Goal: Complete application form

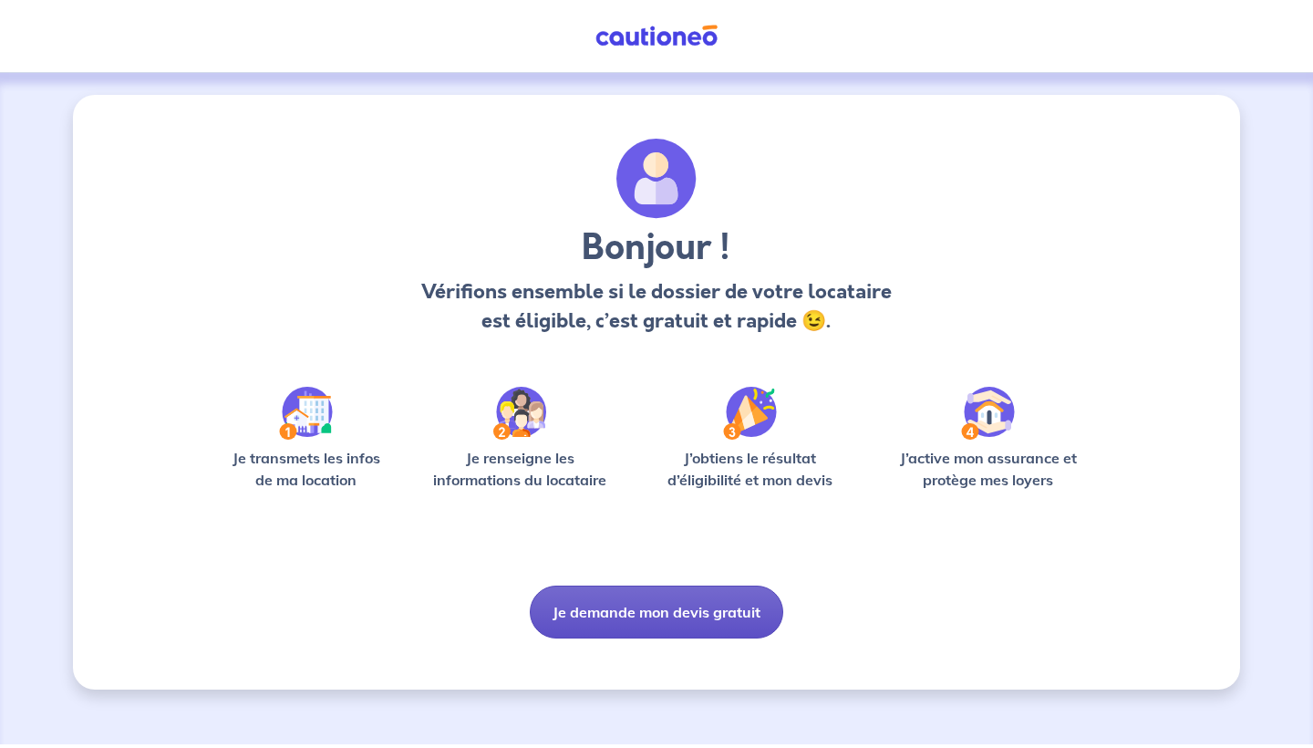
click at [618, 614] on button "Je demande mon devis gratuit" at bounding box center [657, 612] width 254 height 53
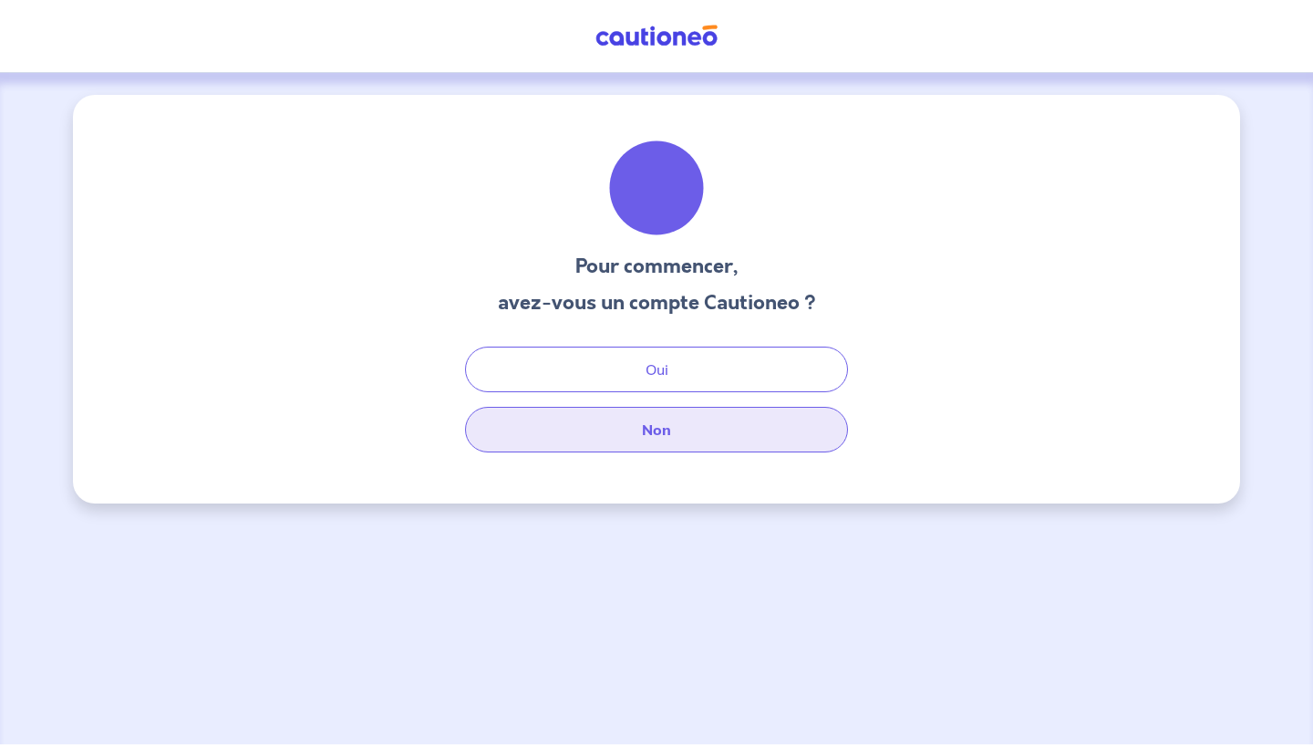
click at [625, 435] on button "Non" at bounding box center [656, 430] width 383 height 46
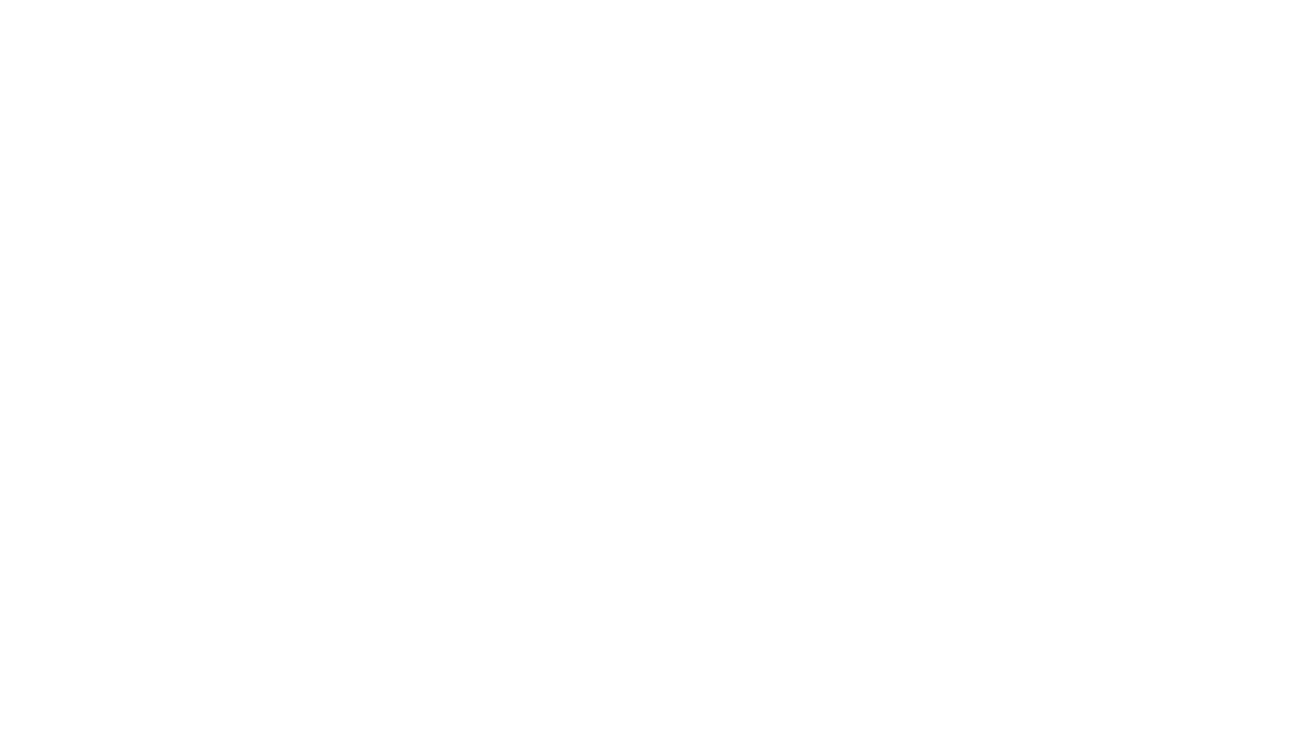
select select "FR"
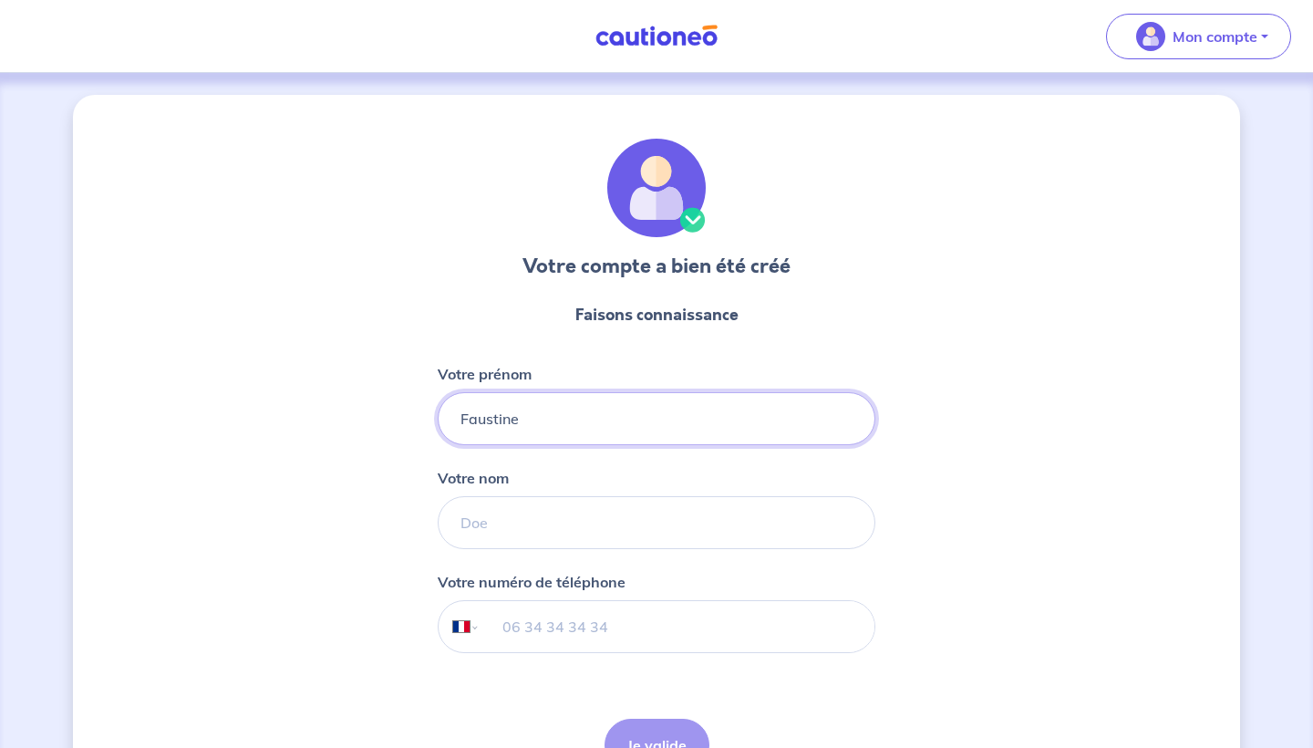
type input "Faustine"
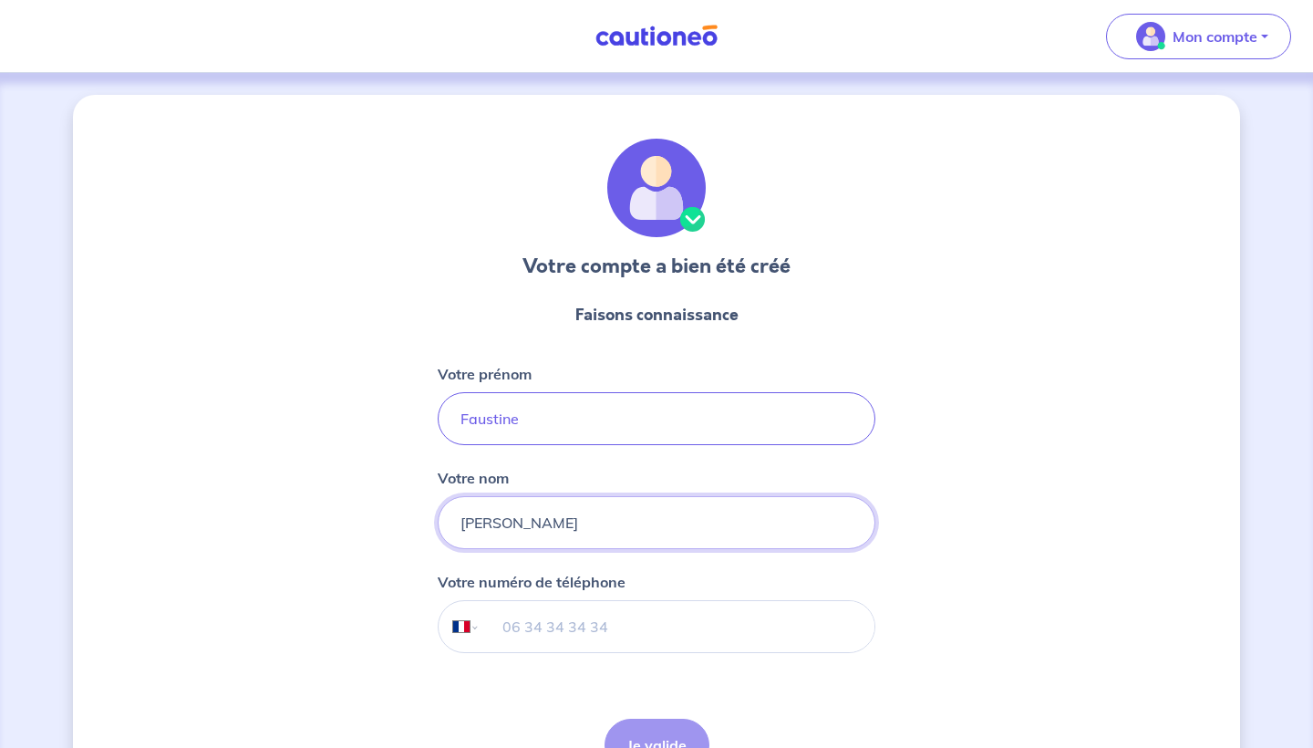
type input "[PERSON_NAME]"
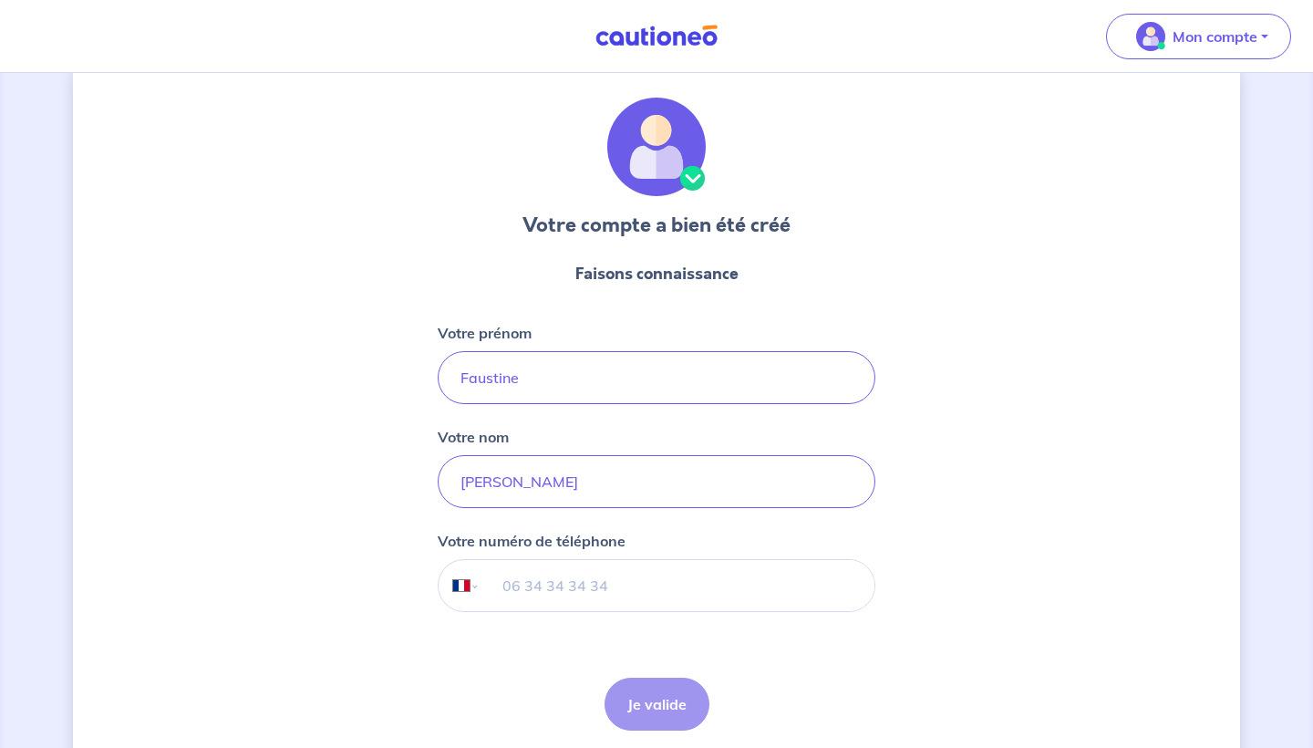
click at [561, 594] on input "tel" at bounding box center [678, 585] width 394 height 51
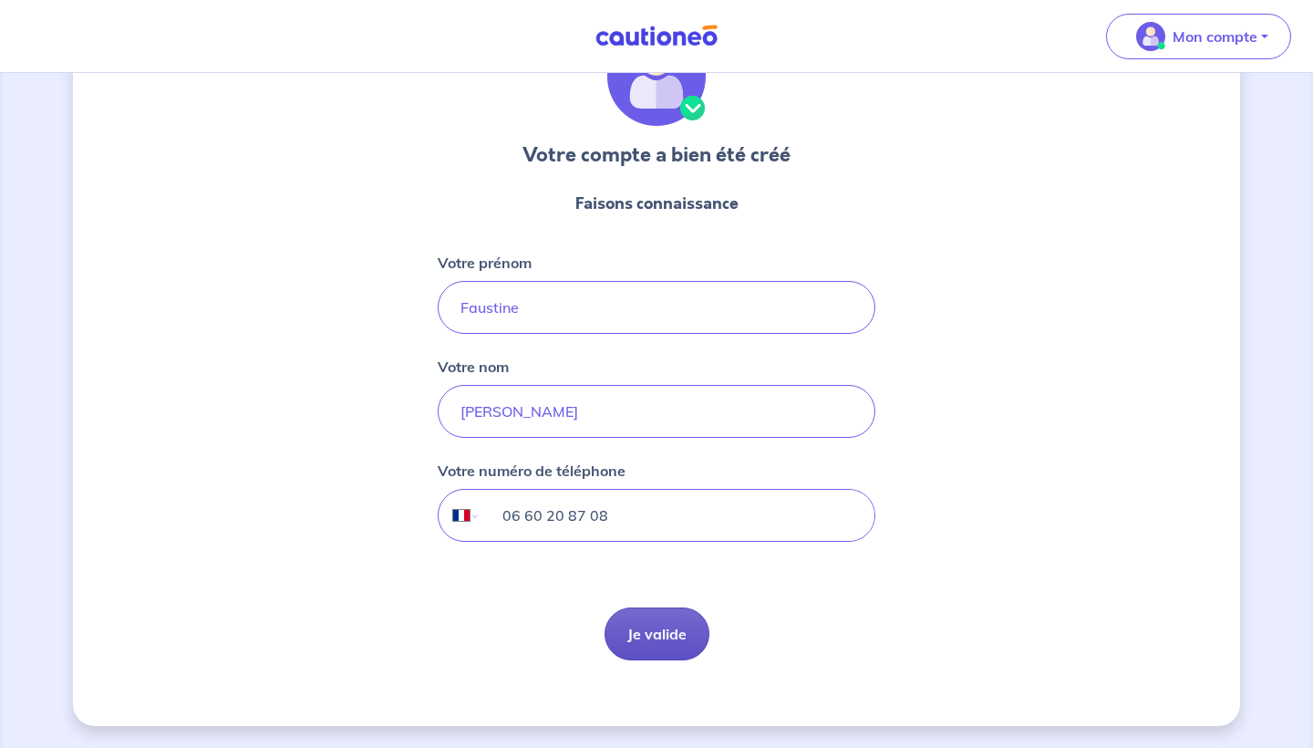
scroll to position [111, 0]
type input "06 60 20 87 08"
click at [640, 628] on button "Je valide" at bounding box center [657, 633] width 105 height 53
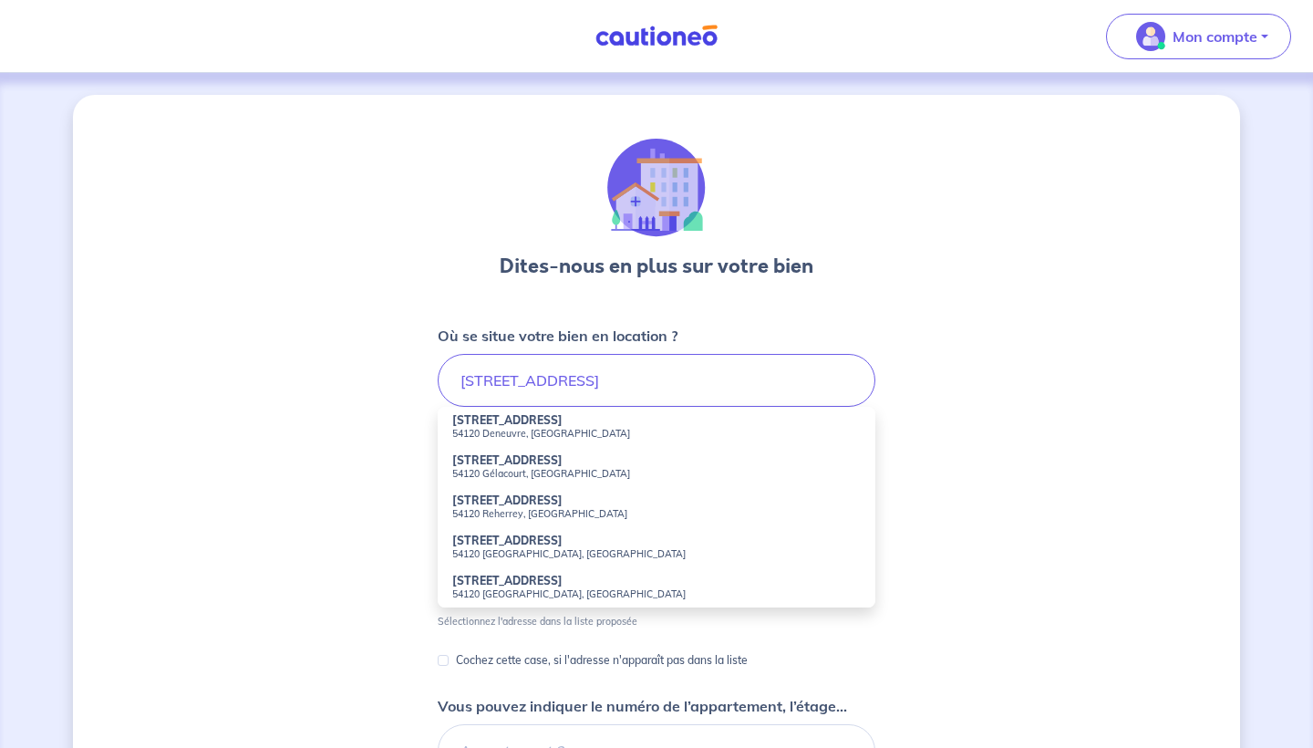
click at [554, 413] on li "[STREET_ADDRESS]" at bounding box center [657, 427] width 438 height 40
type input "[STREET_ADDRESS]"
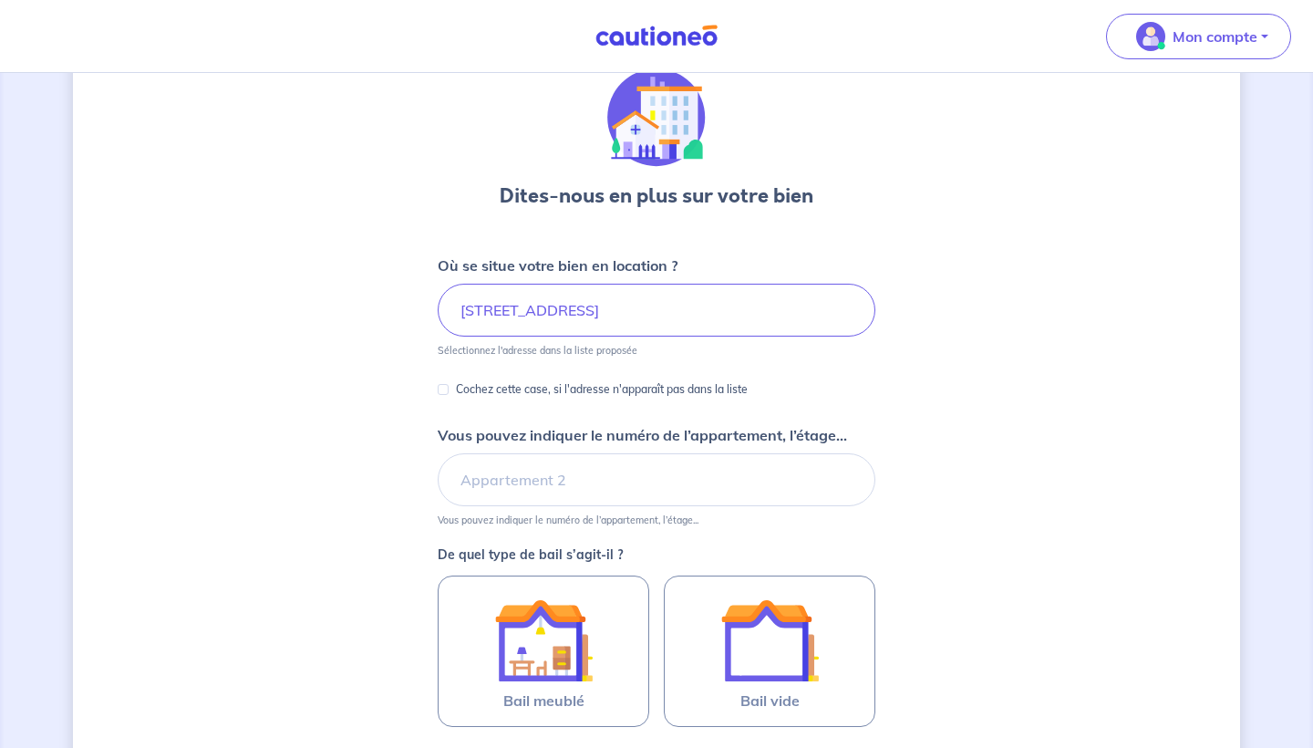
scroll to position [72, 0]
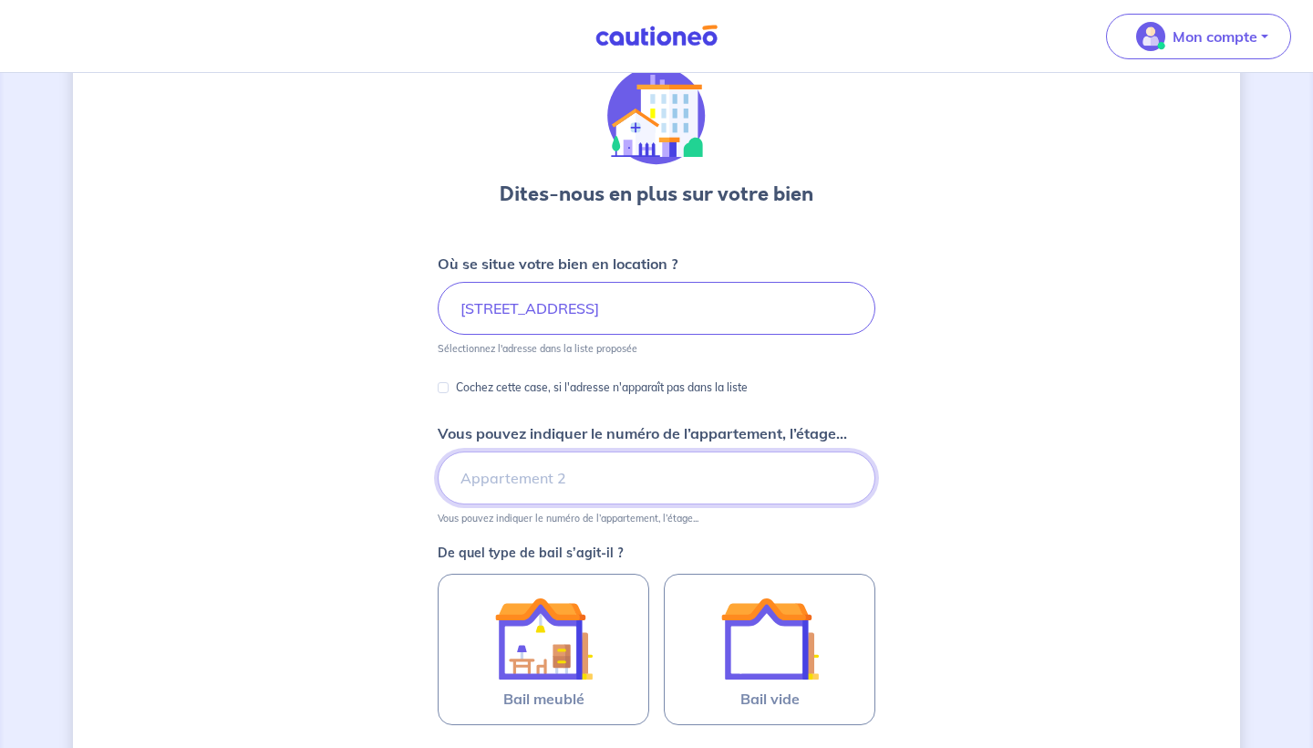
click at [538, 481] on input "Vous pouvez indiquer le numéro de l’appartement, l’étage..." at bounding box center [657, 477] width 438 height 53
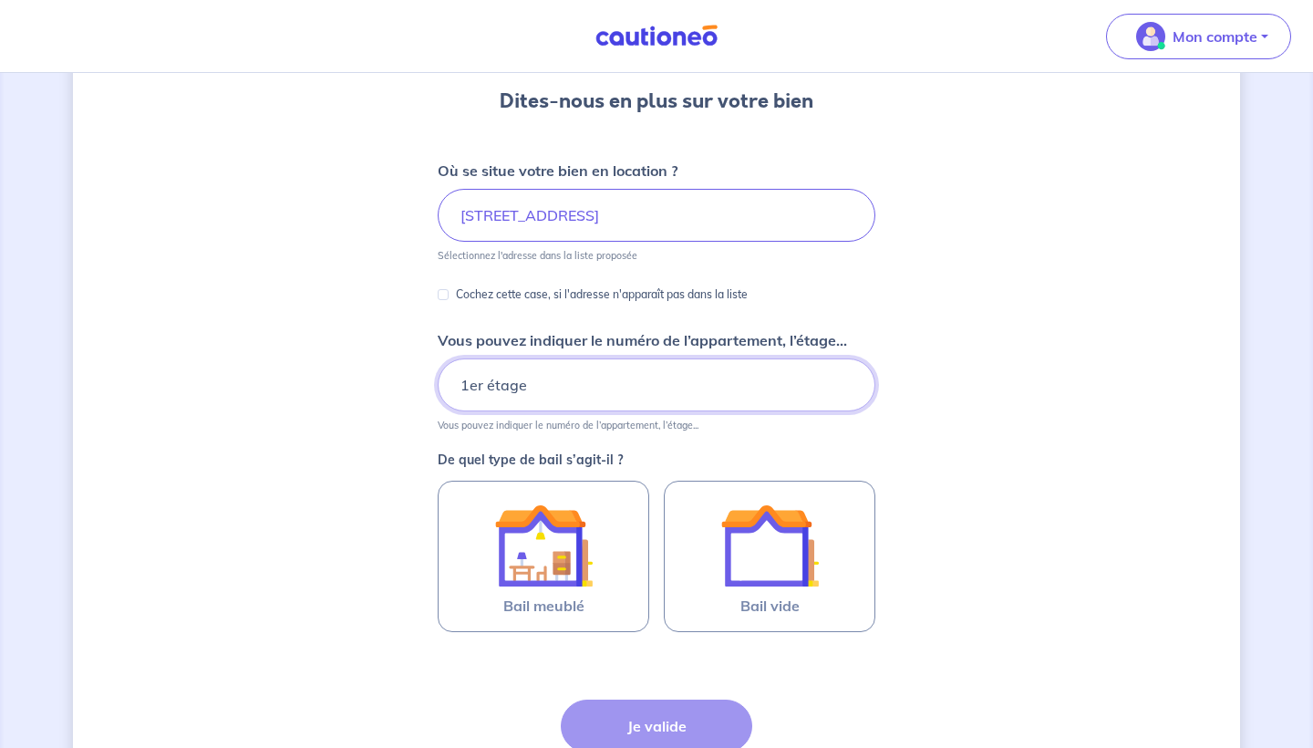
scroll to position [212, 0]
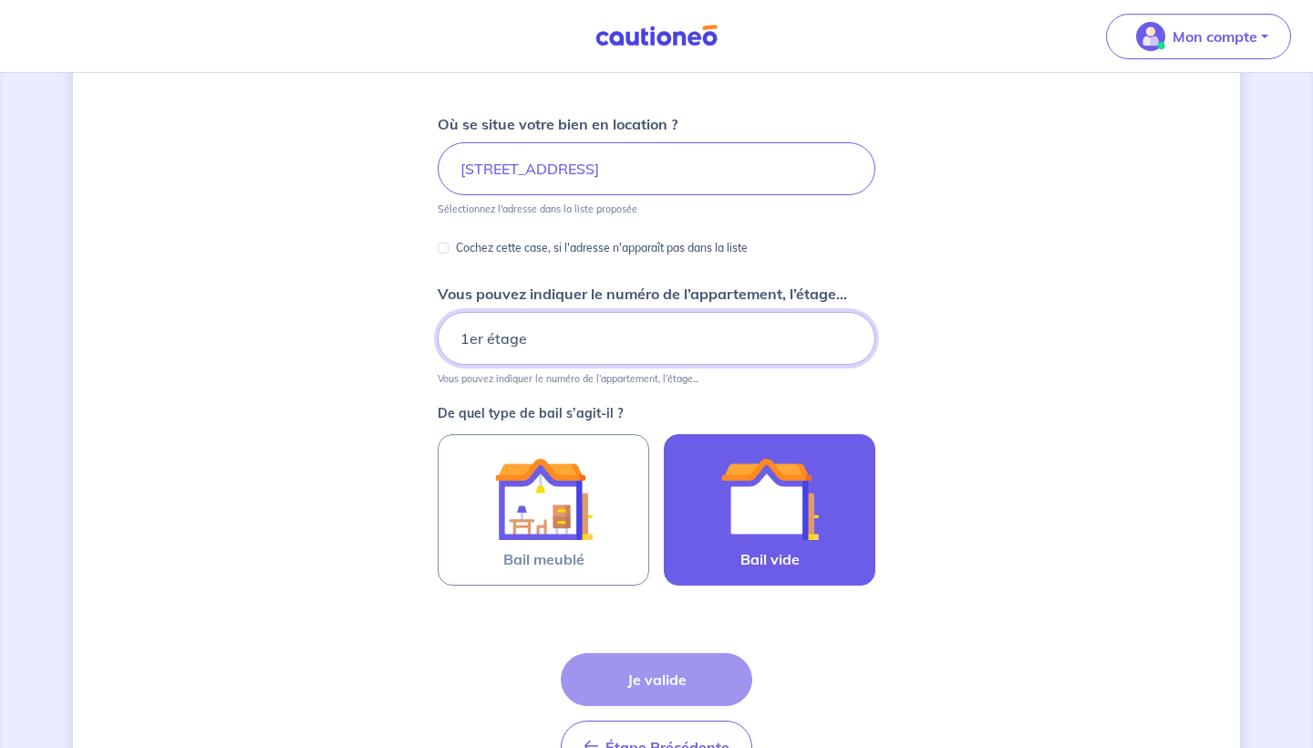
type input "1er étage"
click at [740, 519] on img at bounding box center [770, 499] width 99 height 99
click at [0, 0] on input "Bail vide" at bounding box center [0, 0] width 0 height 0
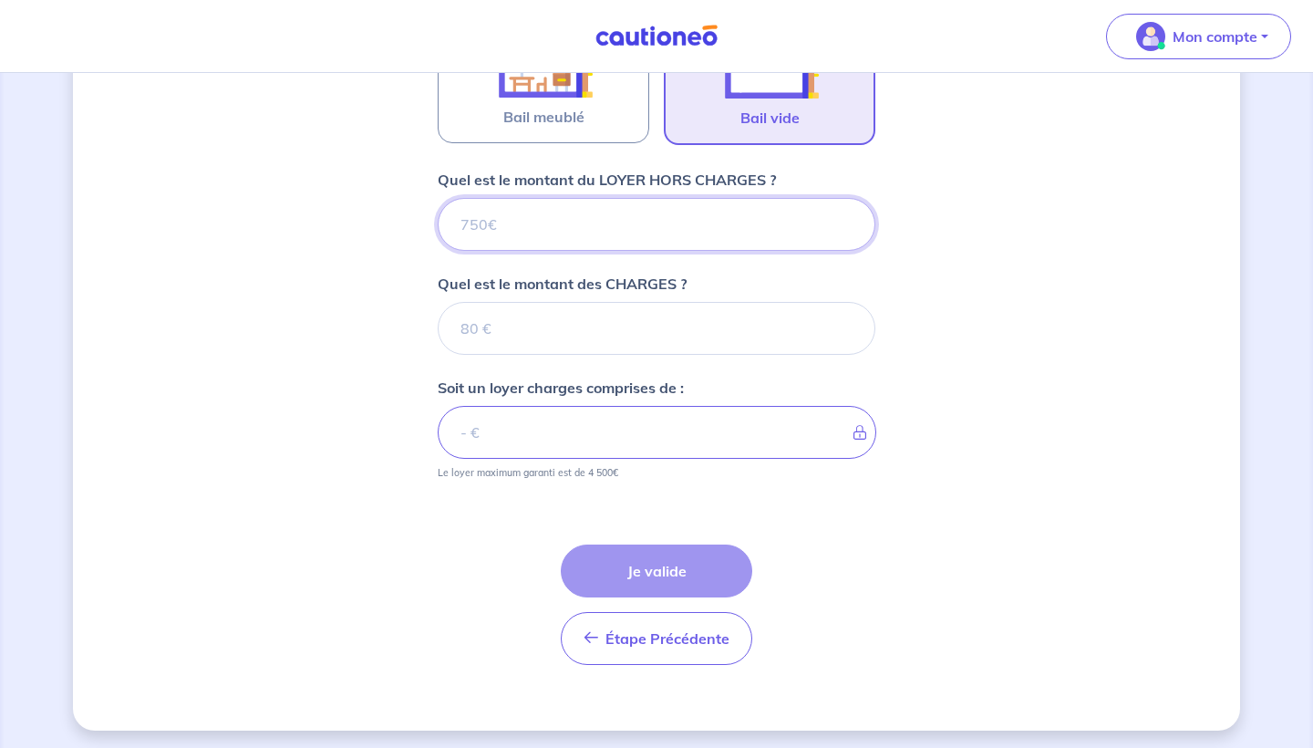
scroll to position [648, 0]
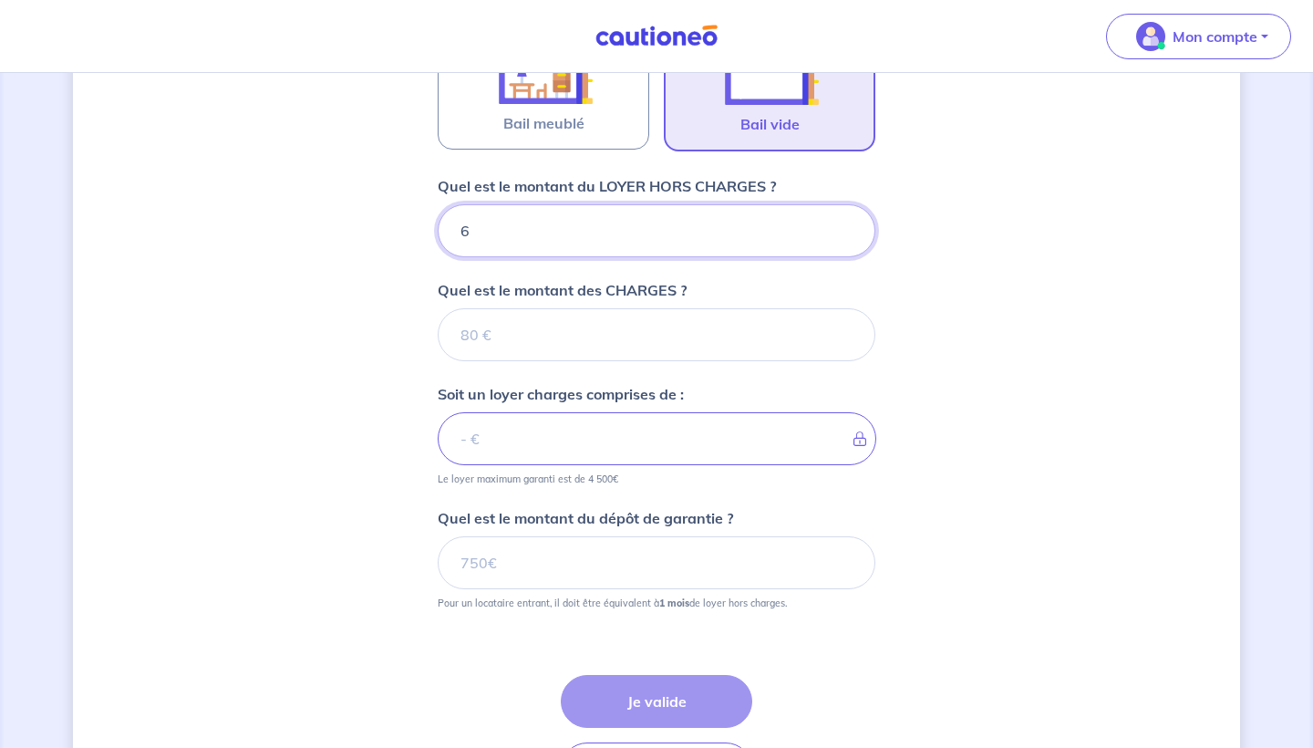
type input "62"
type input "620"
type input "6202"
type input "620"
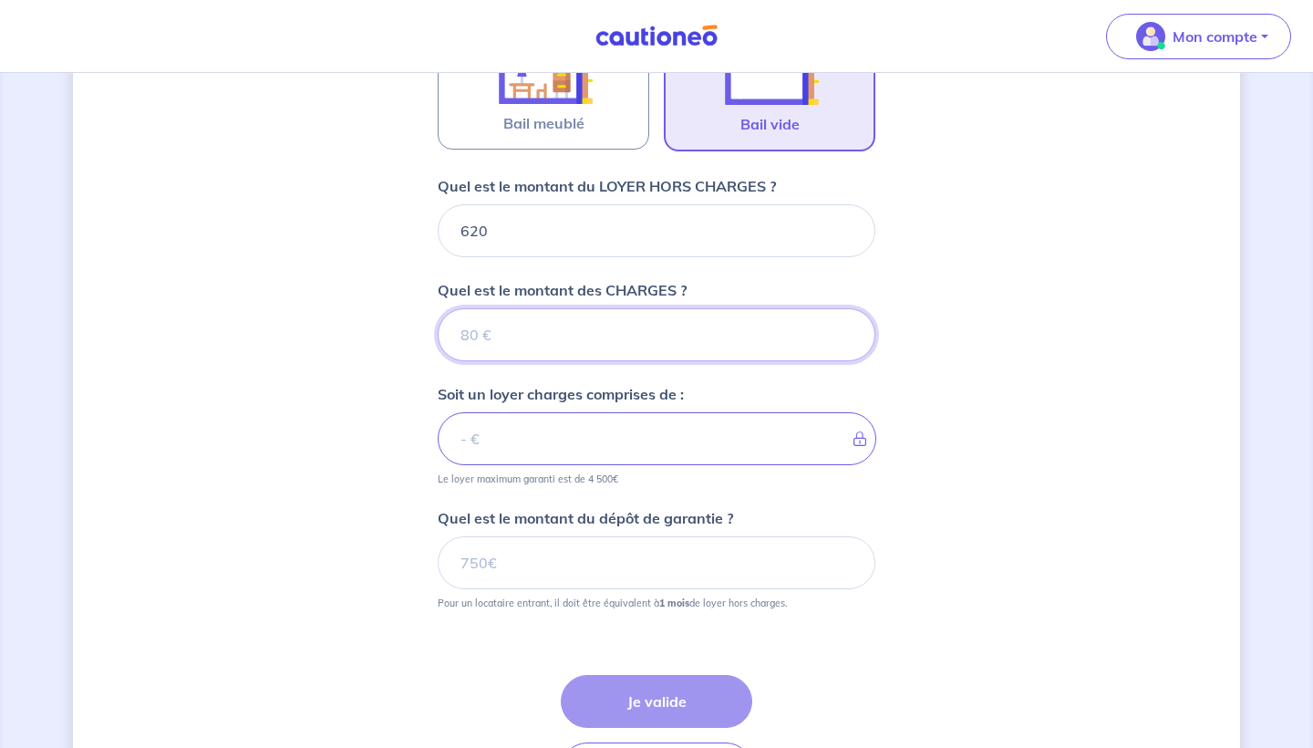
click at [614, 350] on input "Quel est le montant des CHARGES ?" at bounding box center [657, 334] width 438 height 53
type input "40"
type input "660"
type input "40"
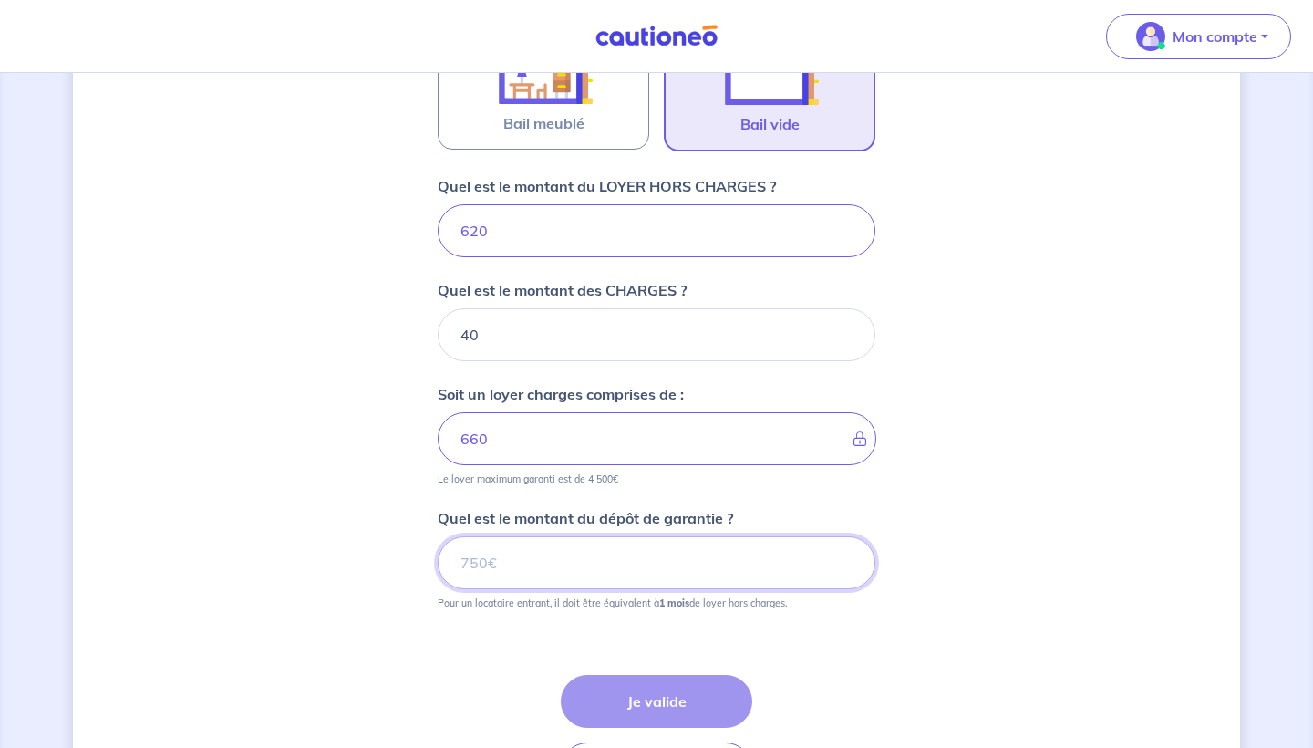
click at [592, 561] on input "Quel est le montant du dépôt de garantie ?" at bounding box center [657, 562] width 438 height 53
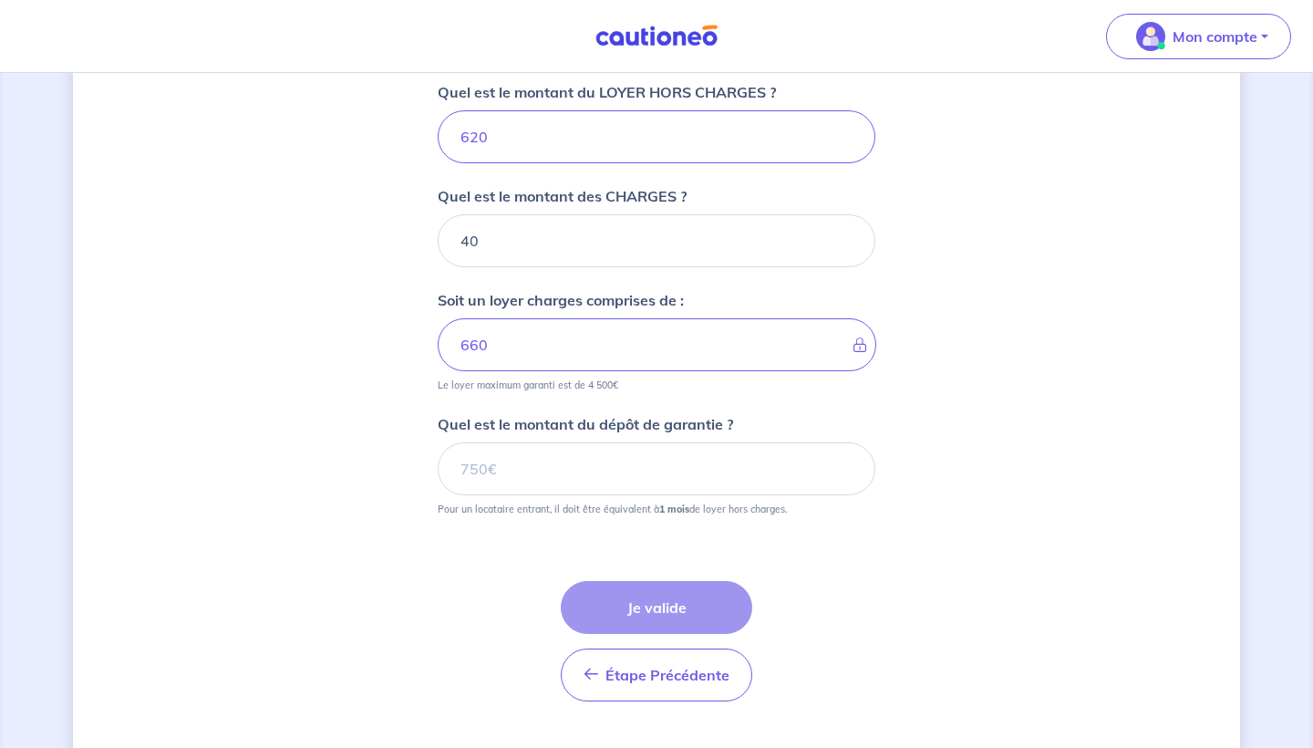
scroll to position [745, 0]
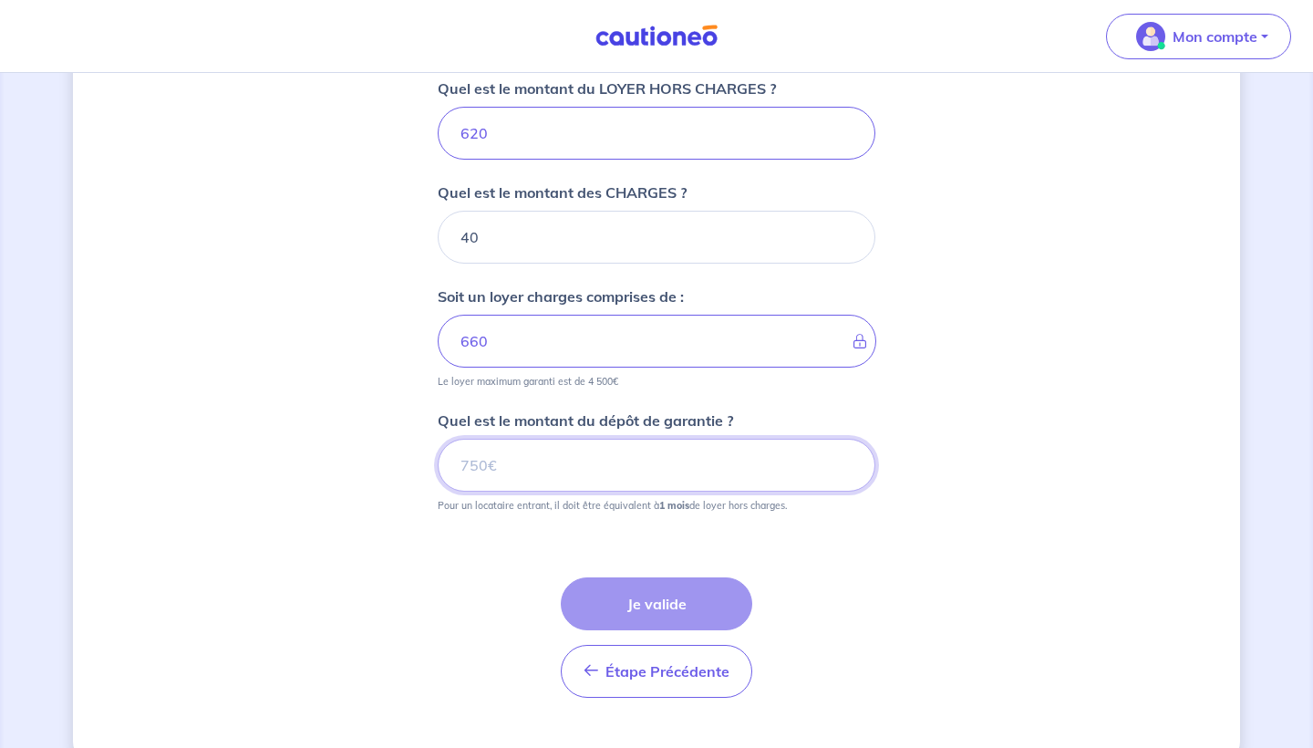
click at [579, 464] on input "Quel est le montant du dépôt de garantie ?" at bounding box center [657, 465] width 438 height 53
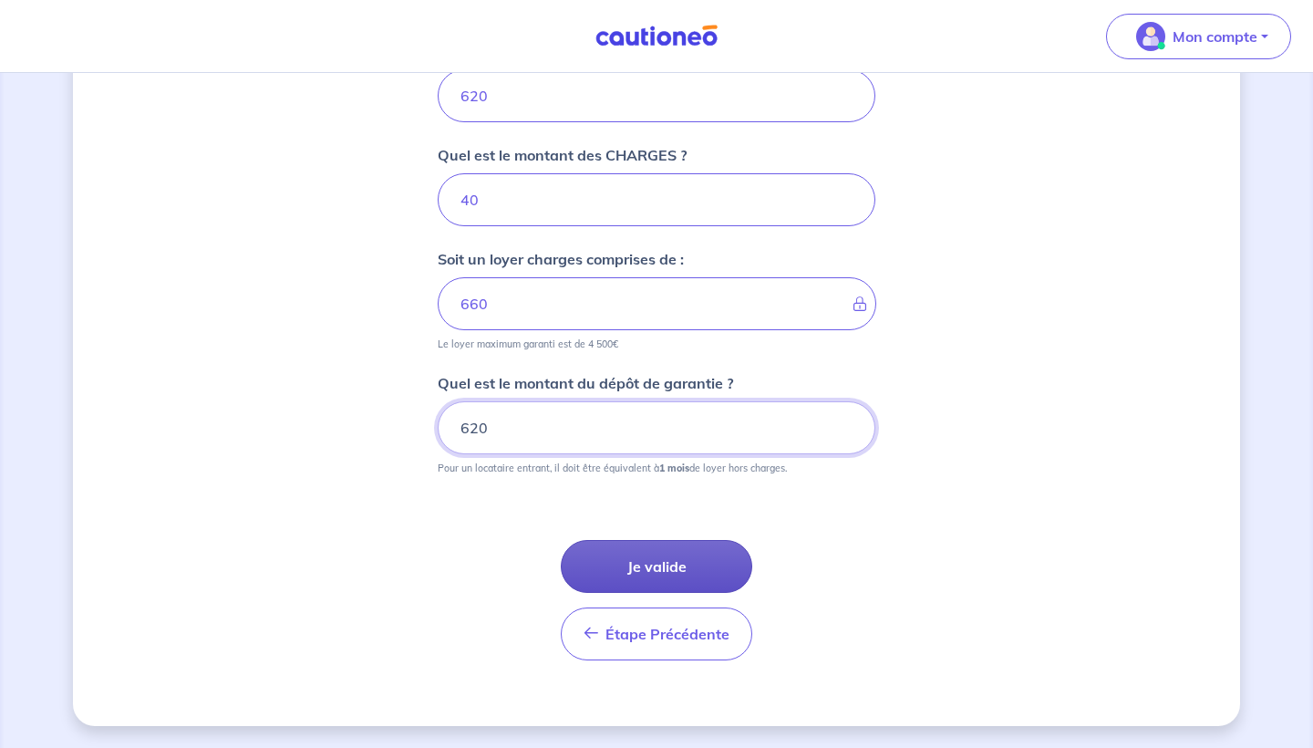
scroll to position [783, 0]
type input "620"
click at [629, 562] on button "Je valide" at bounding box center [657, 566] width 192 height 53
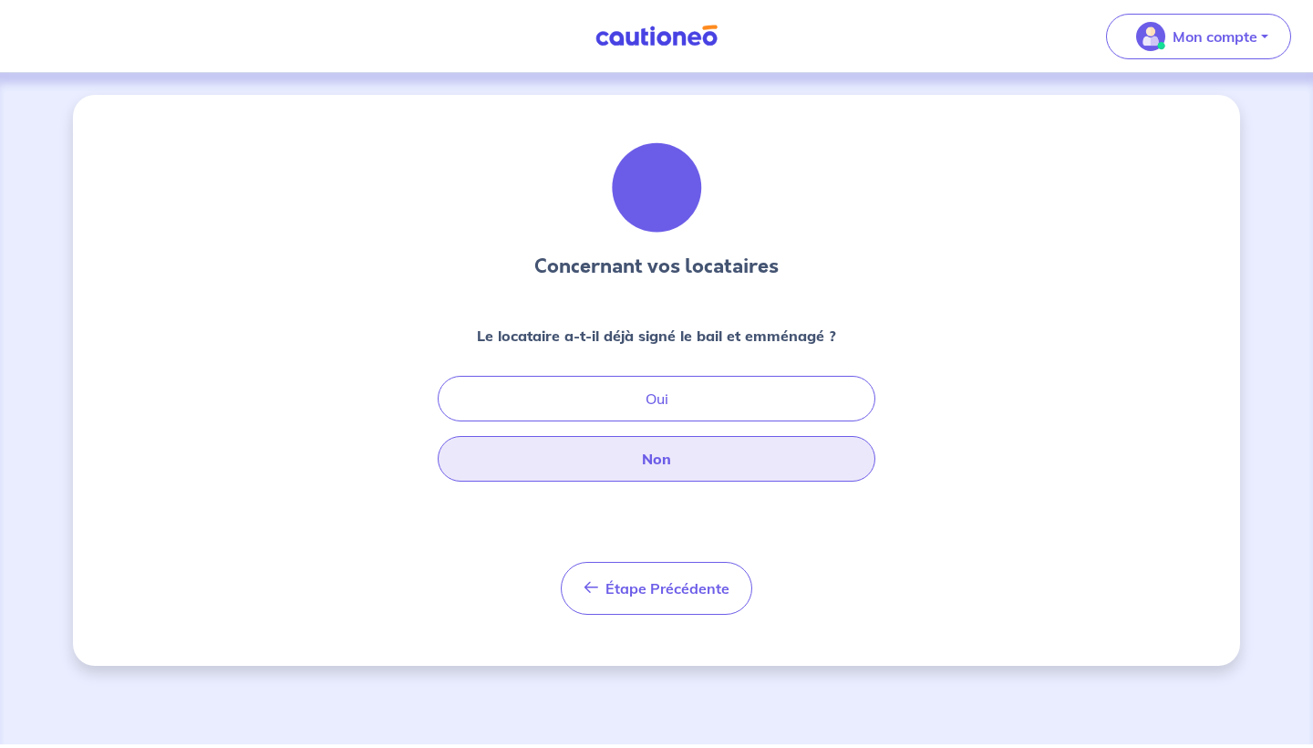
click at [644, 461] on button "Non" at bounding box center [657, 459] width 438 height 46
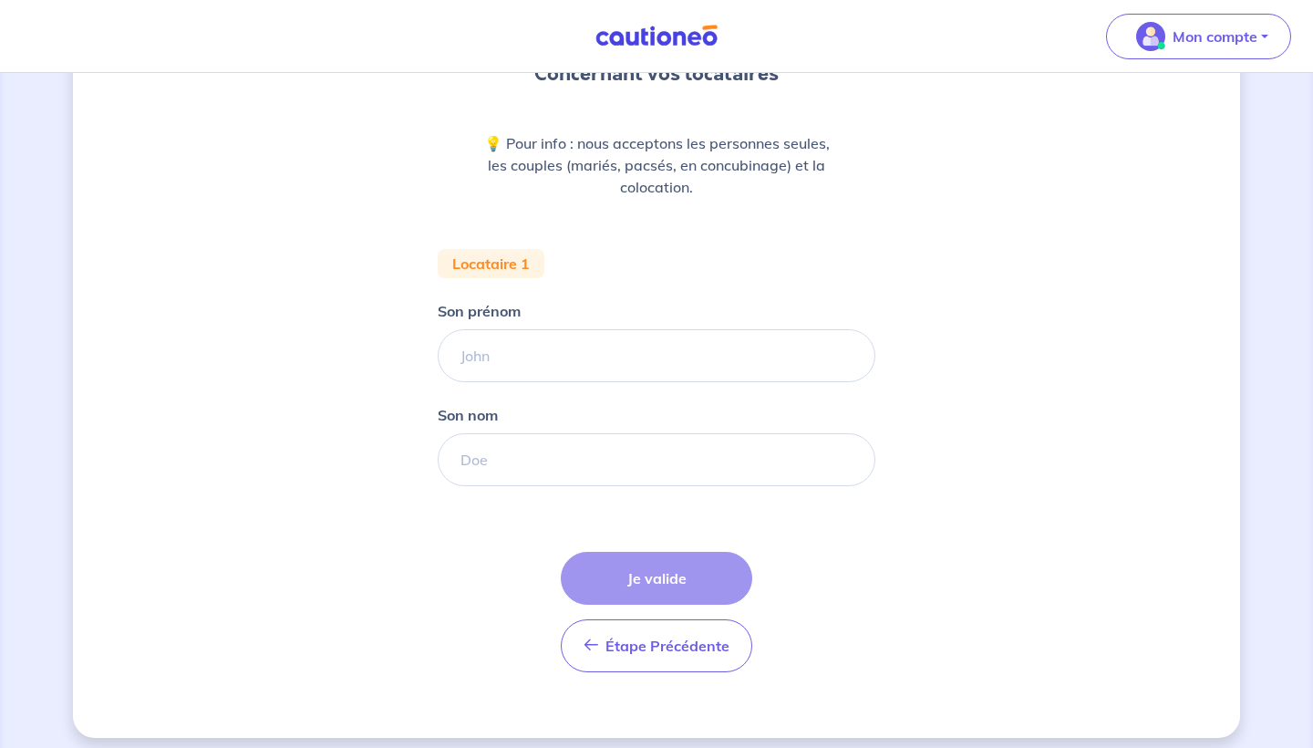
scroll to position [195, 0]
click at [590, 352] on input "Son prénom" at bounding box center [657, 353] width 438 height 53
type input "[PERSON_NAME]"
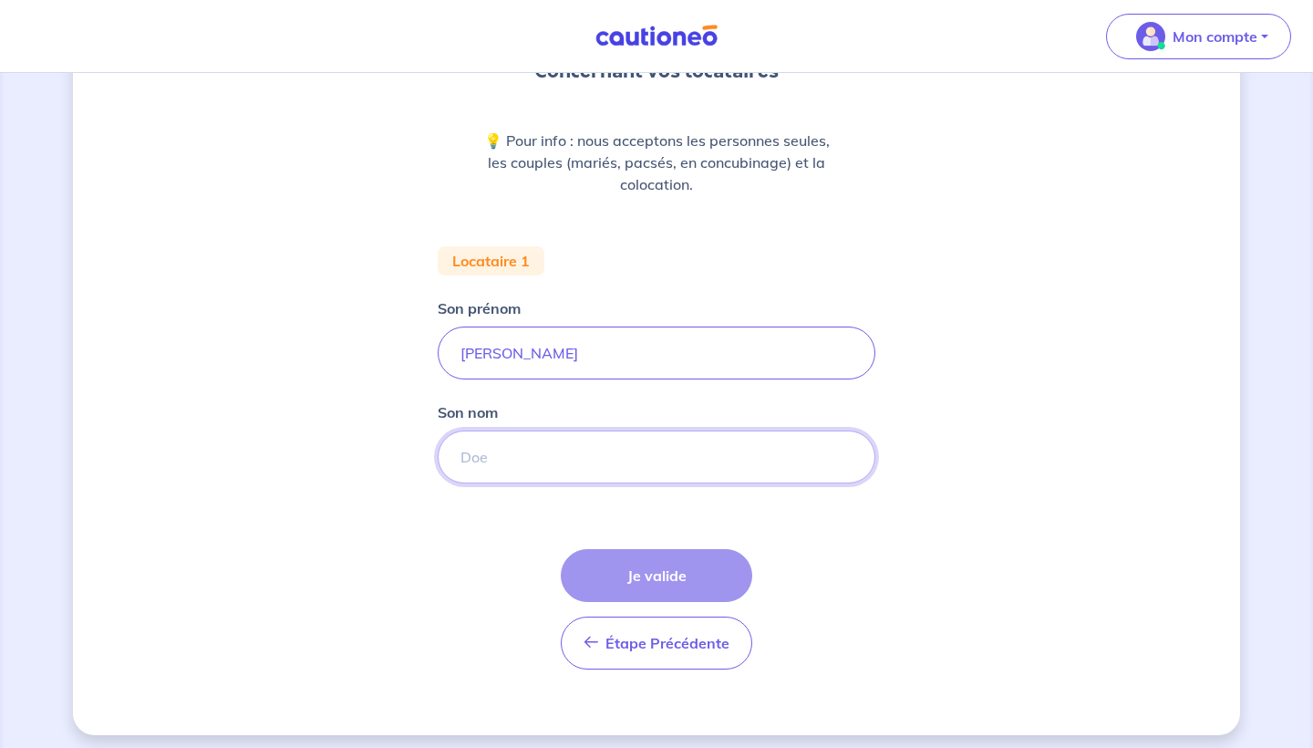
click at [569, 438] on input "Son nom" at bounding box center [657, 456] width 438 height 53
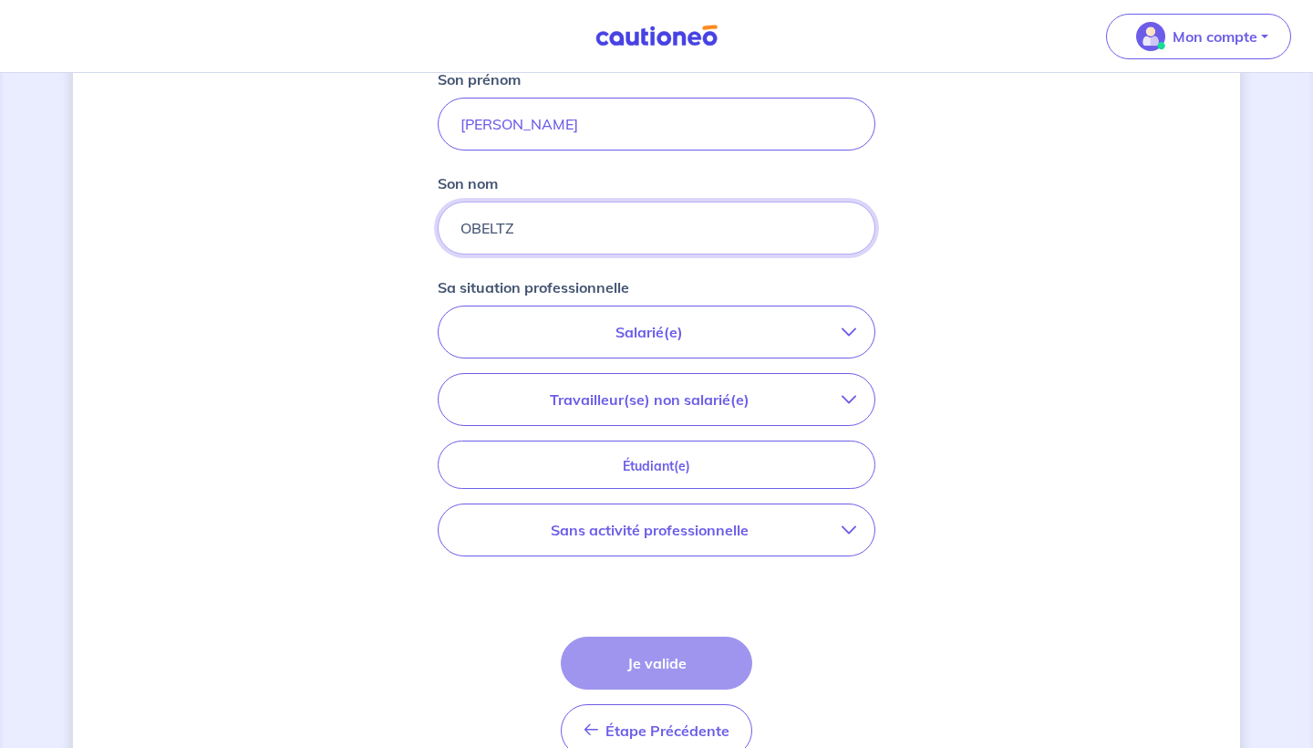
scroll to position [430, 0]
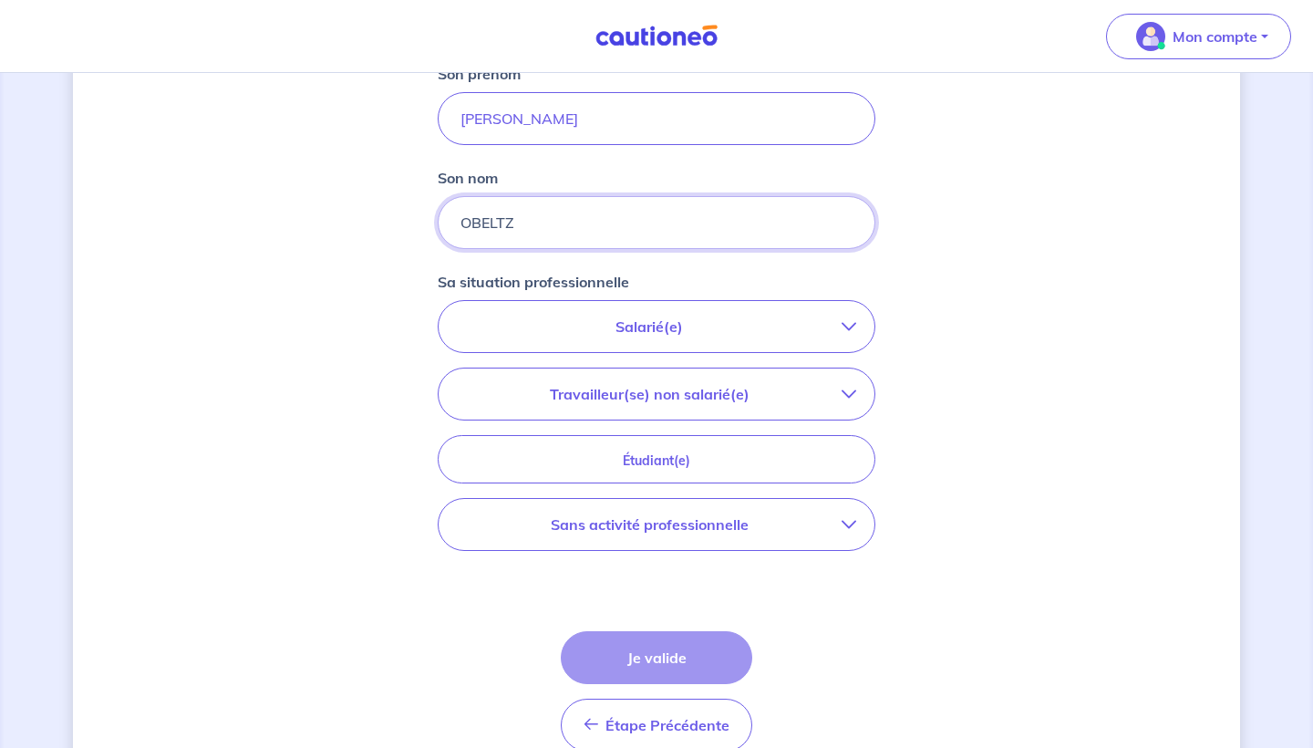
type input "OBELTZ"
click at [597, 316] on p "Salarié(e)" at bounding box center [649, 327] width 385 height 22
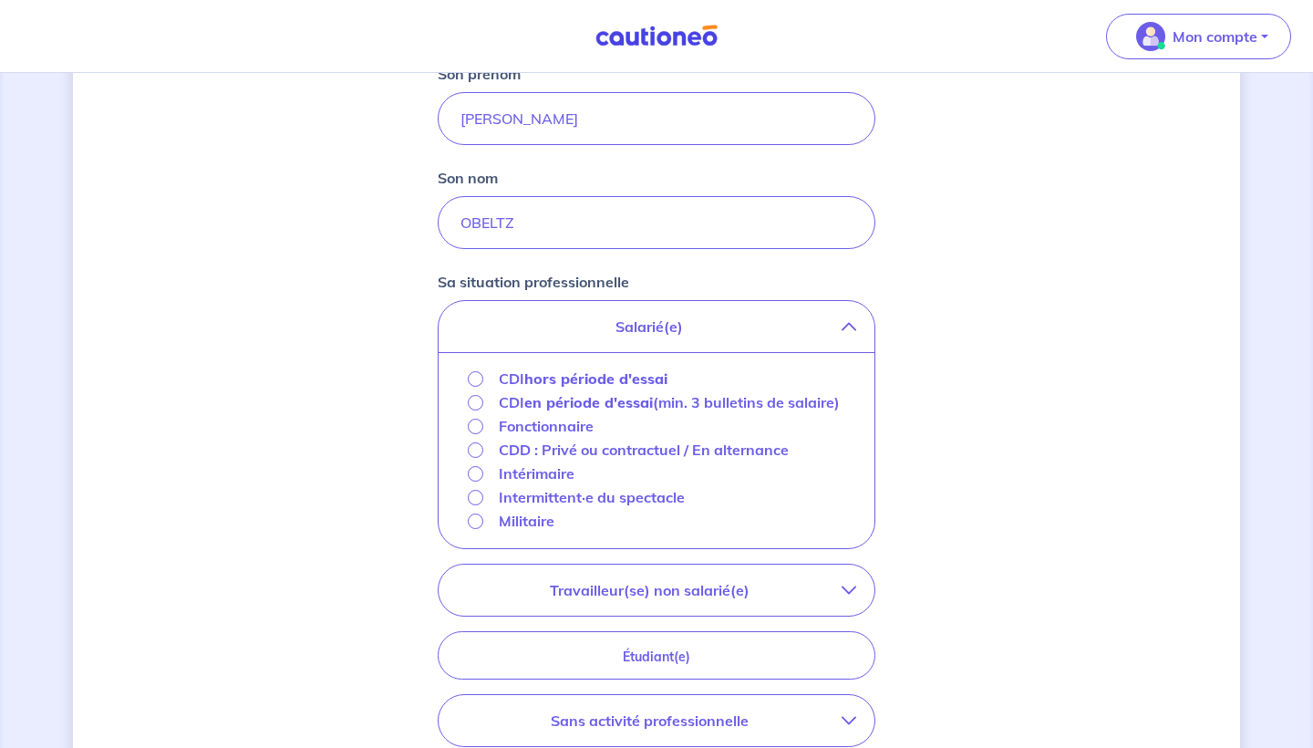
click at [476, 380] on input "CDI hors période d'essai" at bounding box center [476, 379] width 16 height 16
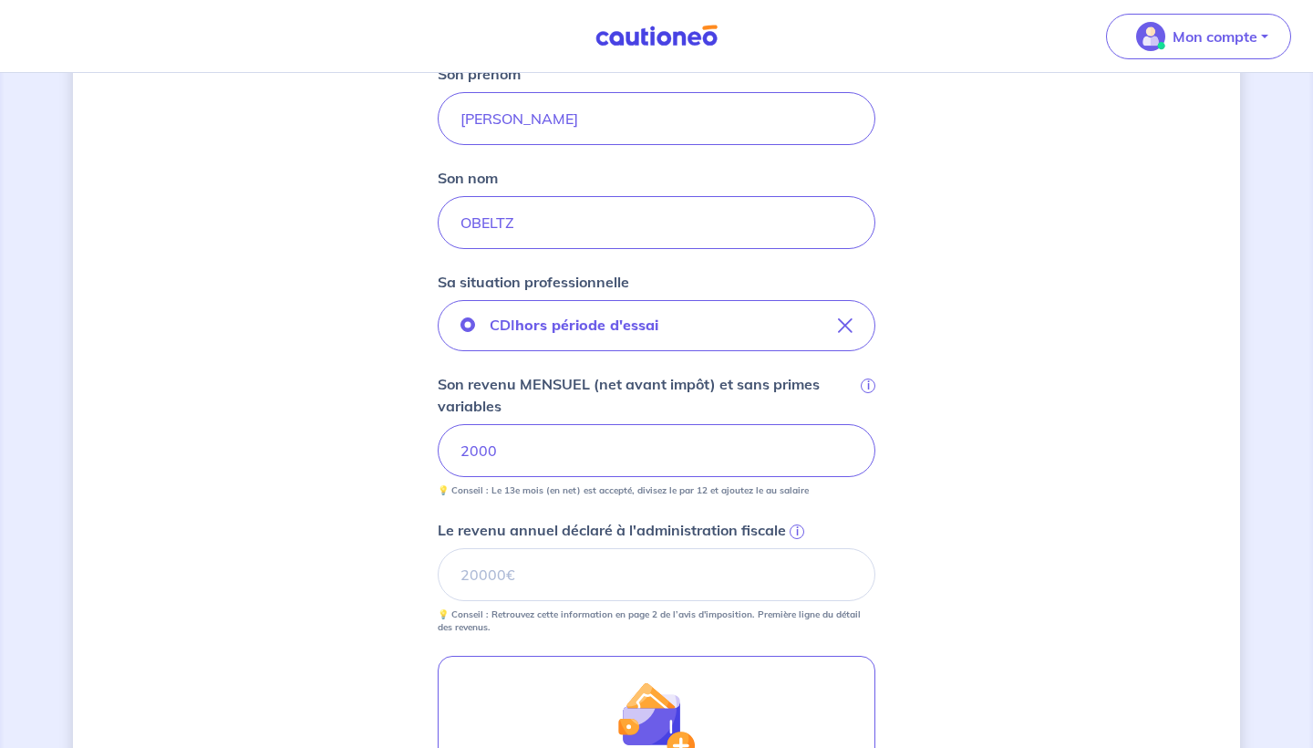
click at [793, 533] on span "i" at bounding box center [797, 531] width 15 height 15
click at [793, 548] on input "Le revenu annuel déclaré à l'administration fiscale i" at bounding box center [657, 574] width 438 height 53
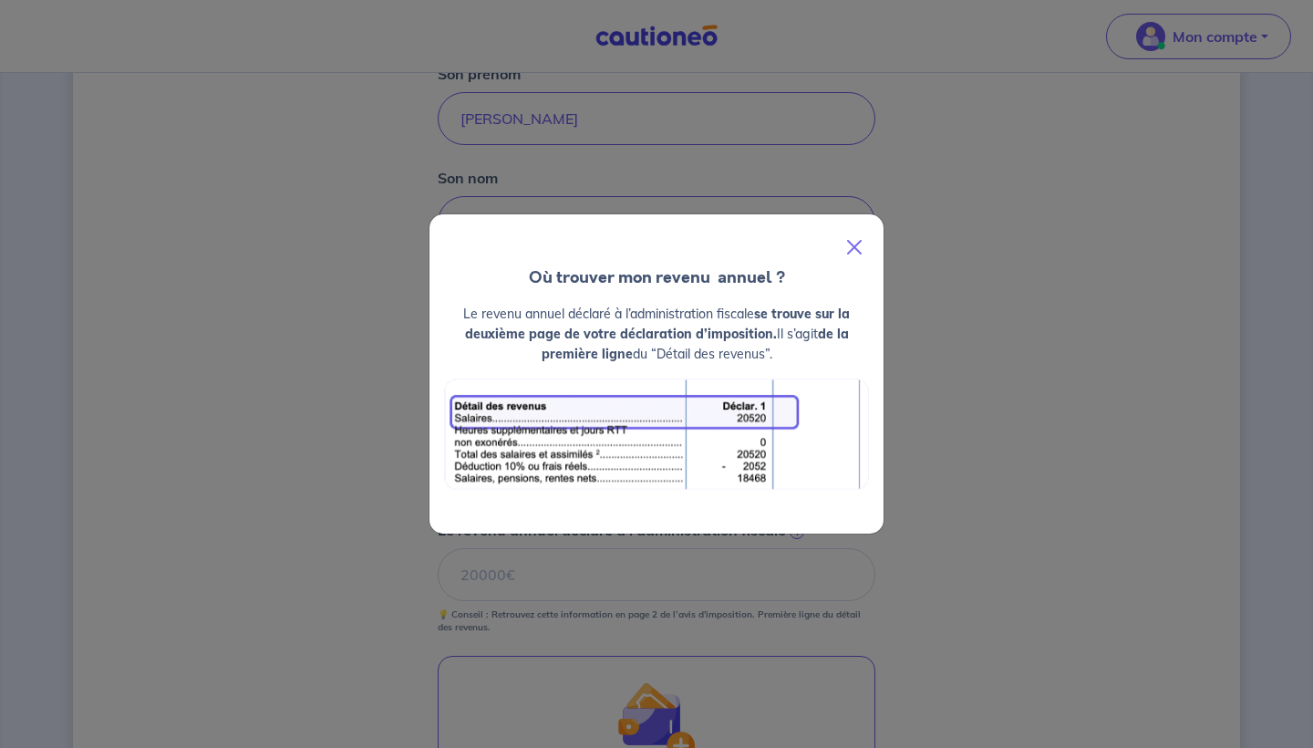
click at [855, 248] on button "Close" at bounding box center [855, 247] width 44 height 51
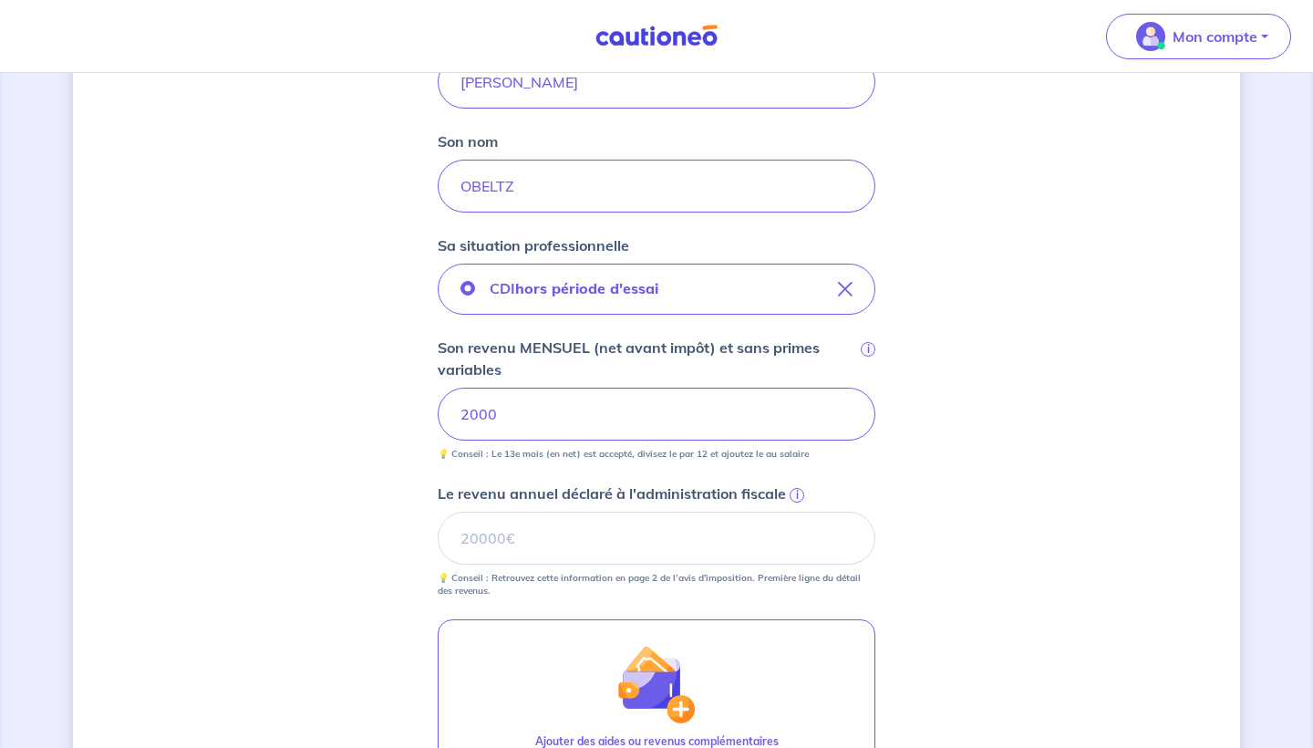
scroll to position [478, 0]
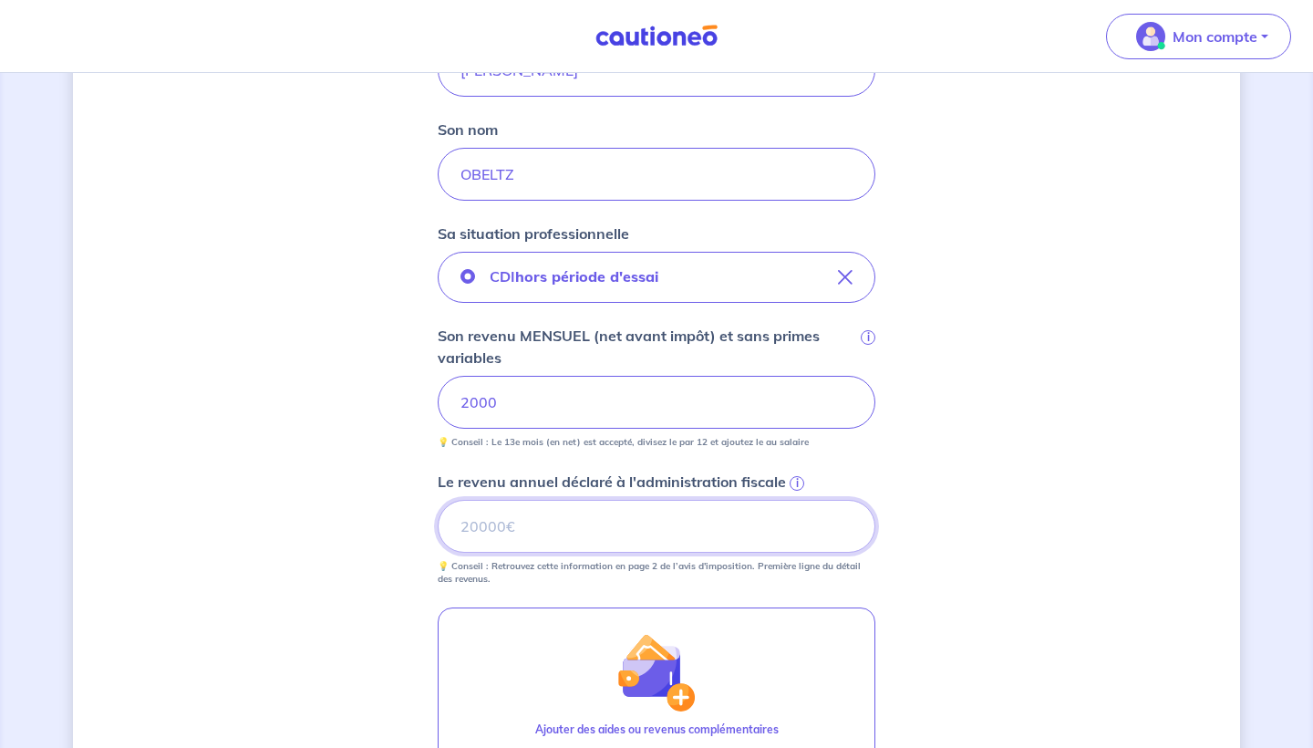
click at [499, 533] on input "Le revenu annuel déclaré à l'administration fiscale i" at bounding box center [657, 526] width 438 height 53
type input "14305"
drag, startPoint x: 542, startPoint y: 397, endPoint x: 306, endPoint y: 346, distance: 241.7
click at [306, 346] on div "Concernant vos locataires 💡 Pour info : nous acceptons les personnes seules, le…" at bounding box center [656, 329] width 1167 height 1425
click at [519, 420] on input "Son revenu MENSUEL (net avant impôt) et sans primes variables i" at bounding box center [657, 402] width 438 height 53
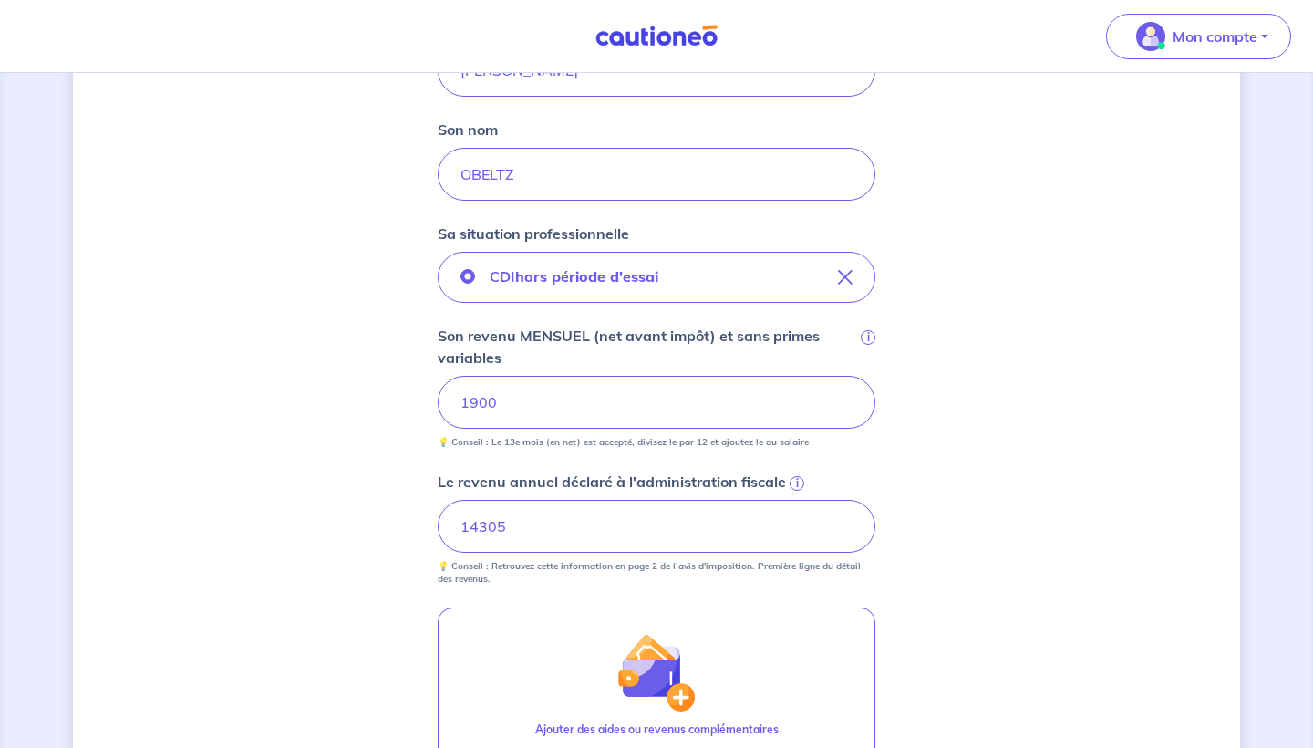
click at [296, 481] on div "Concernant vos locataires 💡 Pour info : nous acceptons les personnes seules, le…" at bounding box center [656, 329] width 1167 height 1425
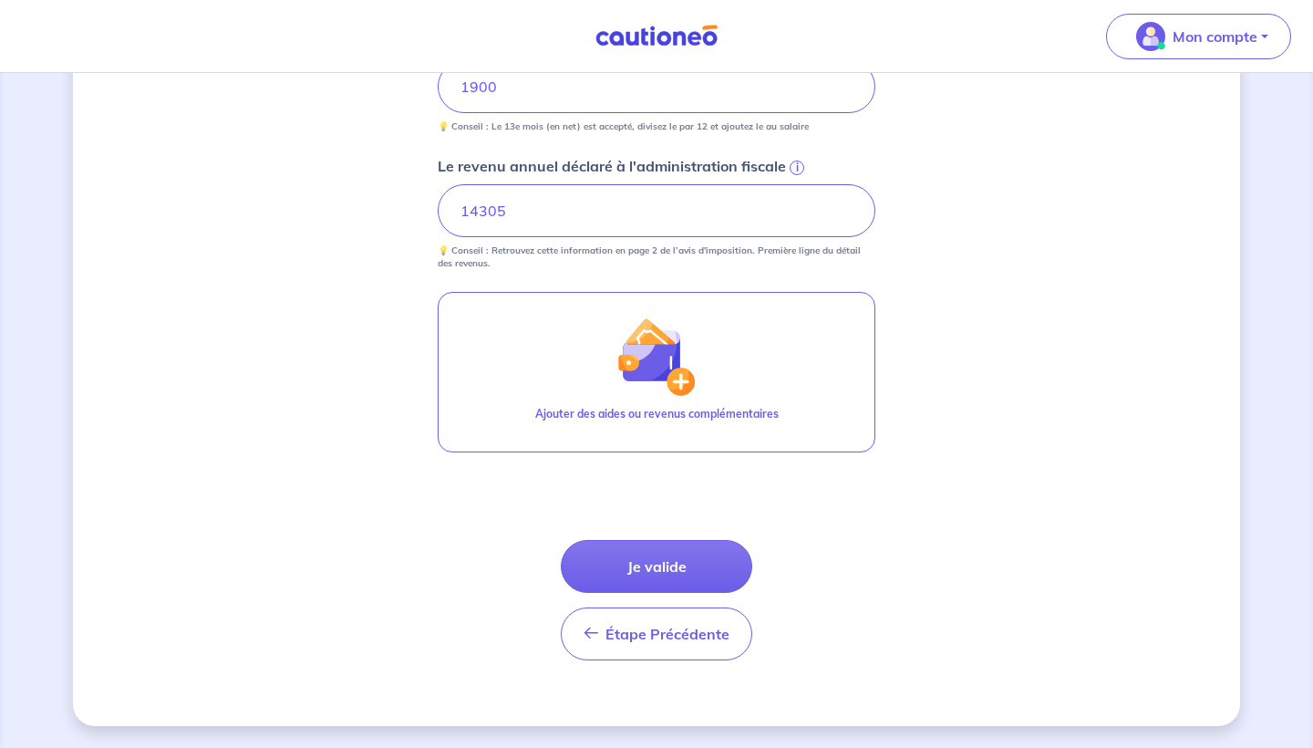
scroll to position [793, 0]
click at [619, 573] on button "Je valide" at bounding box center [657, 566] width 192 height 53
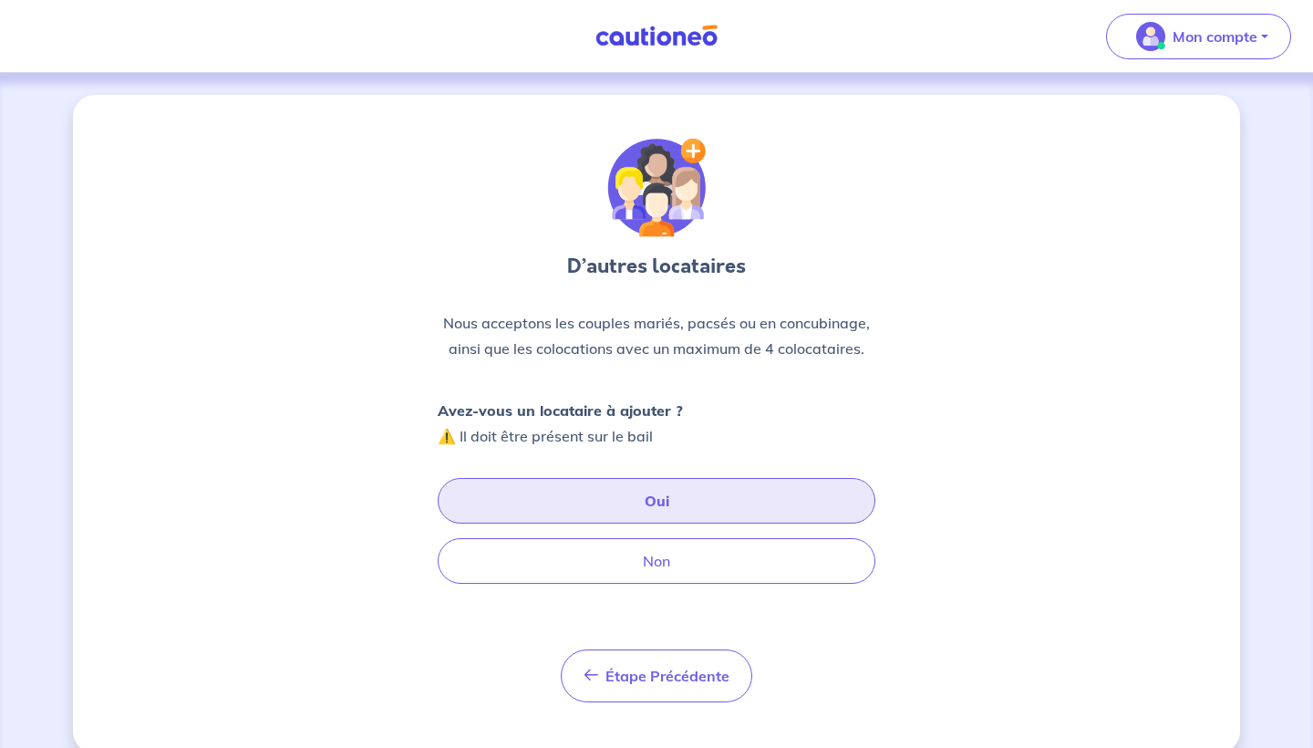
click at [573, 480] on button "Oui" at bounding box center [657, 501] width 438 height 46
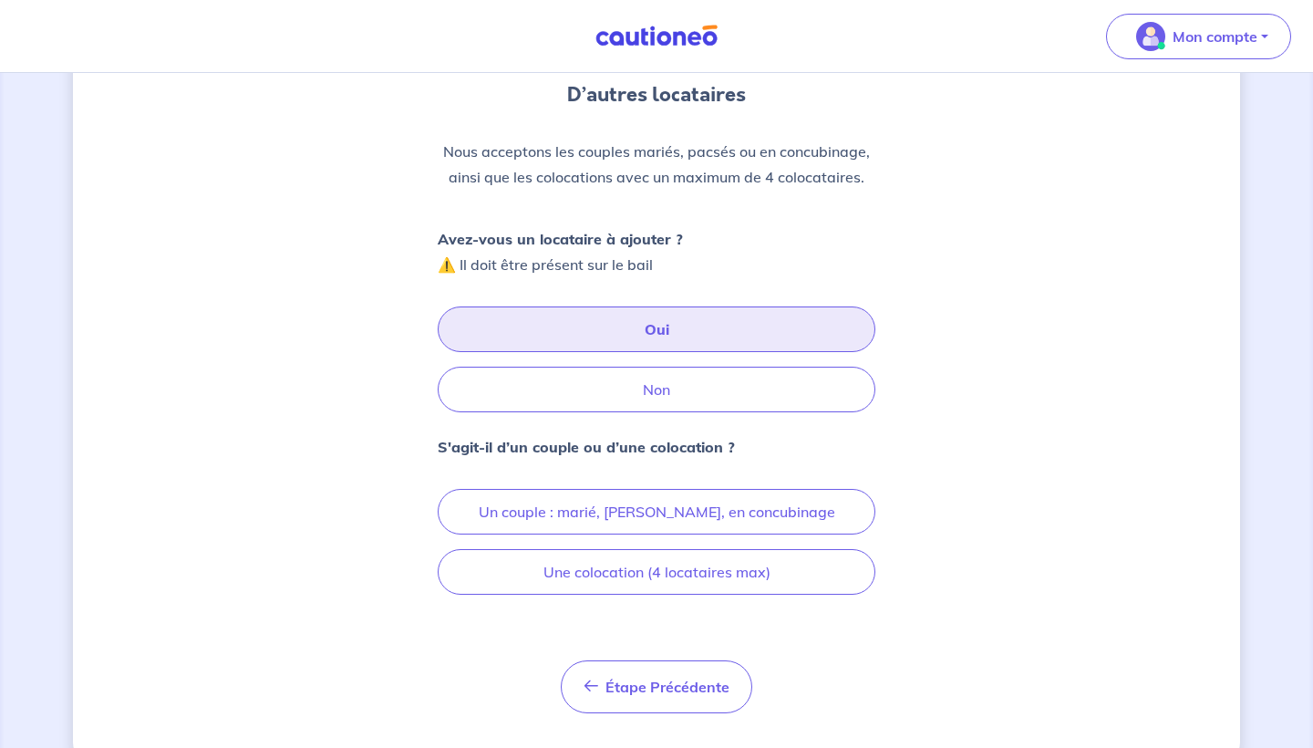
scroll to position [178, 0]
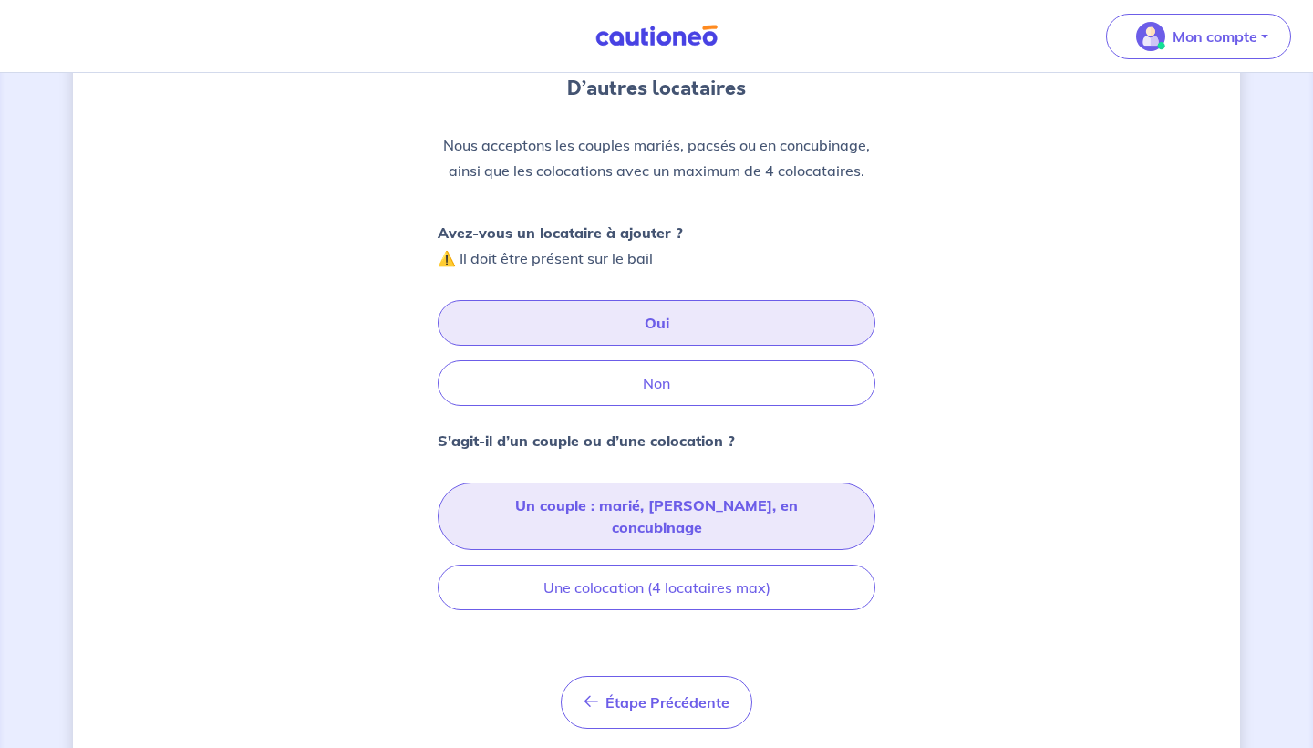
click at [617, 513] on button "Un couple : marié, [PERSON_NAME], en concubinage" at bounding box center [657, 515] width 438 height 67
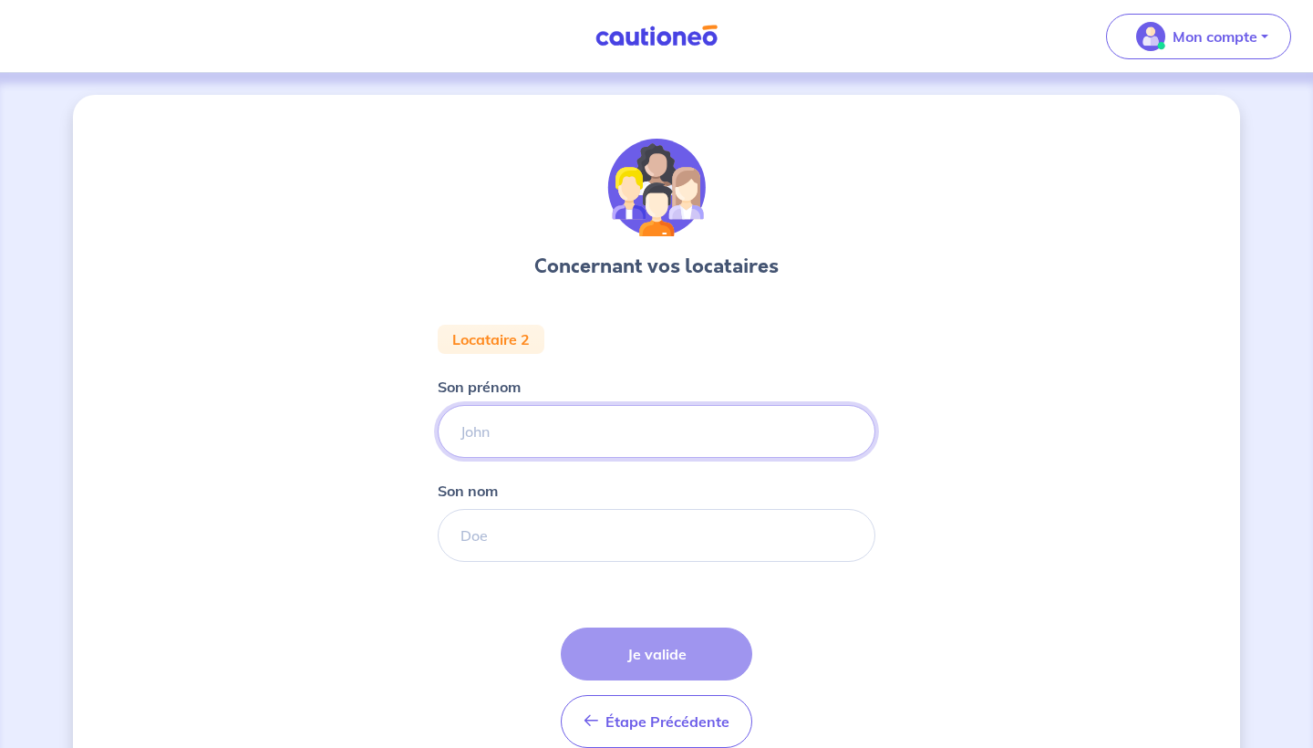
click at [601, 411] on input "Son prénom" at bounding box center [657, 431] width 438 height 53
type input "[PERSON_NAME]"
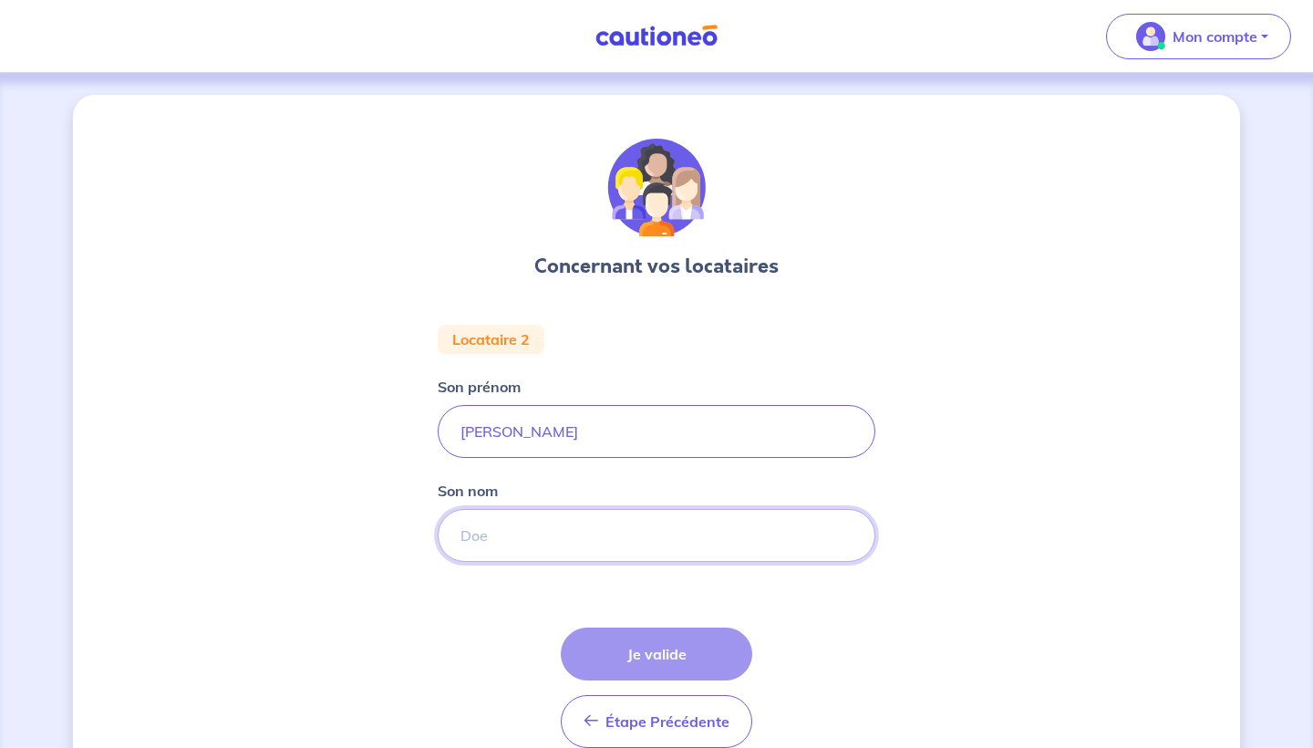
click at [575, 537] on input "Son nom" at bounding box center [657, 535] width 438 height 53
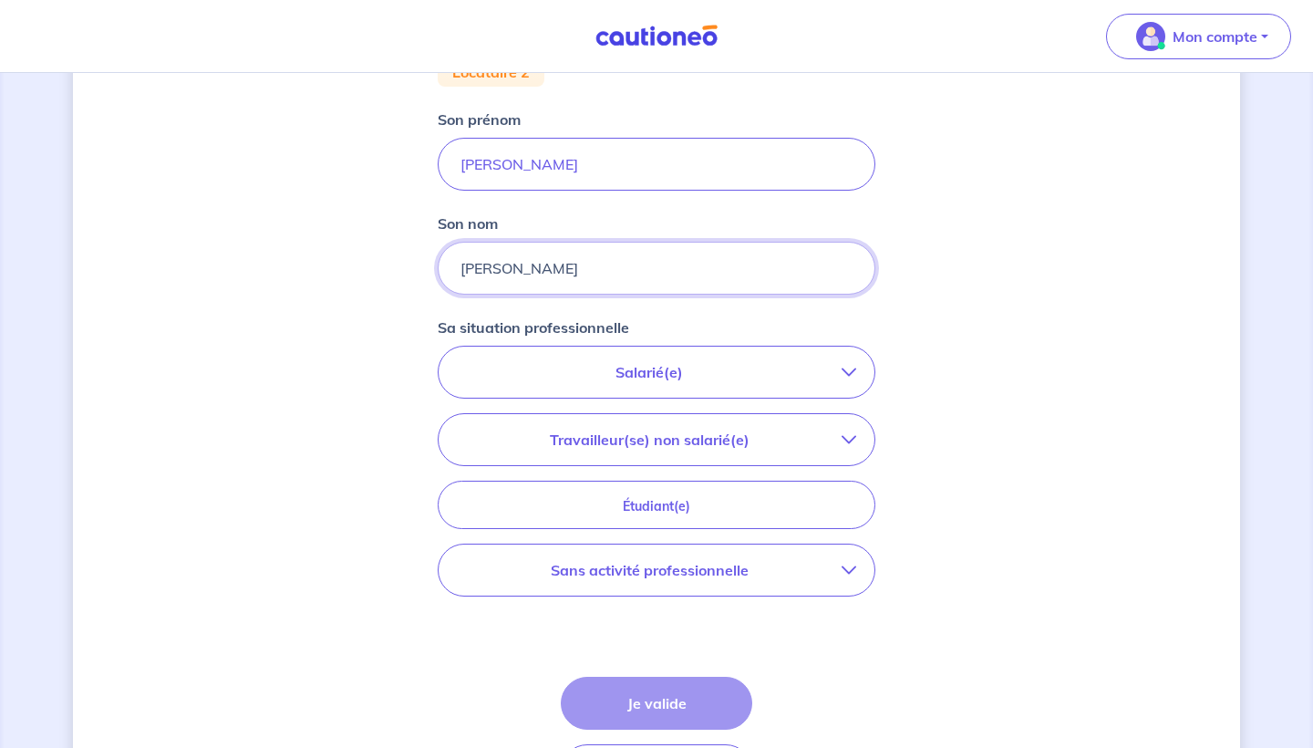
scroll to position [282, 0]
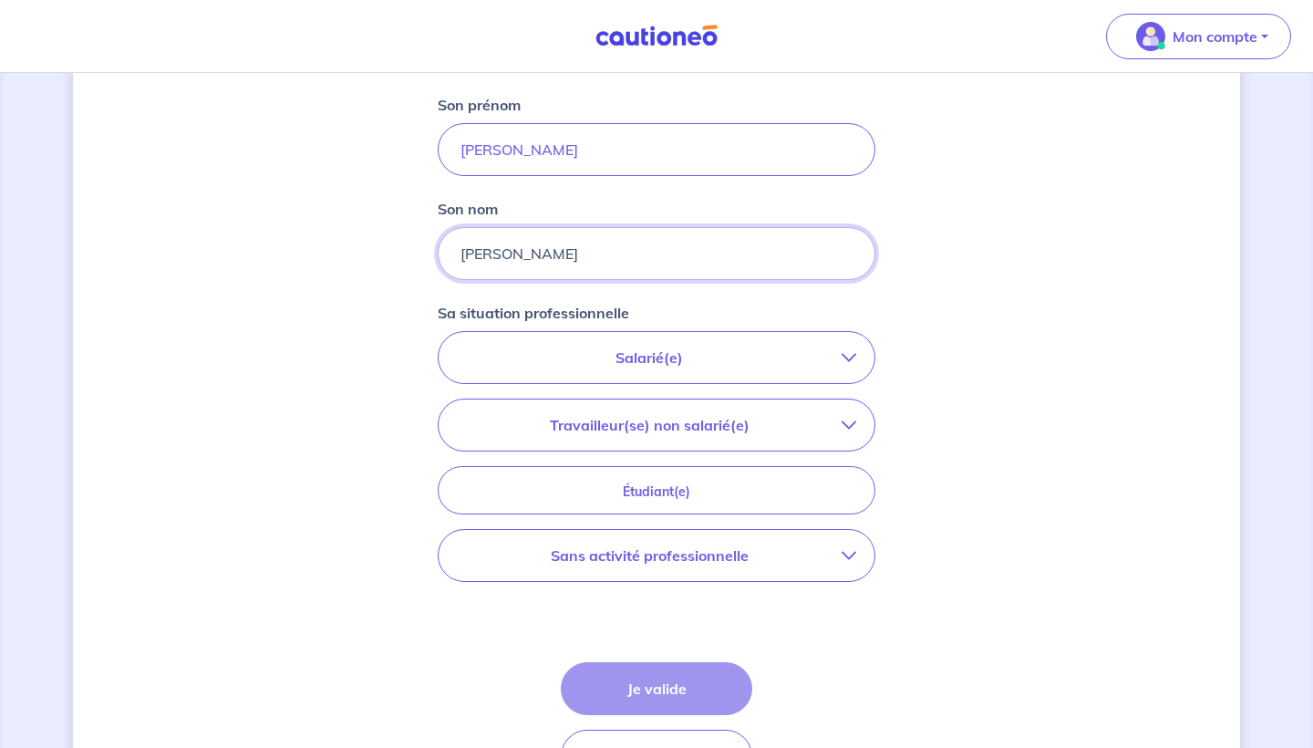
type input "[PERSON_NAME]"
click at [648, 560] on p "Sans activité professionnelle" at bounding box center [649, 555] width 385 height 22
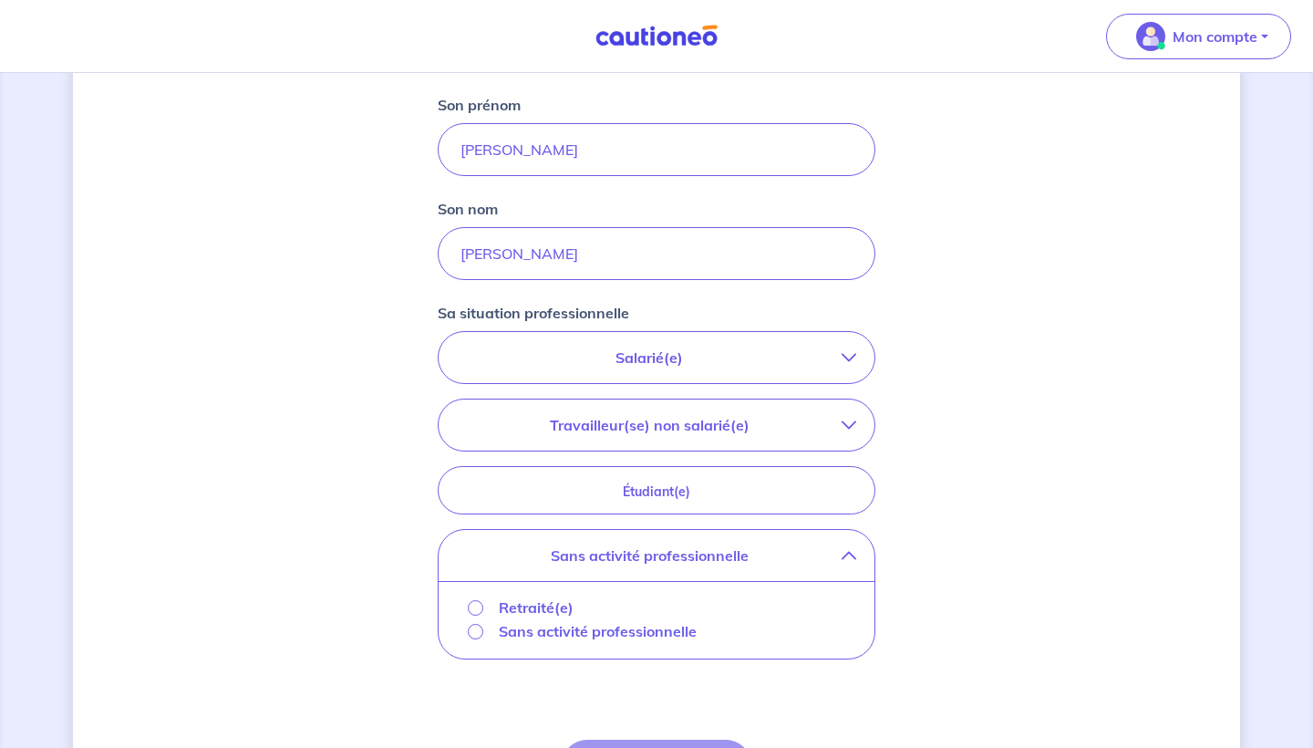
click at [547, 639] on p "Sans activité professionnelle" at bounding box center [598, 631] width 198 height 22
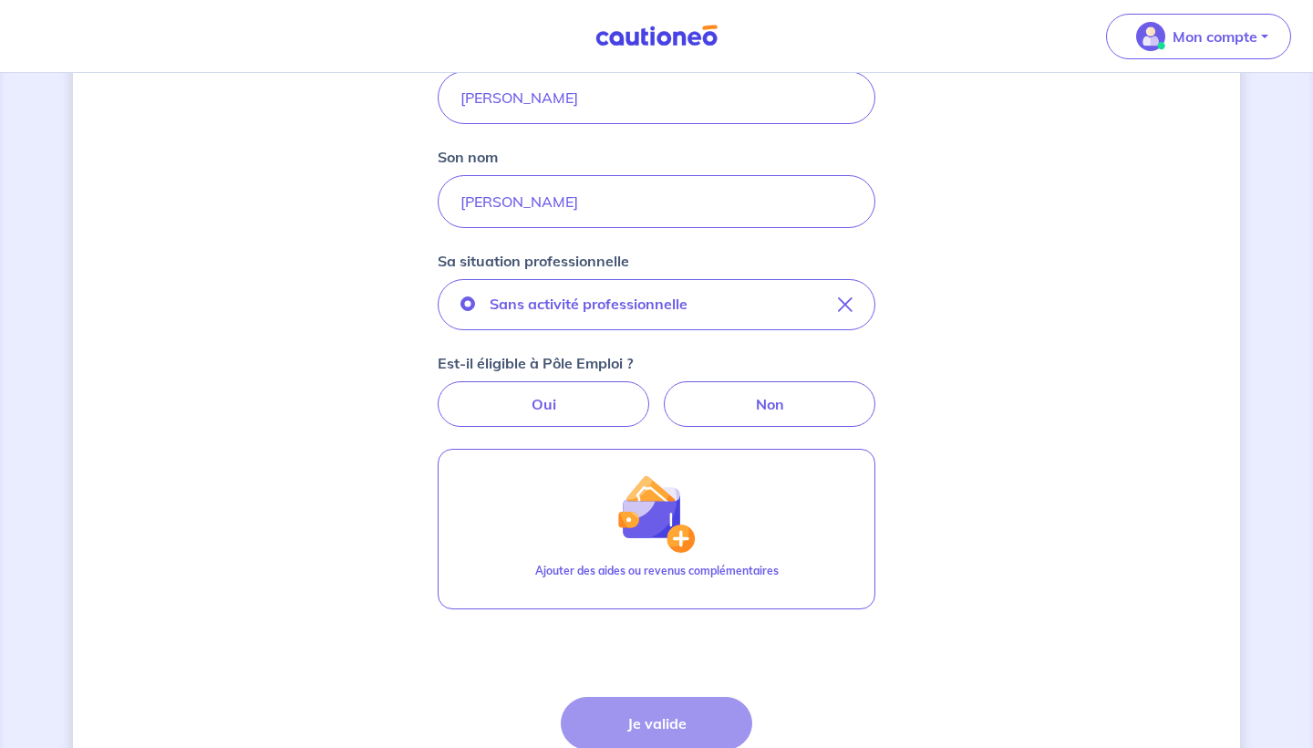
scroll to position [346, 0]
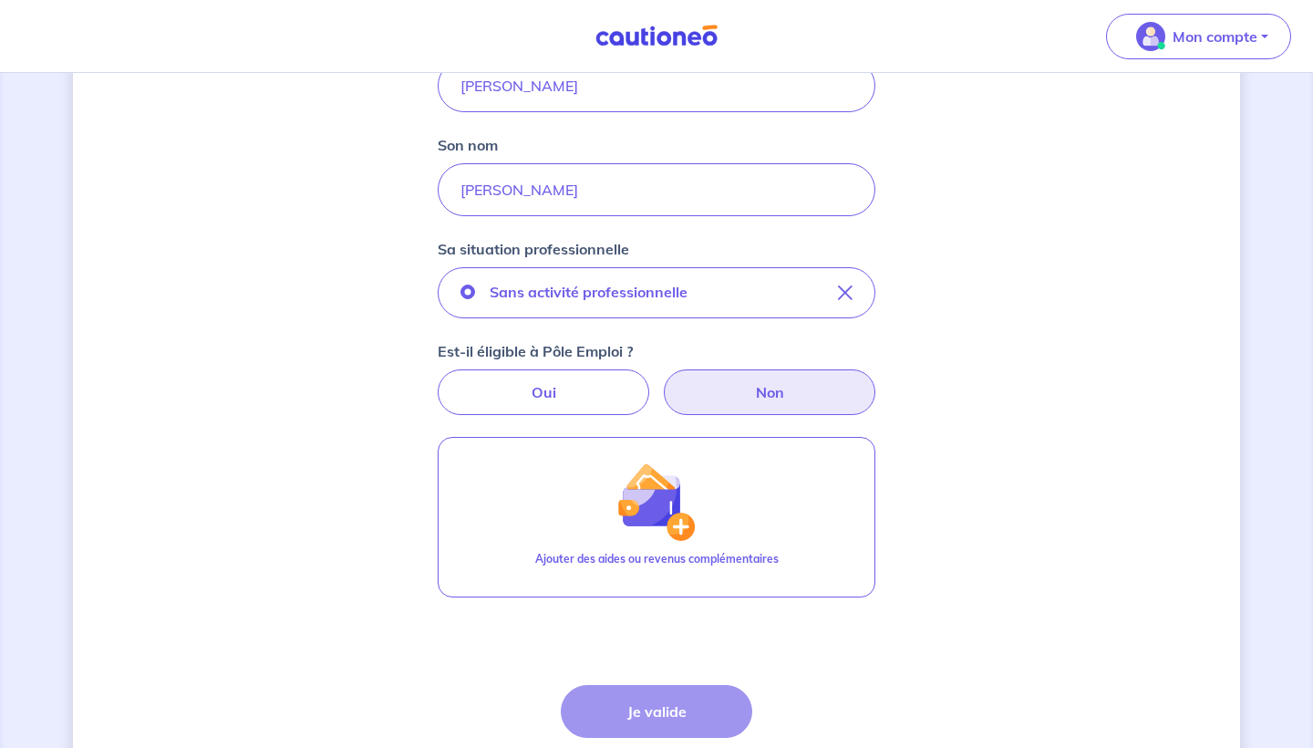
click at [714, 373] on label "Non" at bounding box center [770, 392] width 212 height 46
click at [663, 373] on input "Non" at bounding box center [657, 375] width 12 height 12
radio input "true"
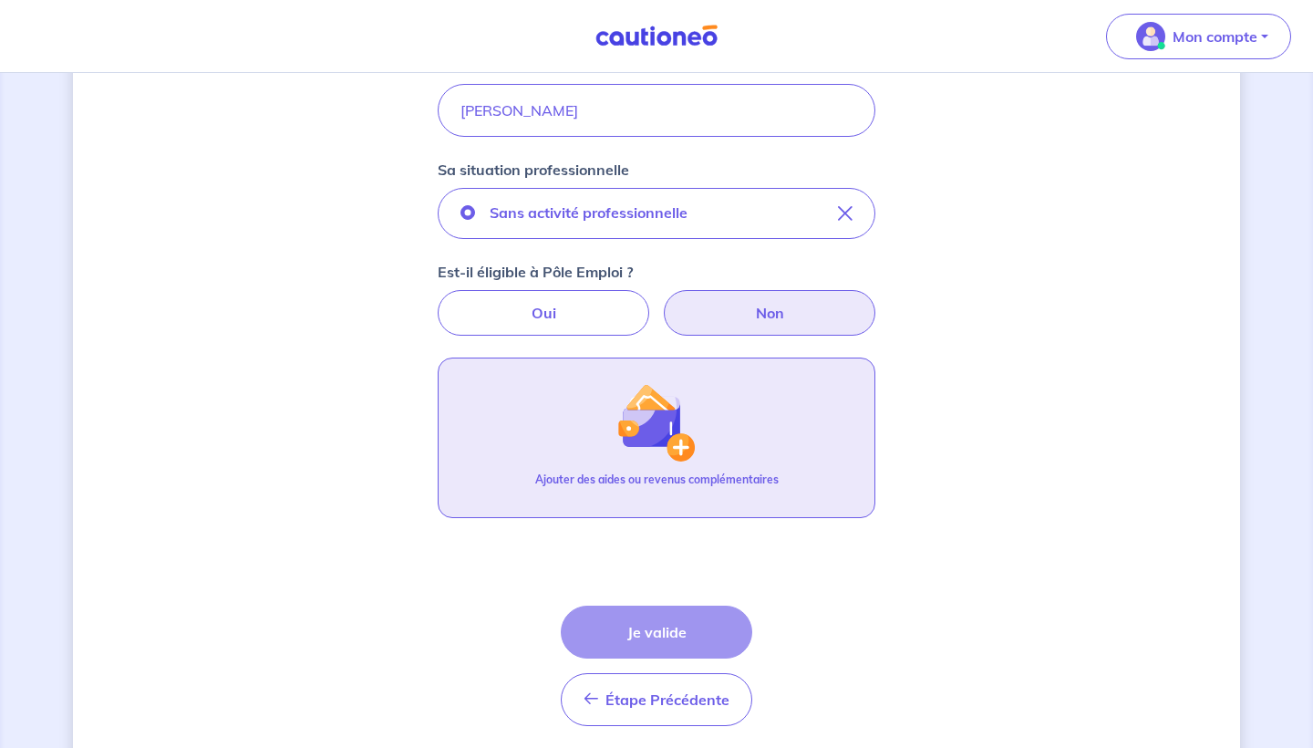
scroll to position [428, 0]
click at [711, 469] on p "Ajouter des aides ou revenus complémentaires" at bounding box center [657, 477] width 244 height 16
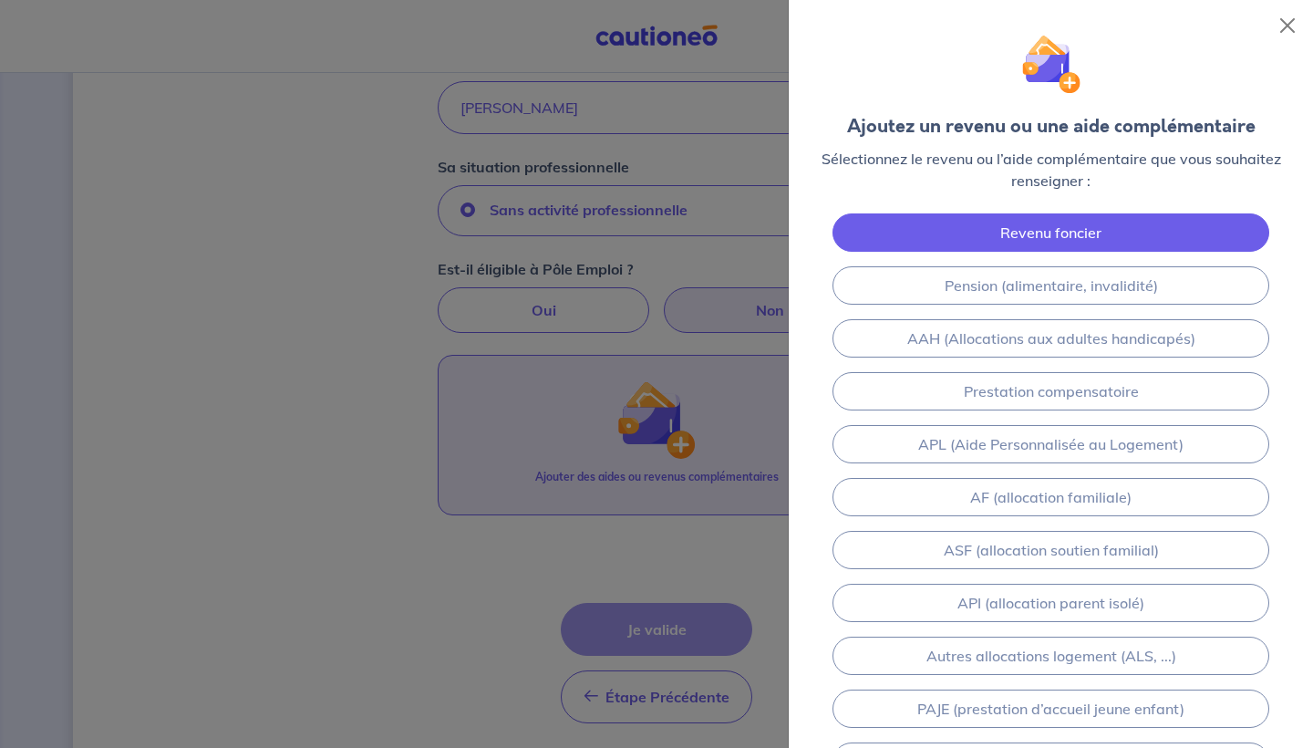
click at [1042, 246] on link "Revenu foncier" at bounding box center [1051, 232] width 437 height 38
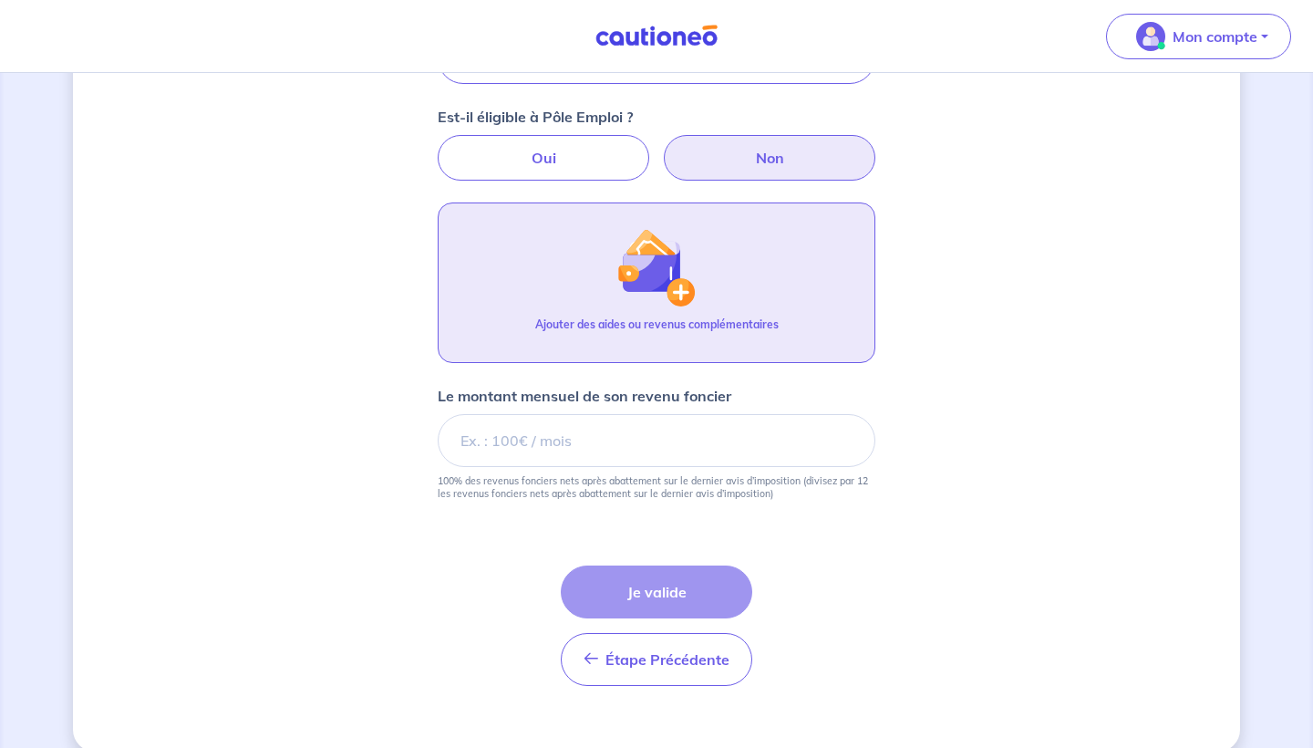
scroll to position [606, 0]
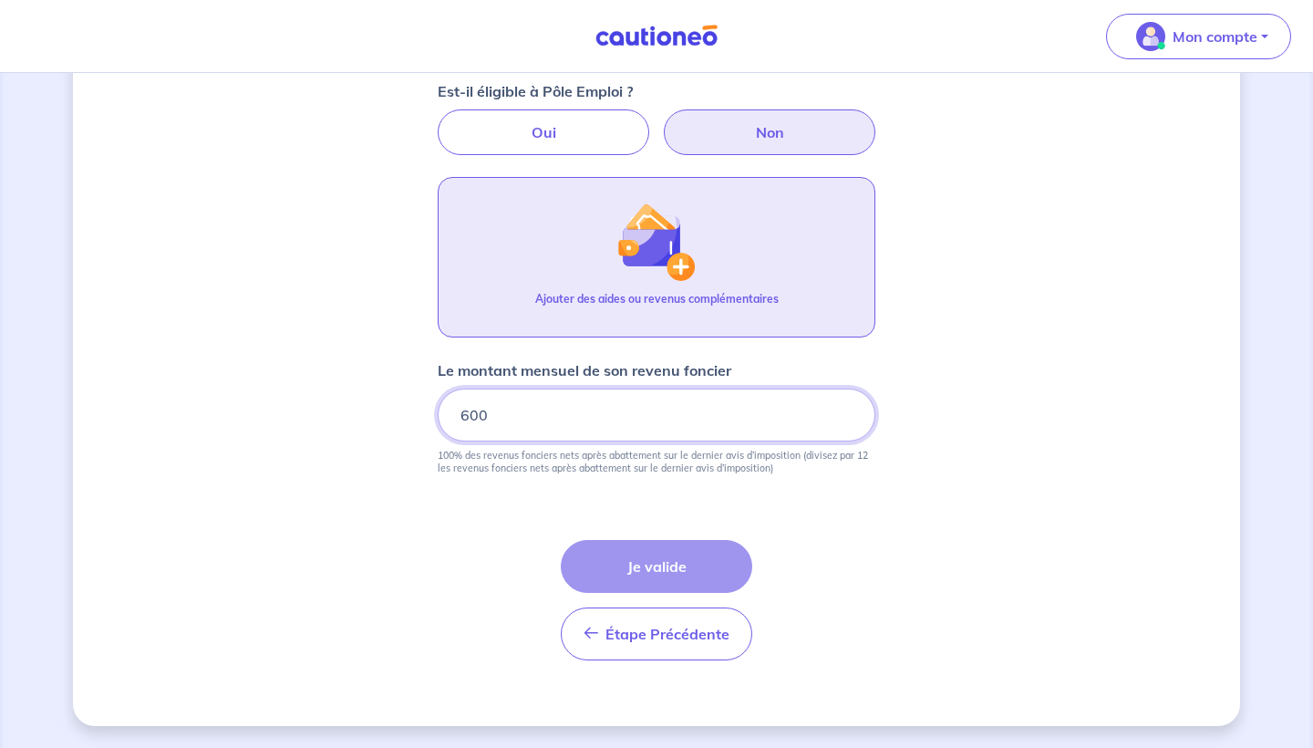
type input "600"
click at [638, 554] on div "Étape Précédente Précédent Je valide Je valide" at bounding box center [657, 600] width 192 height 120
click at [631, 565] on div "Étape Précédente Précédent Je valide Je valide" at bounding box center [657, 600] width 192 height 120
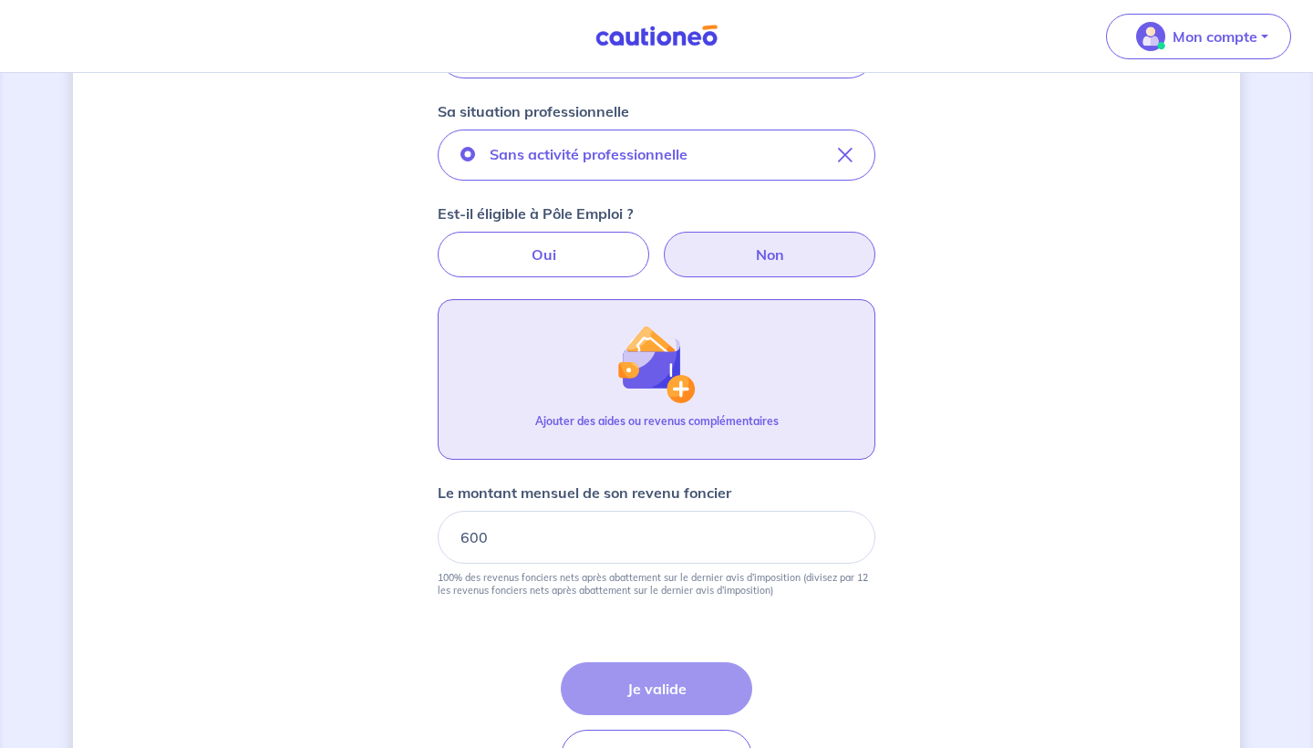
scroll to position [491, 0]
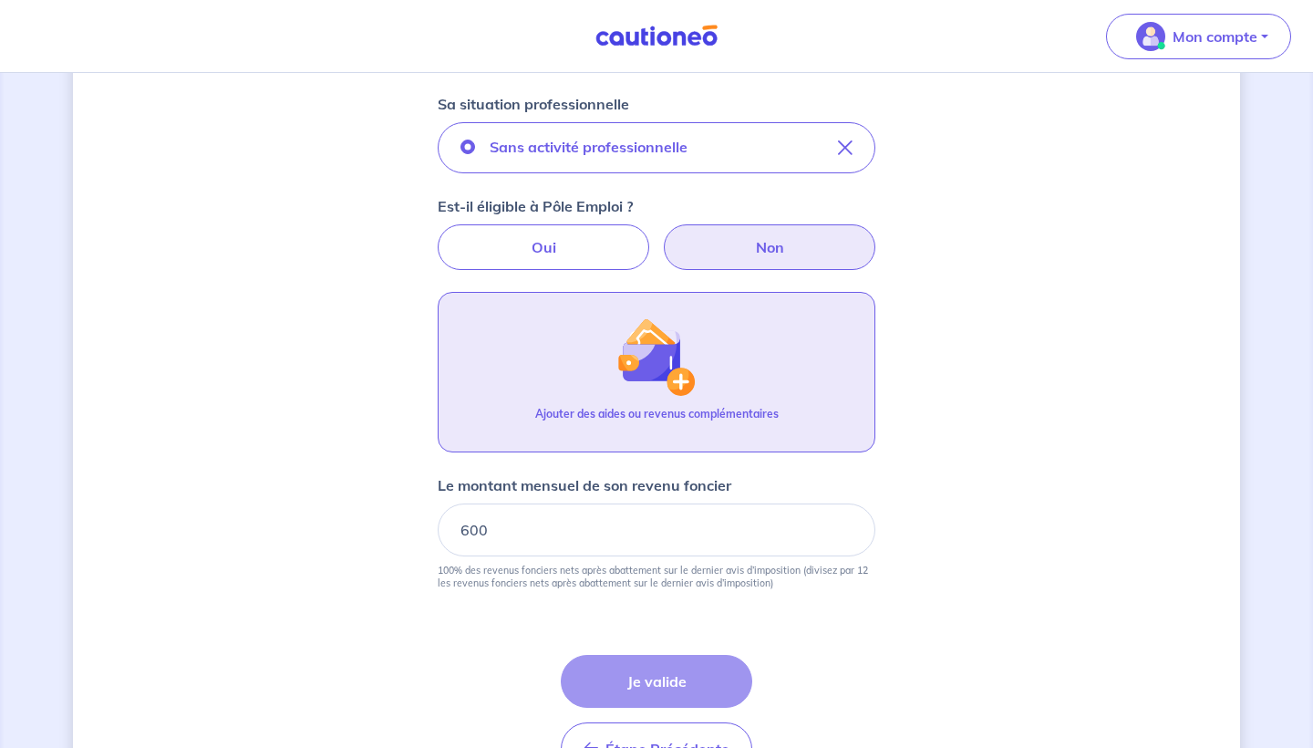
click at [643, 677] on div "Étape Précédente Précédent Je valide Je valide" at bounding box center [657, 715] width 192 height 120
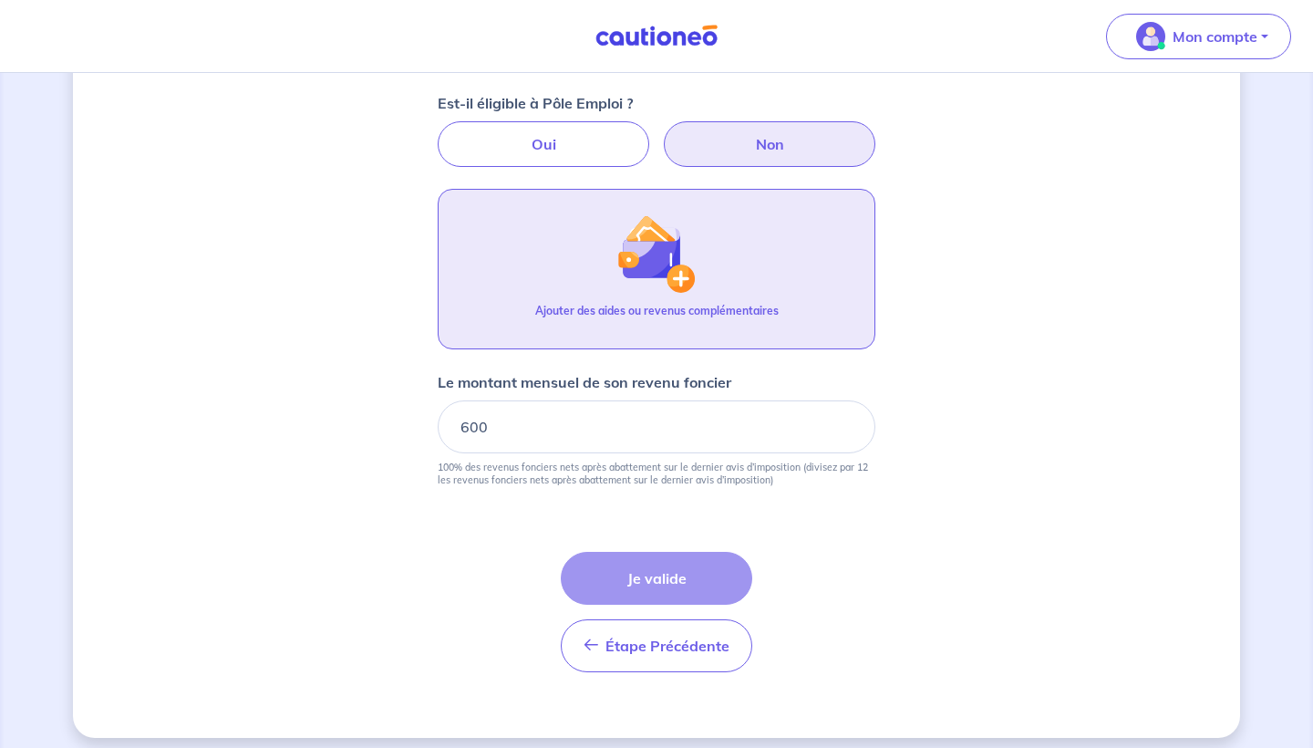
scroll to position [603, 0]
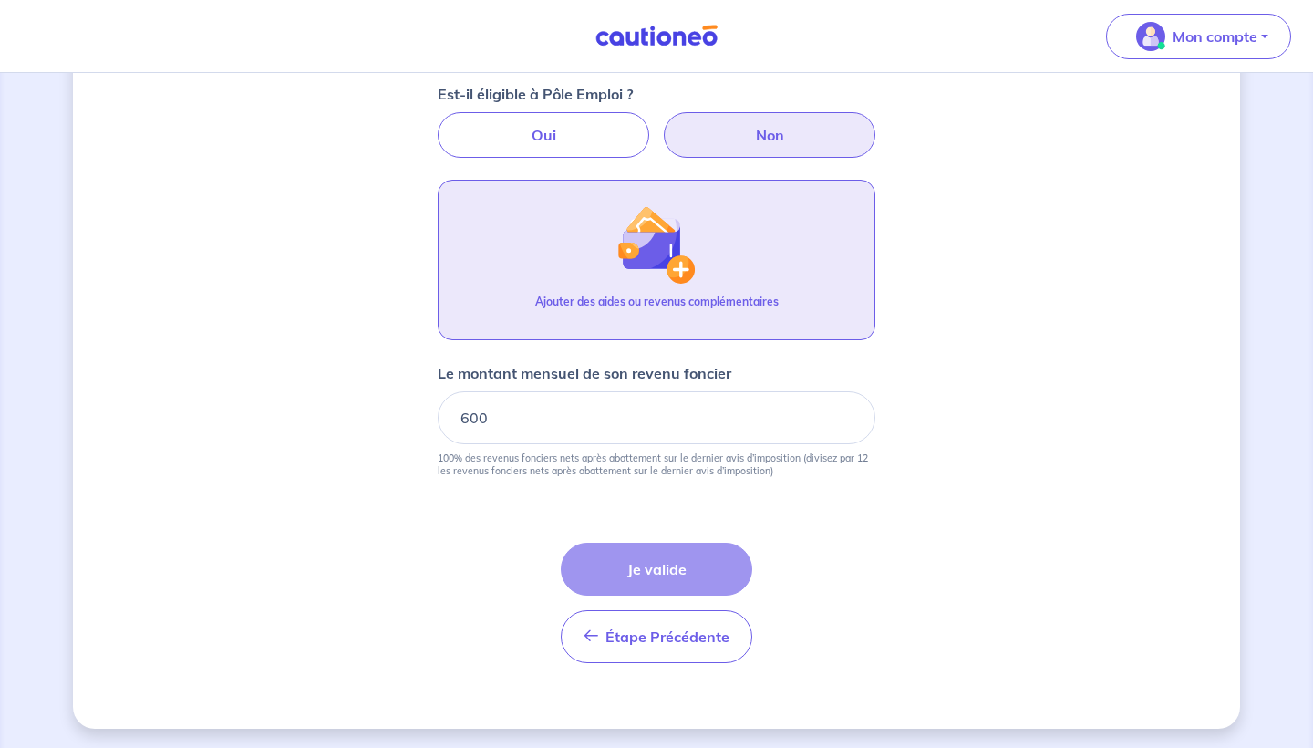
click at [667, 571] on div "Étape Précédente Précédent Je valide Je valide" at bounding box center [657, 603] width 192 height 120
click at [613, 419] on input "600" at bounding box center [657, 417] width 438 height 53
click at [631, 575] on div "Étape Précédente Précédent Je valide Je valide" at bounding box center [657, 603] width 192 height 120
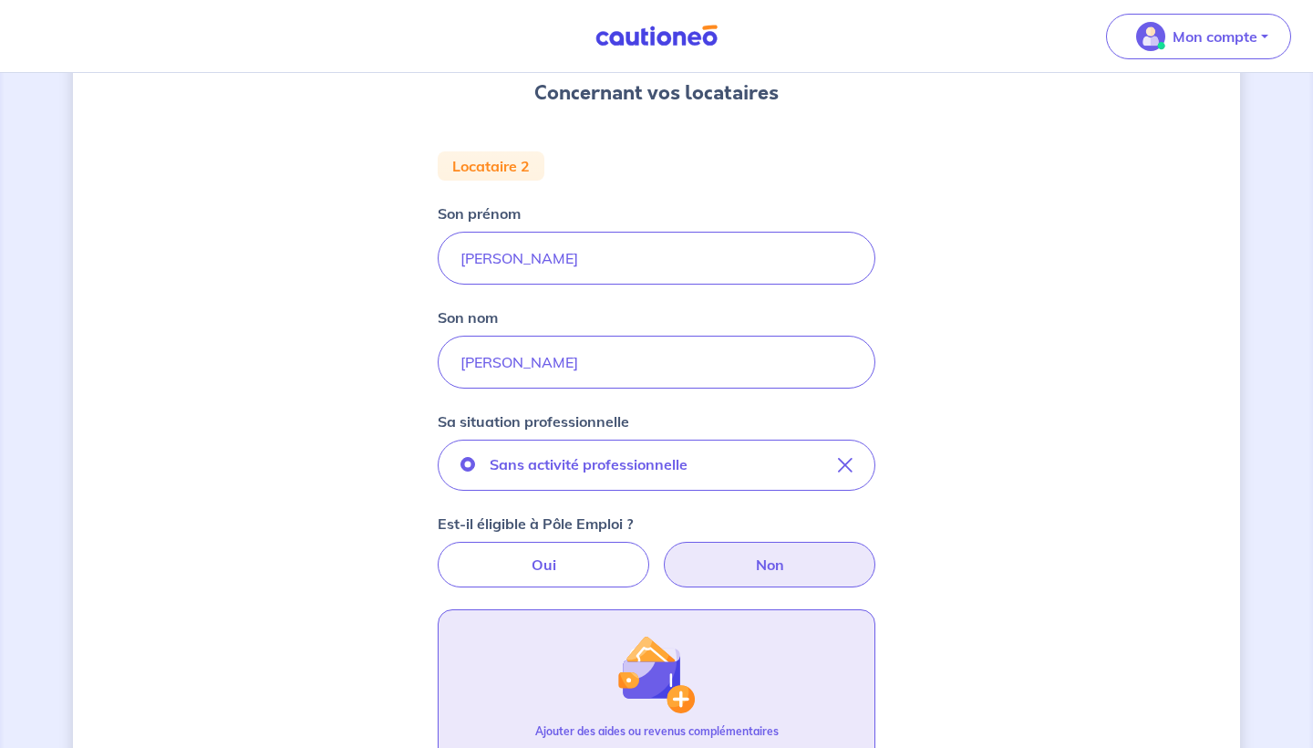
scroll to position [164, 0]
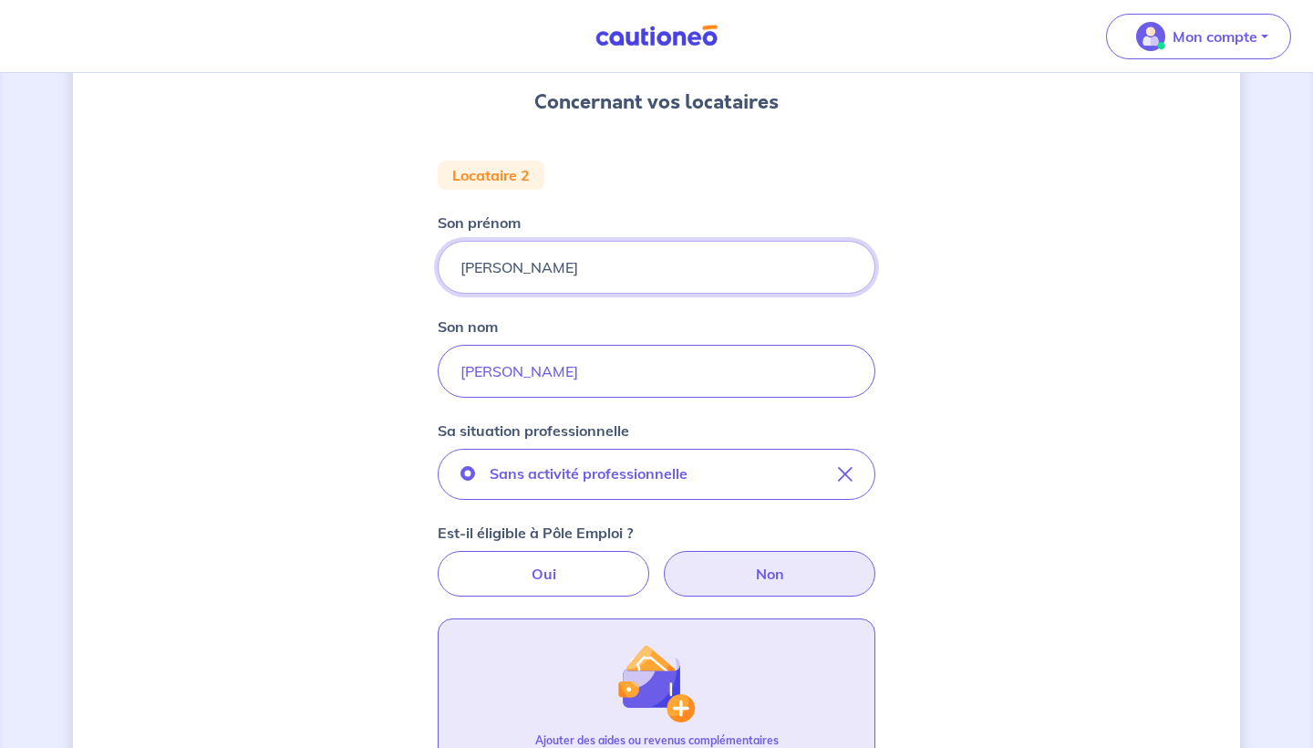
drag, startPoint x: 544, startPoint y: 266, endPoint x: 242, endPoint y: 242, distance: 303.8
click at [242, 242] on div "Concernant vos locataires Locataire 2 Son prénom [PERSON_NAME] Son nom [PERSON_…" at bounding box center [656, 549] width 1167 height 1237
type input "[PERSON_NAME]"
click at [274, 351] on div "Concernant vos locataires Locataire 2 Son prénom [PERSON_NAME] Son nom [PERSON_…" at bounding box center [656, 549] width 1167 height 1237
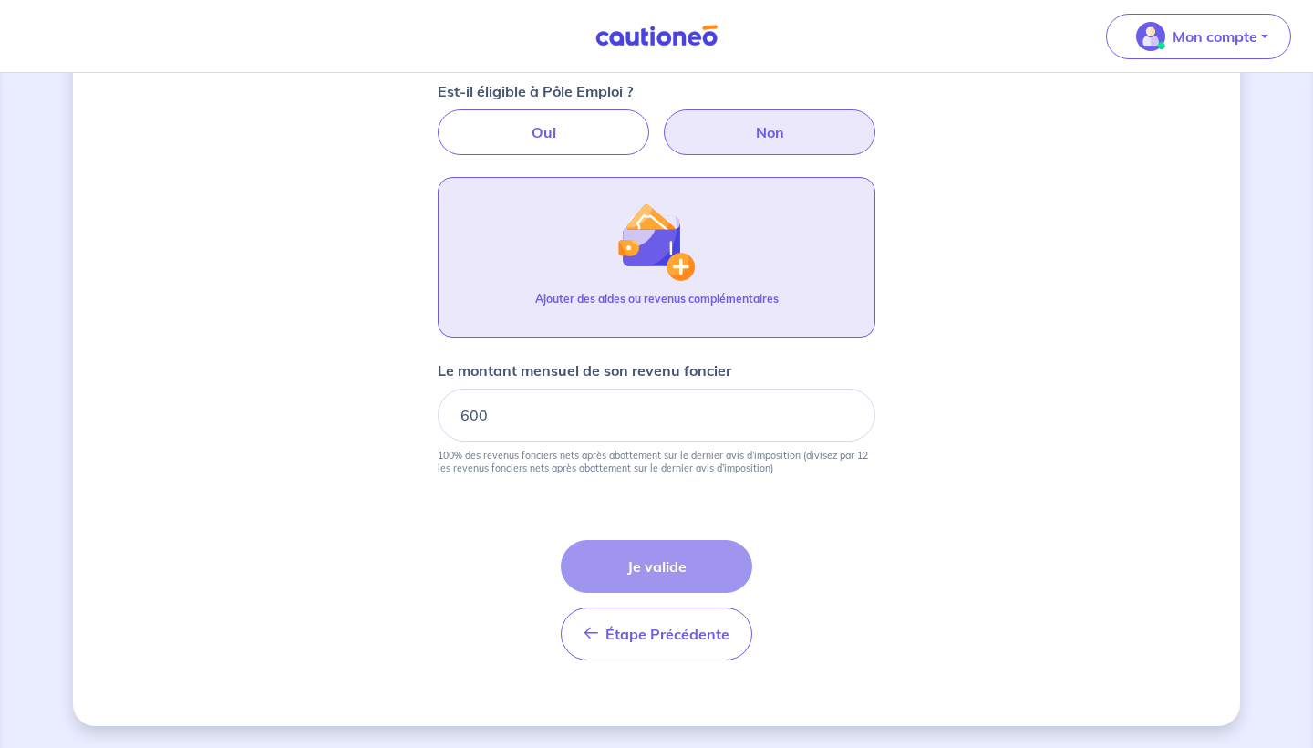
scroll to position [606, 0]
click at [700, 570] on div "Étape Précédente Précédent Je valide Je valide" at bounding box center [657, 600] width 192 height 120
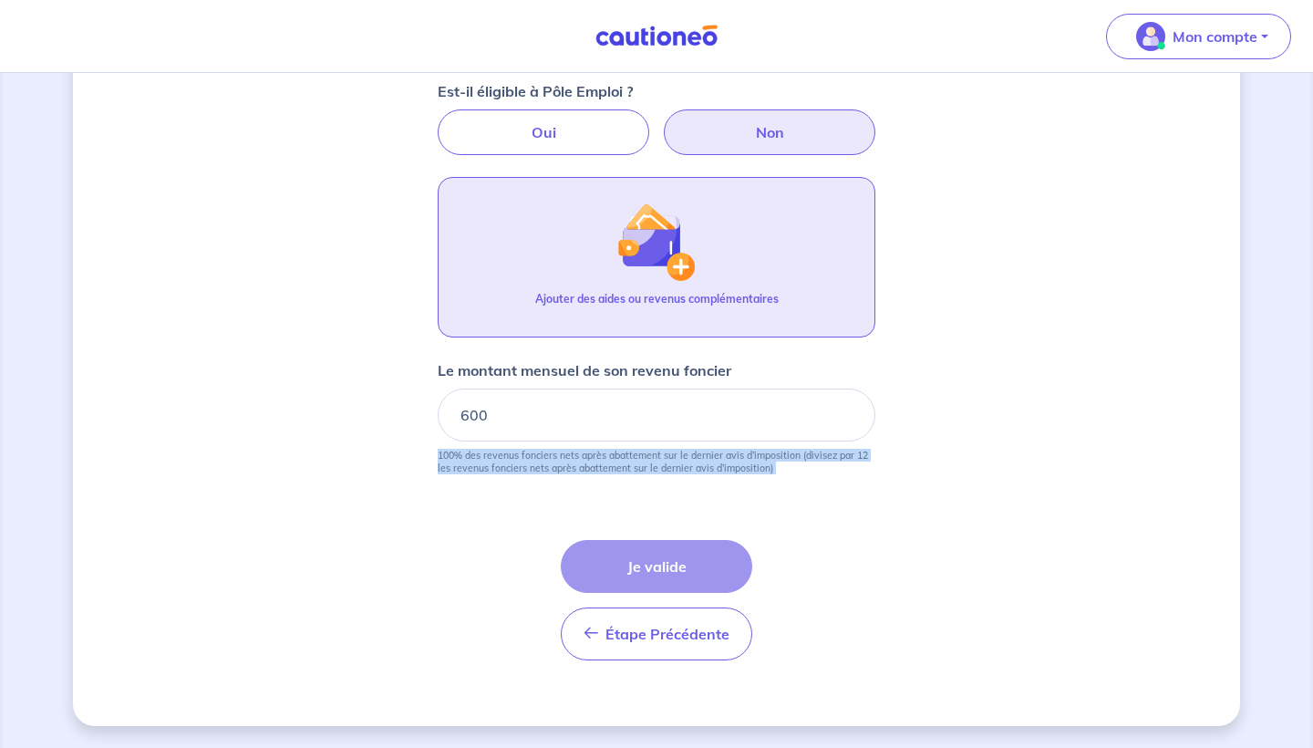
click at [700, 570] on div "Étape Précédente Précédent Je valide Je valide" at bounding box center [657, 600] width 192 height 120
click at [692, 566] on div "Étape Précédente Précédent Je valide Je valide" at bounding box center [657, 600] width 192 height 120
click at [693, 489] on form "Locataire 2 Son prénom [PERSON_NAME] Son nom [PERSON_NAME] situation profession…" at bounding box center [657, 197] width 438 height 956
click at [693, 471] on p "100% des revenus fonciers nets après abattement sur le dernier avis d’impositio…" at bounding box center [657, 462] width 438 height 26
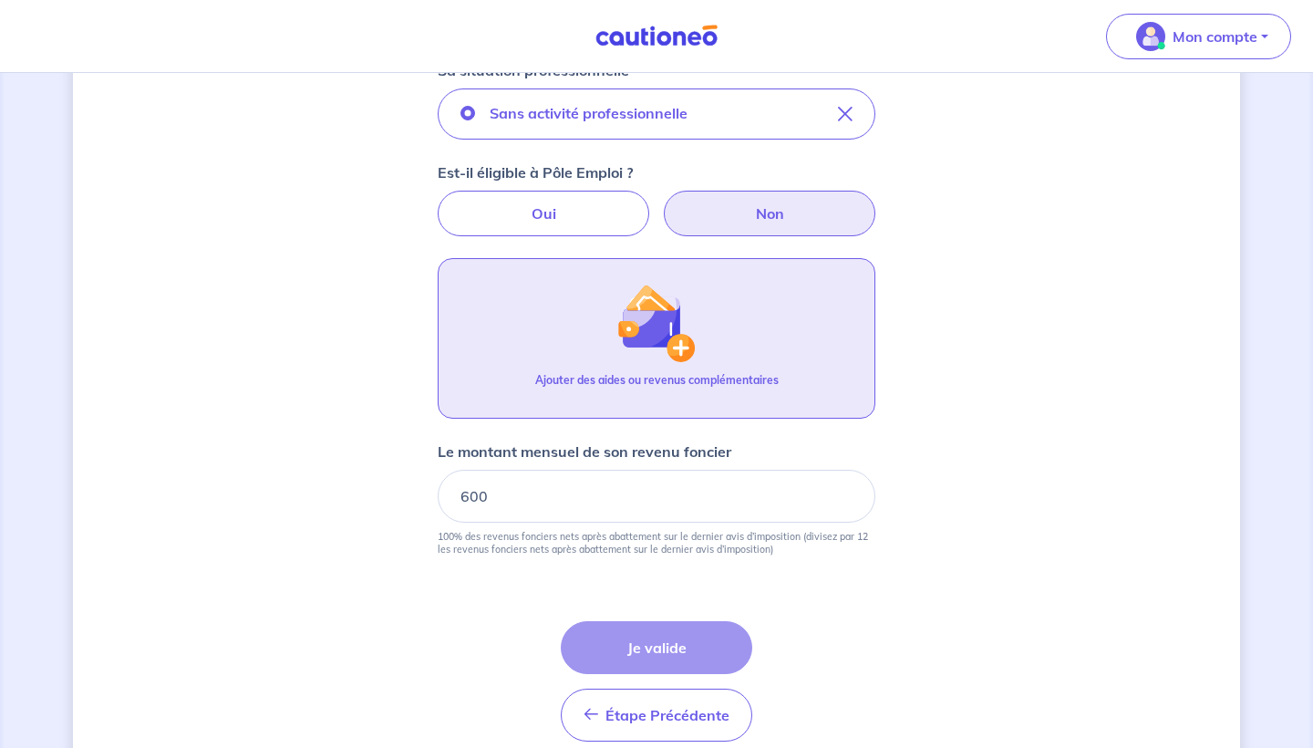
scroll to position [458, 0]
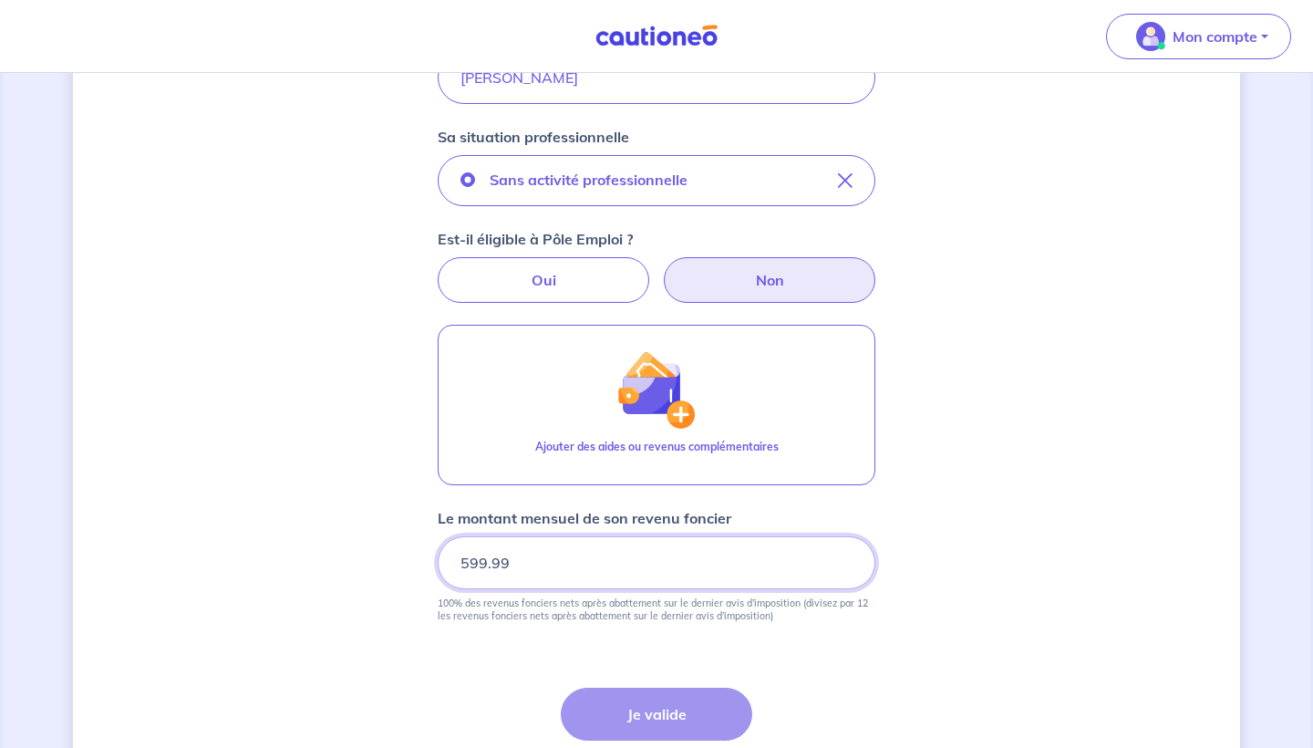
click at [848, 564] on input "599.99" at bounding box center [657, 562] width 438 height 53
type input "600"
click at [847, 557] on input "600" at bounding box center [657, 562] width 438 height 53
click at [702, 705] on div "Étape Précédente Précédent Je valide Je valide" at bounding box center [657, 748] width 192 height 120
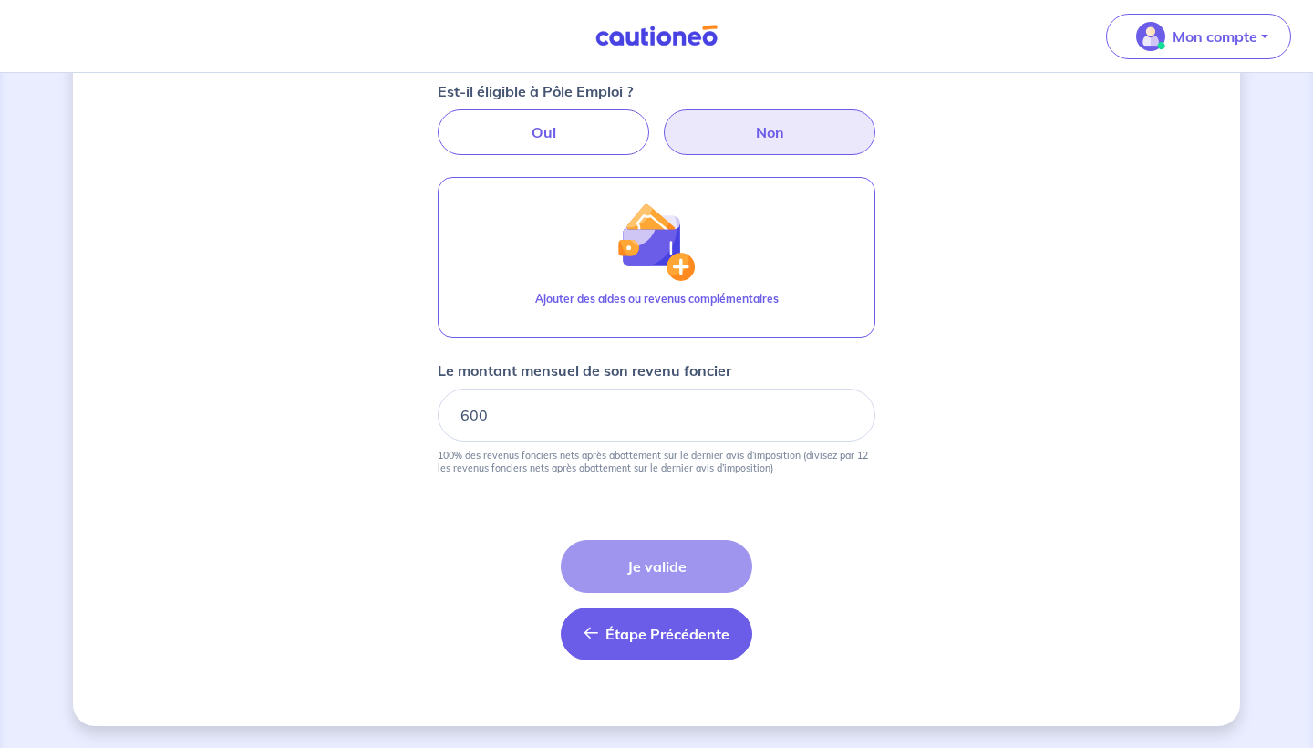
click at [689, 637] on span "Étape Précédente" at bounding box center [668, 634] width 124 height 18
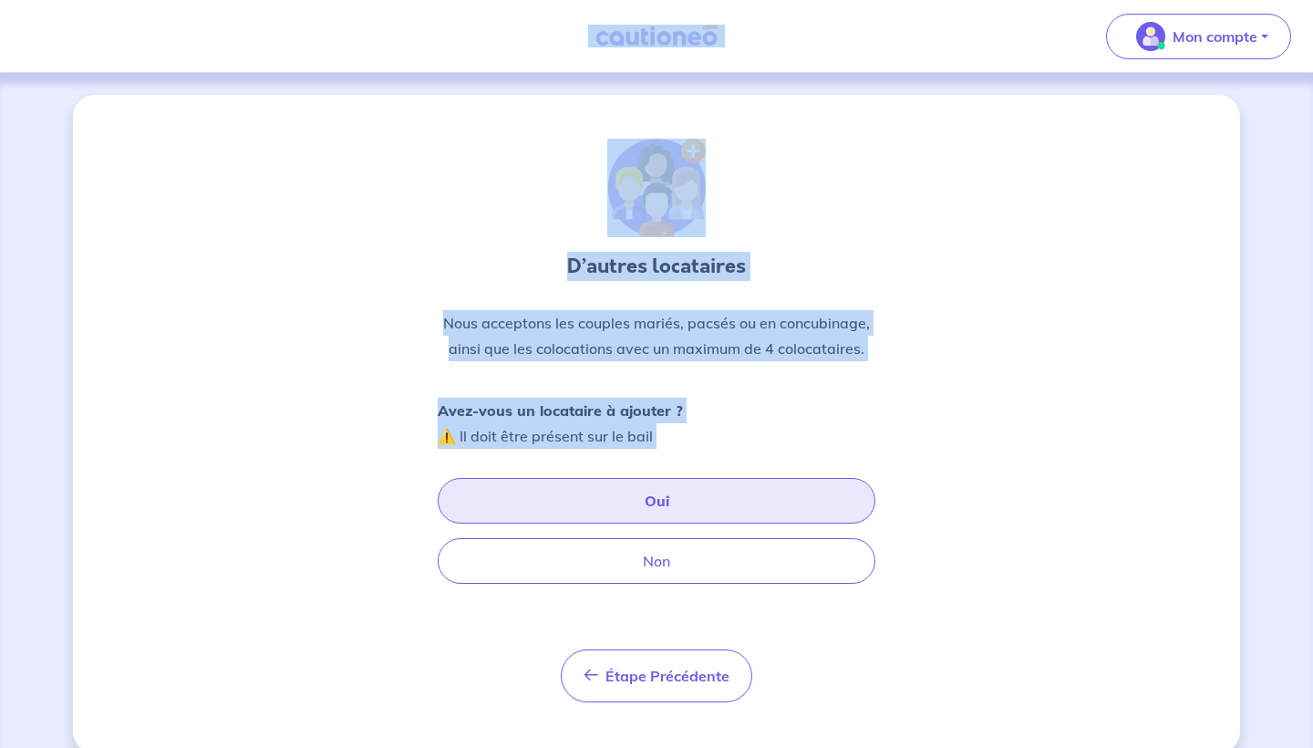
click at [673, 494] on button "Oui" at bounding box center [657, 501] width 438 height 46
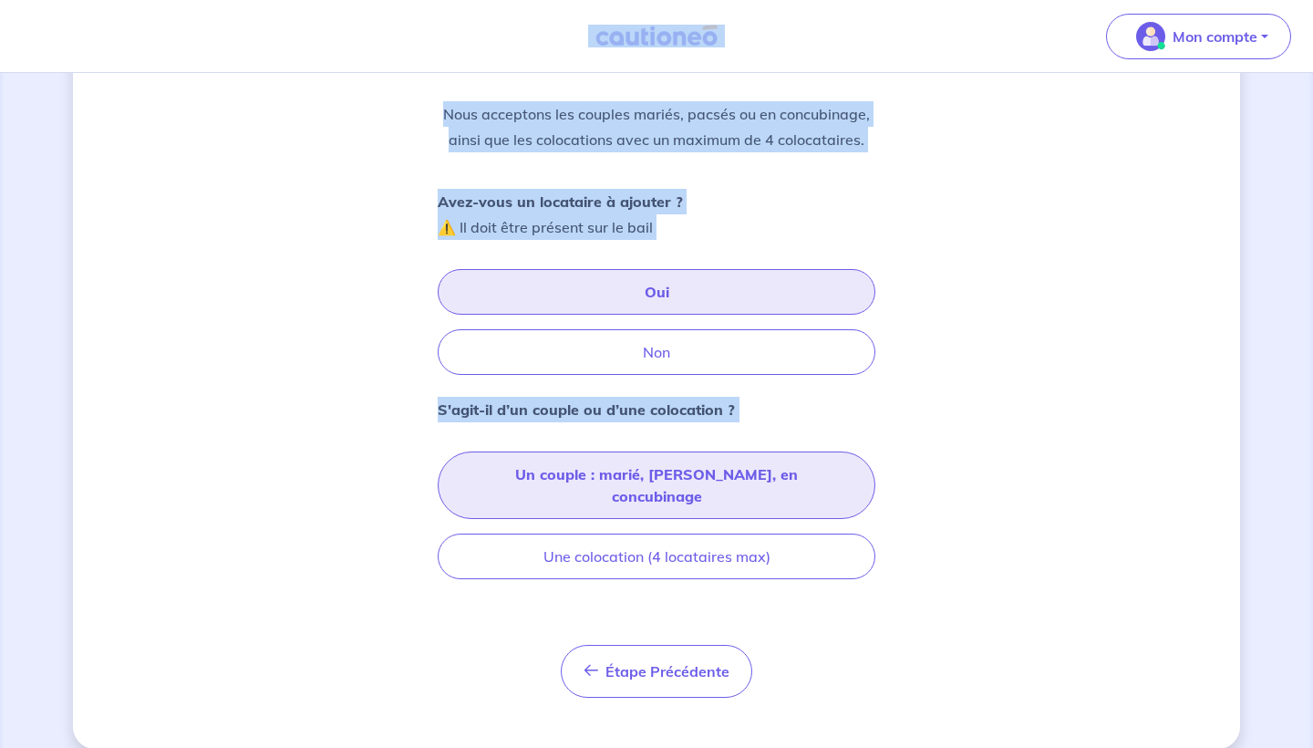
click at [669, 485] on button "Un couple : marié, [PERSON_NAME], en concubinage" at bounding box center [657, 484] width 438 height 67
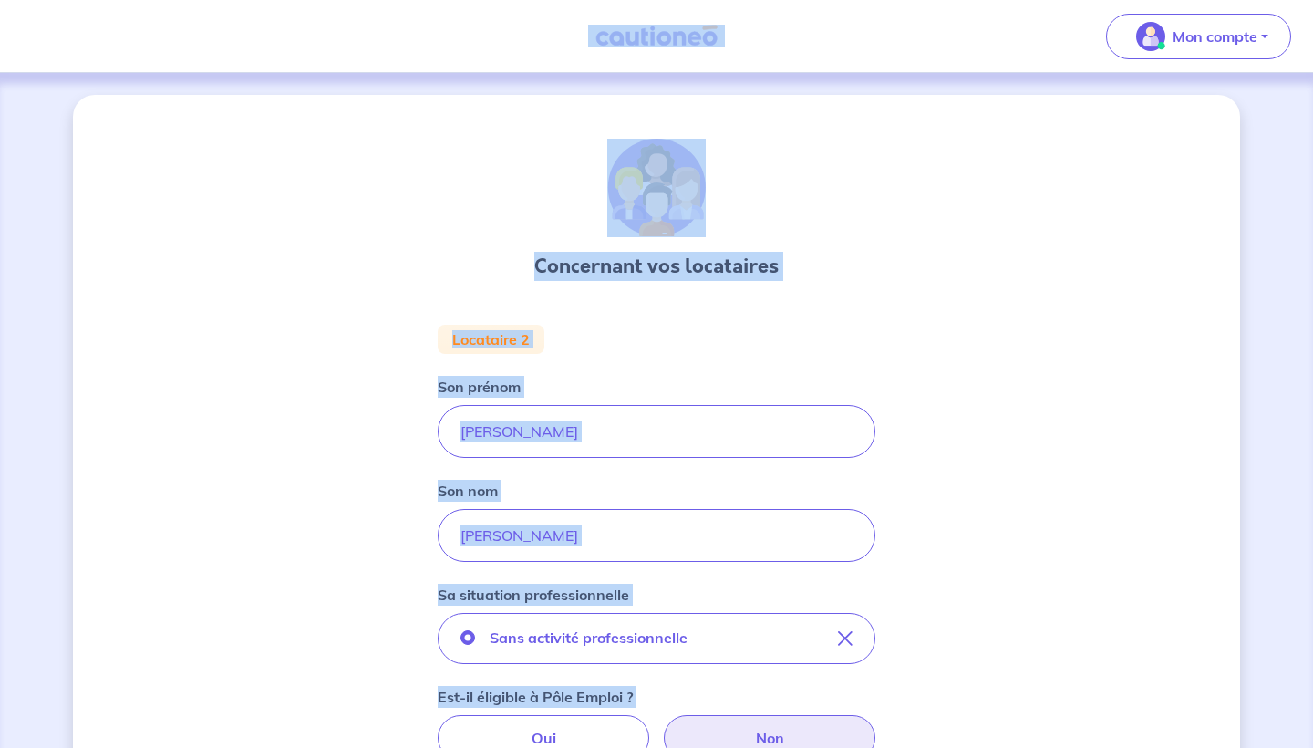
scroll to position [606, 0]
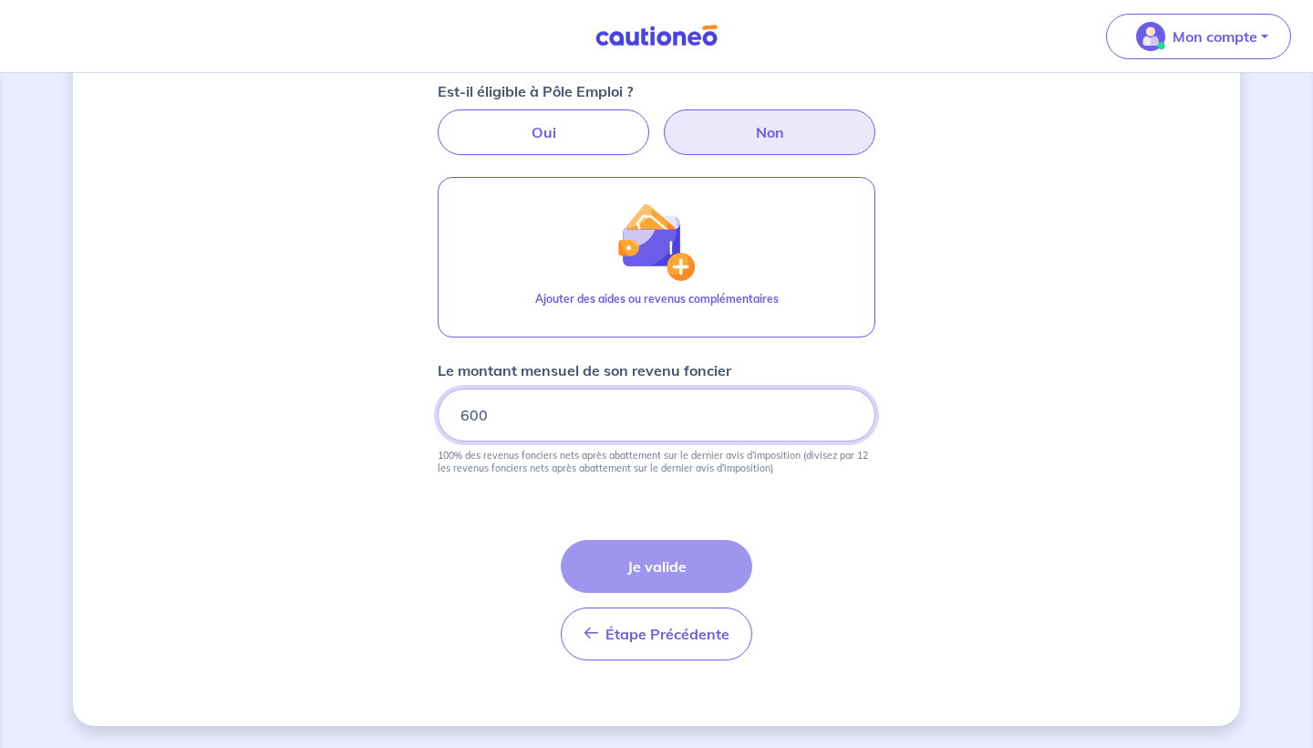
click at [645, 399] on input "600" at bounding box center [657, 415] width 438 height 53
click at [684, 568] on div "Étape Précédente Précédent Je valide Je valide" at bounding box center [657, 600] width 192 height 120
click at [403, 161] on div "Concernant vos locataires Locataire 2 Son prénom [PERSON_NAME] Son nom [PERSON_…" at bounding box center [656, 107] width 1167 height 1237
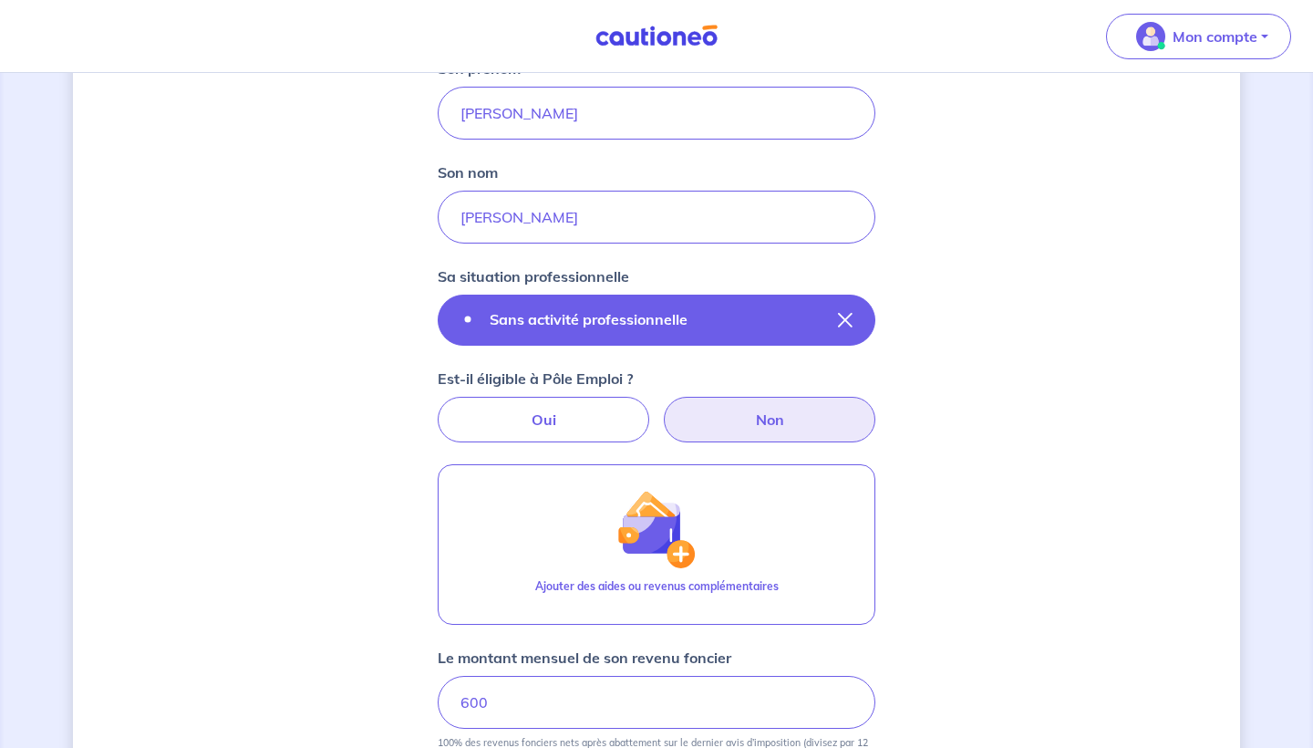
scroll to position [339, 0]
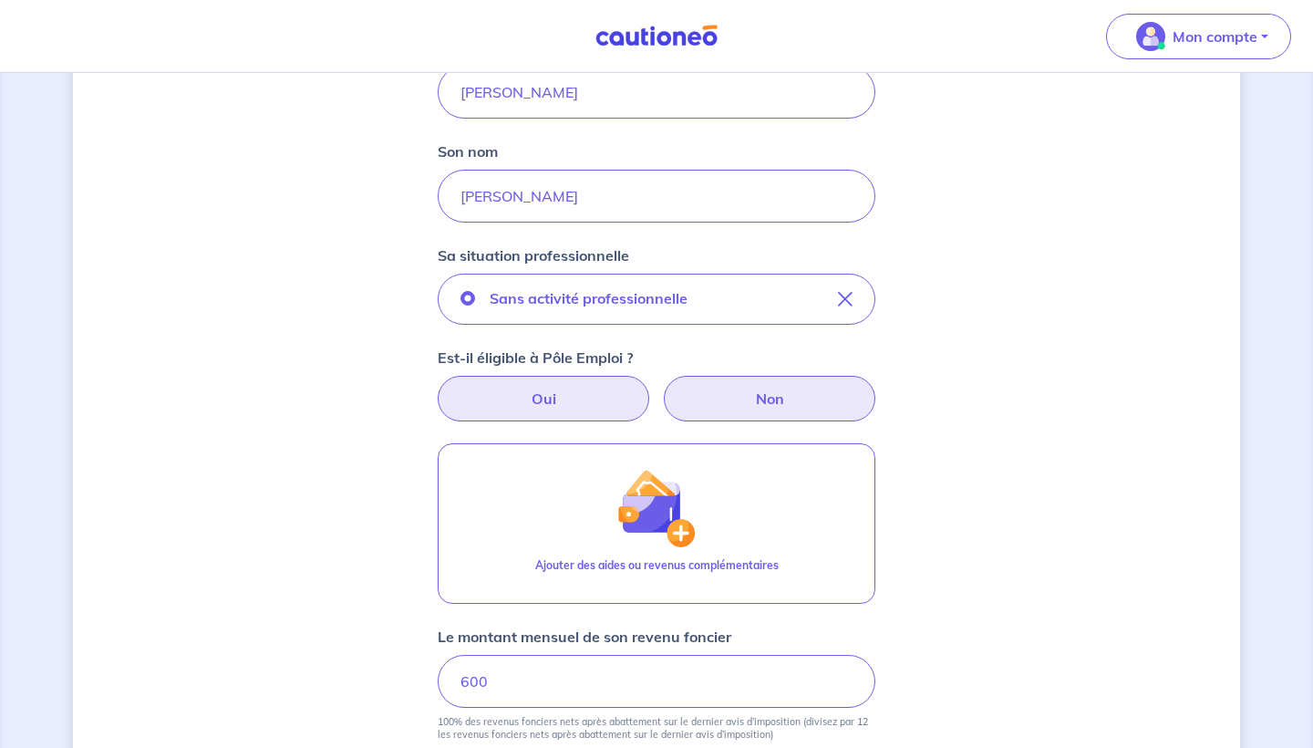
click at [592, 391] on label "Oui" at bounding box center [544, 399] width 212 height 46
click at [651, 388] on input "Oui" at bounding box center [657, 382] width 12 height 12
radio input "true"
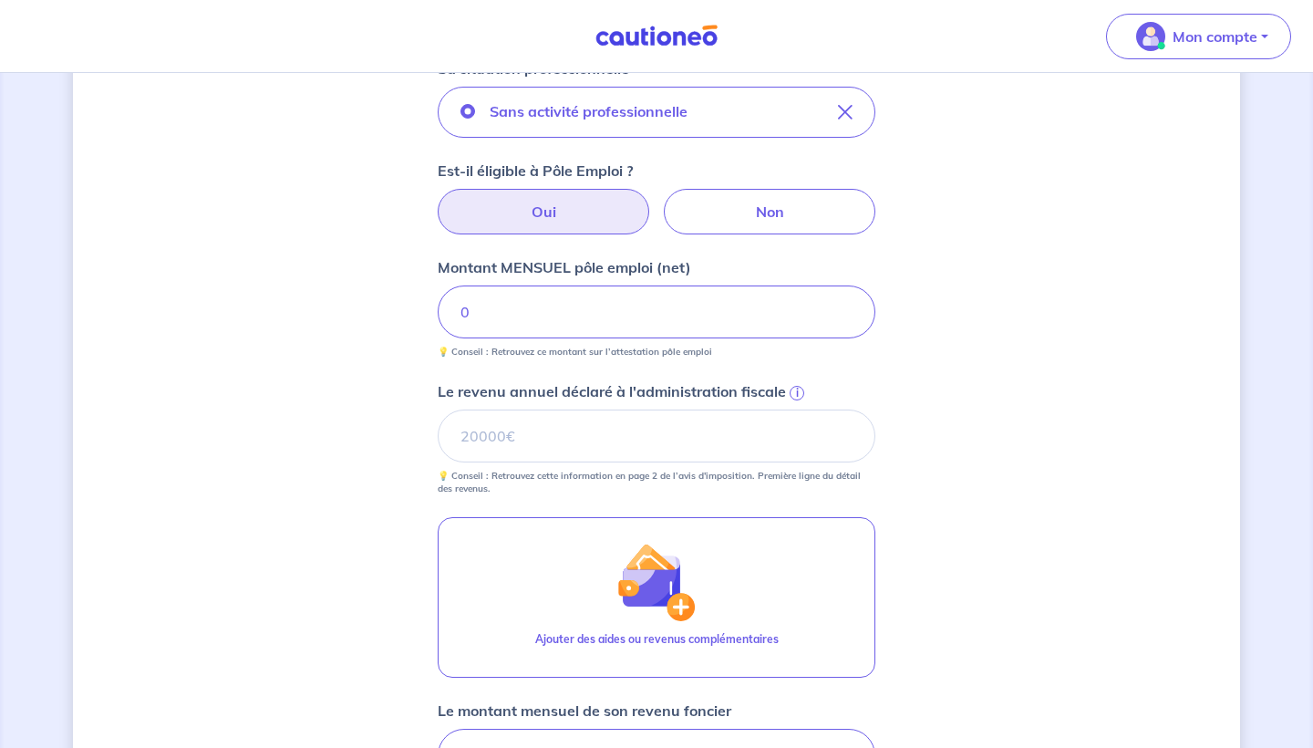
scroll to position [529, 0]
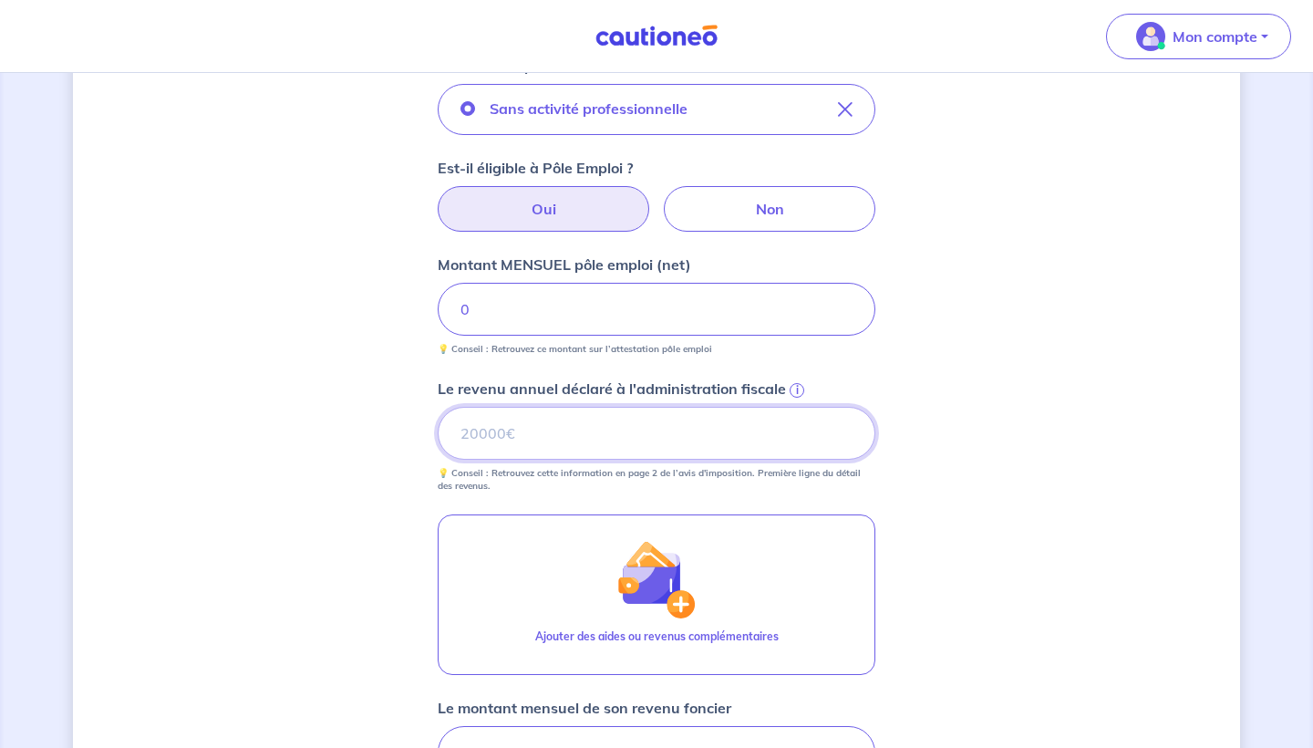
click at [591, 433] on input "Le revenu annuel déclaré à l'administration fiscale i" at bounding box center [657, 433] width 438 height 53
click at [518, 446] on input "Le revenu annuel déclaré à l'administration fiscale i" at bounding box center [657, 433] width 438 height 53
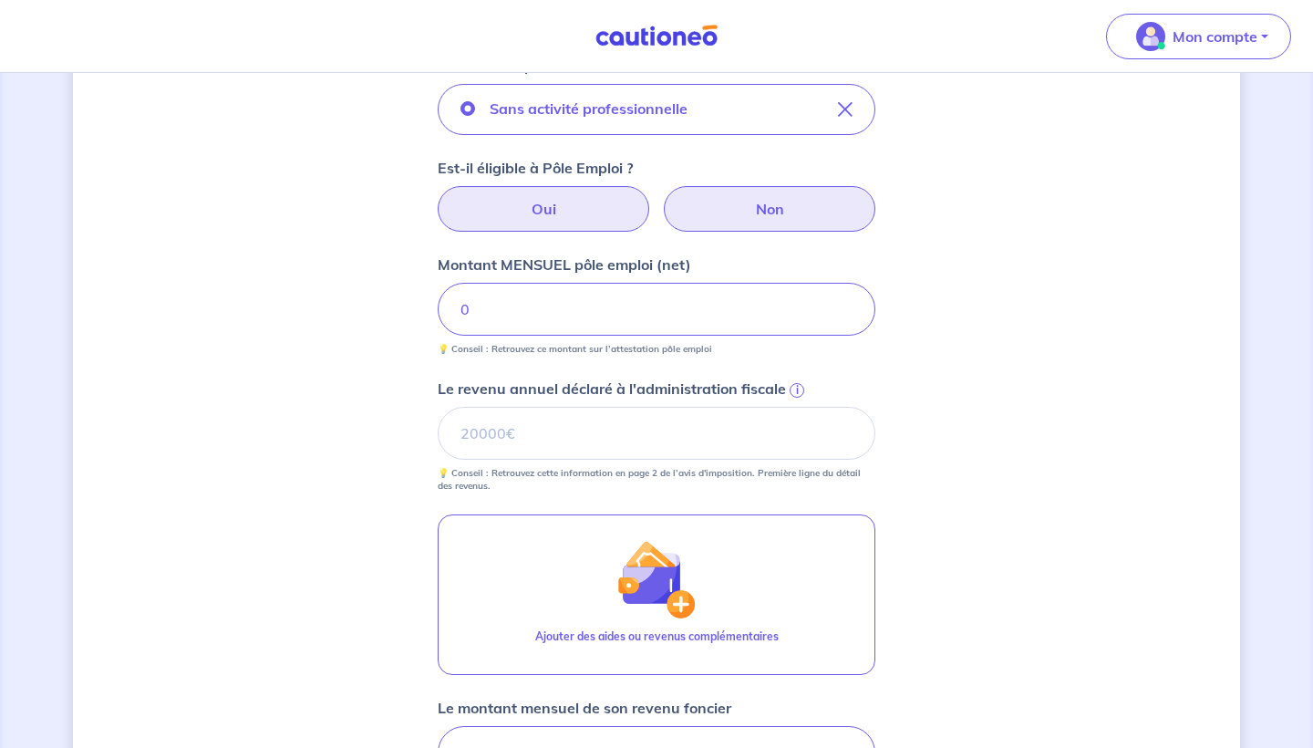
click at [731, 219] on label "Non" at bounding box center [770, 209] width 212 height 46
click at [663, 198] on input "Non" at bounding box center [657, 192] width 12 height 12
radio input "true"
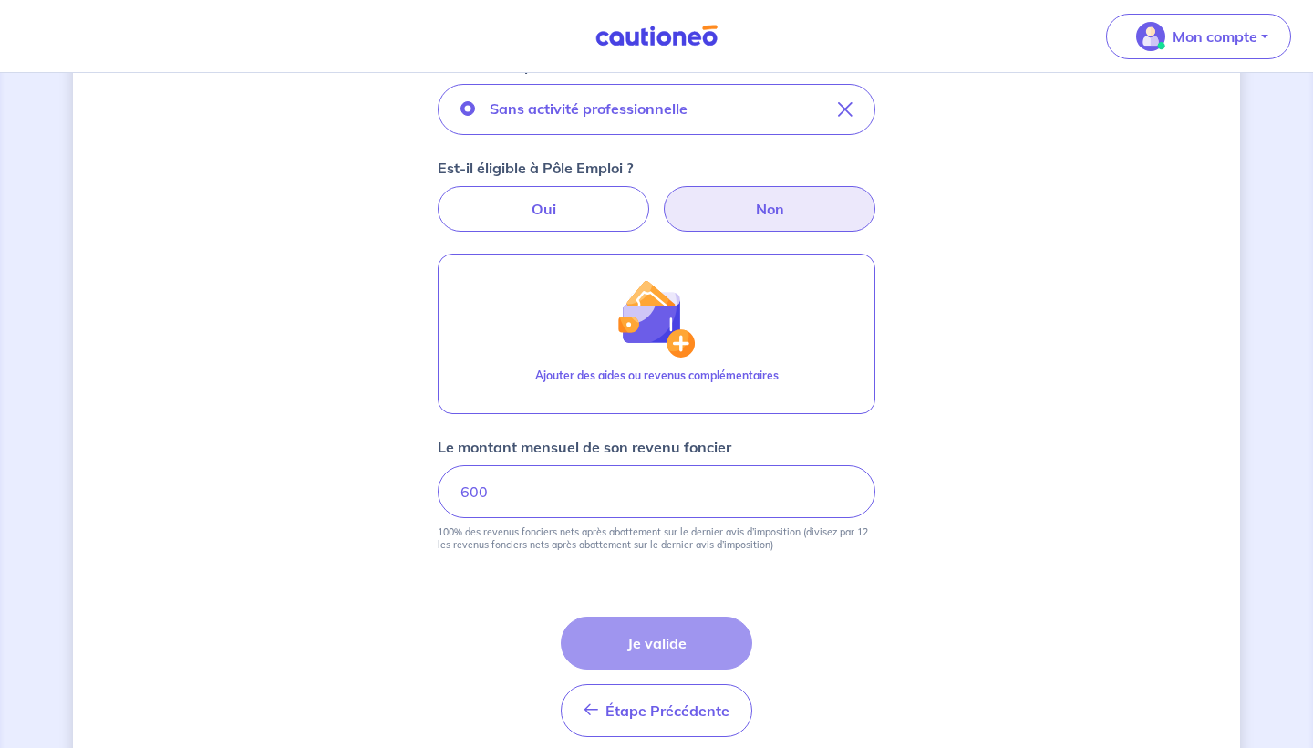
click at [596, 648] on div "Étape Précédente Précédent Je valide Je valide" at bounding box center [657, 677] width 192 height 120
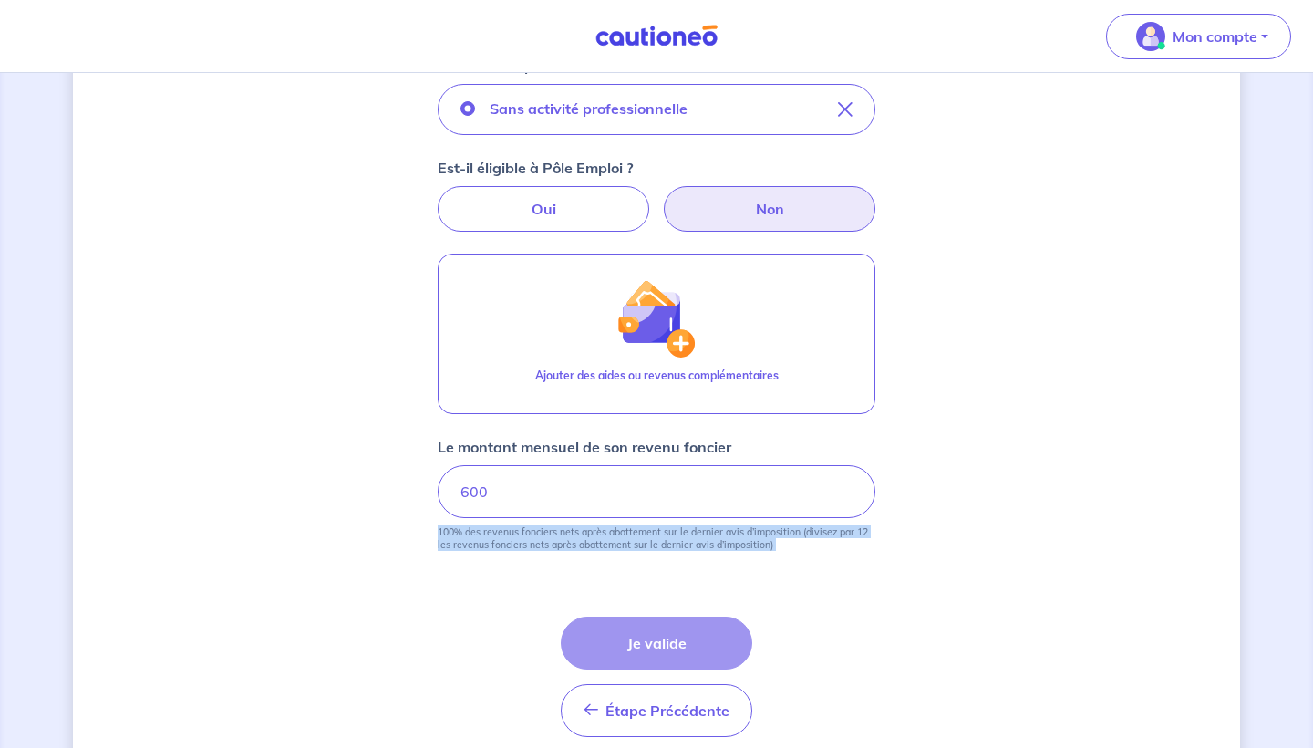
click at [596, 648] on div "Étape Précédente Précédent Je valide Je valide" at bounding box center [657, 677] width 192 height 120
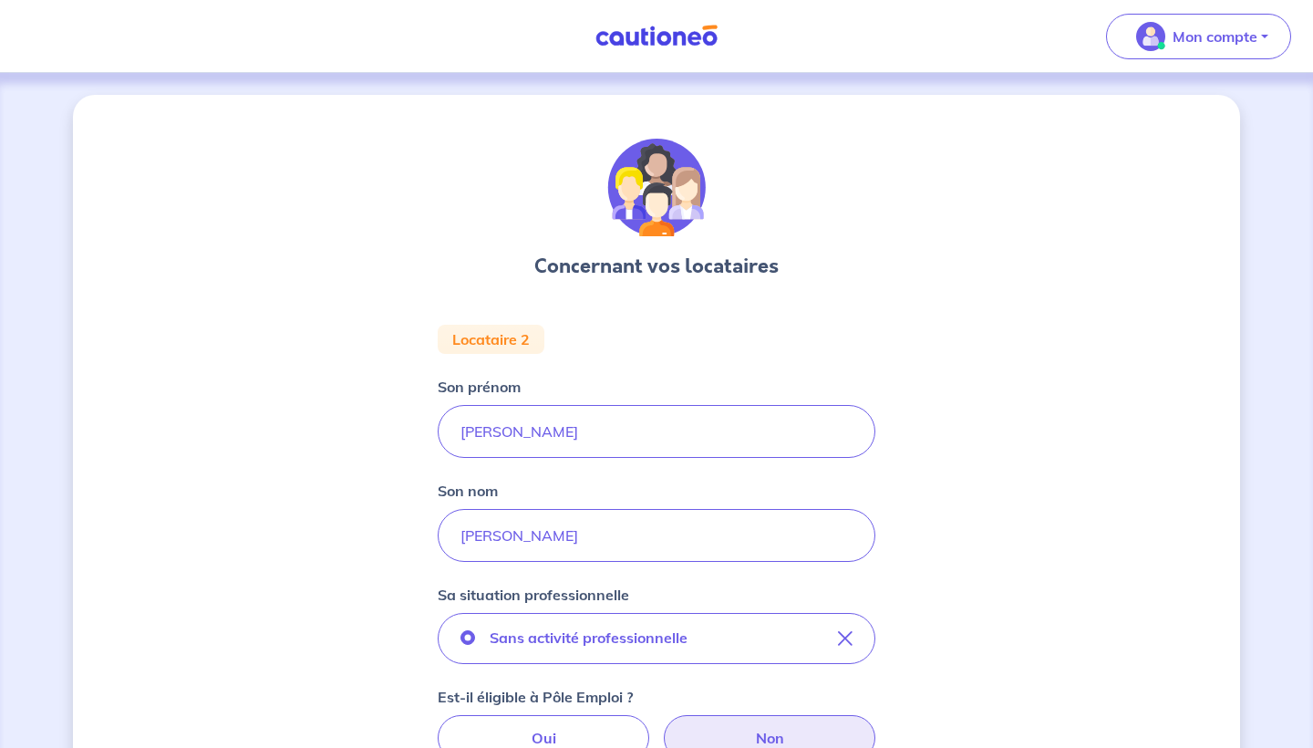
scroll to position [0, 0]
click at [836, 384] on div "Son prénom [PERSON_NAME]" at bounding box center [657, 417] width 438 height 82
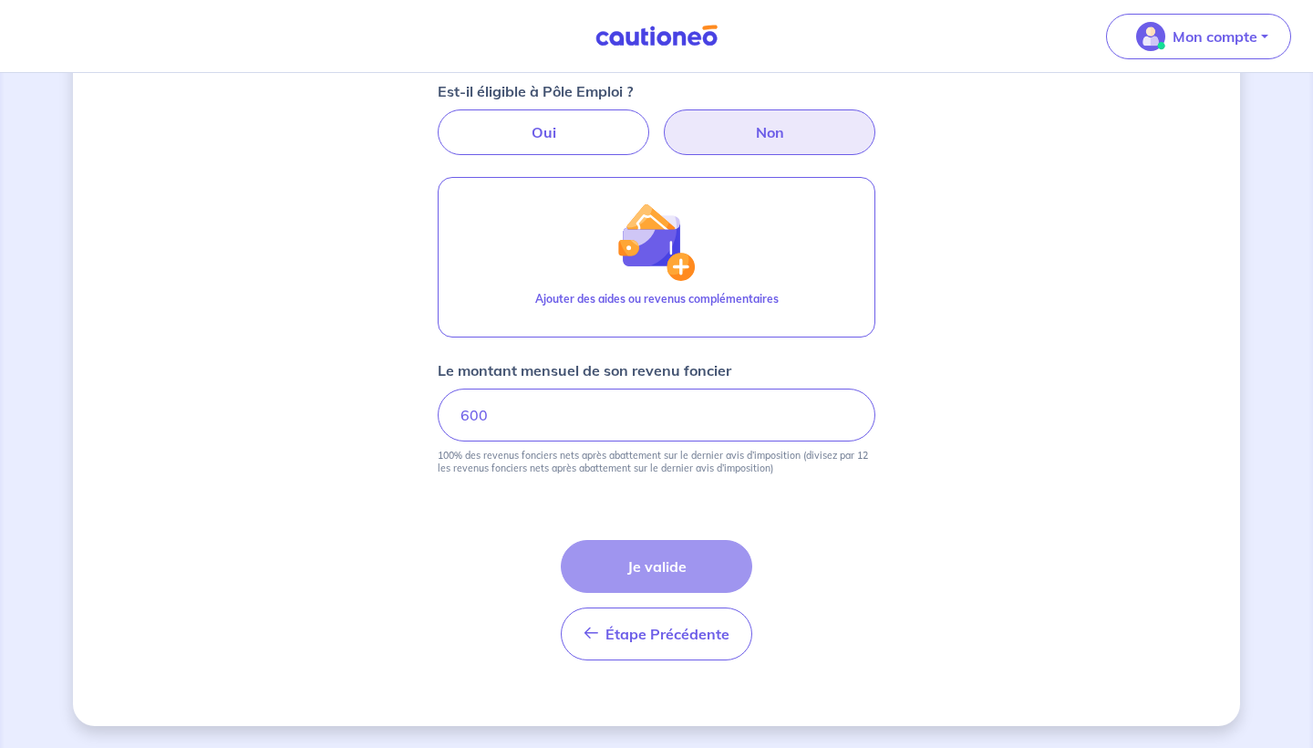
scroll to position [606, 0]
click at [636, 569] on div "Étape Précédente Précédent Je valide Je valide" at bounding box center [657, 600] width 192 height 120
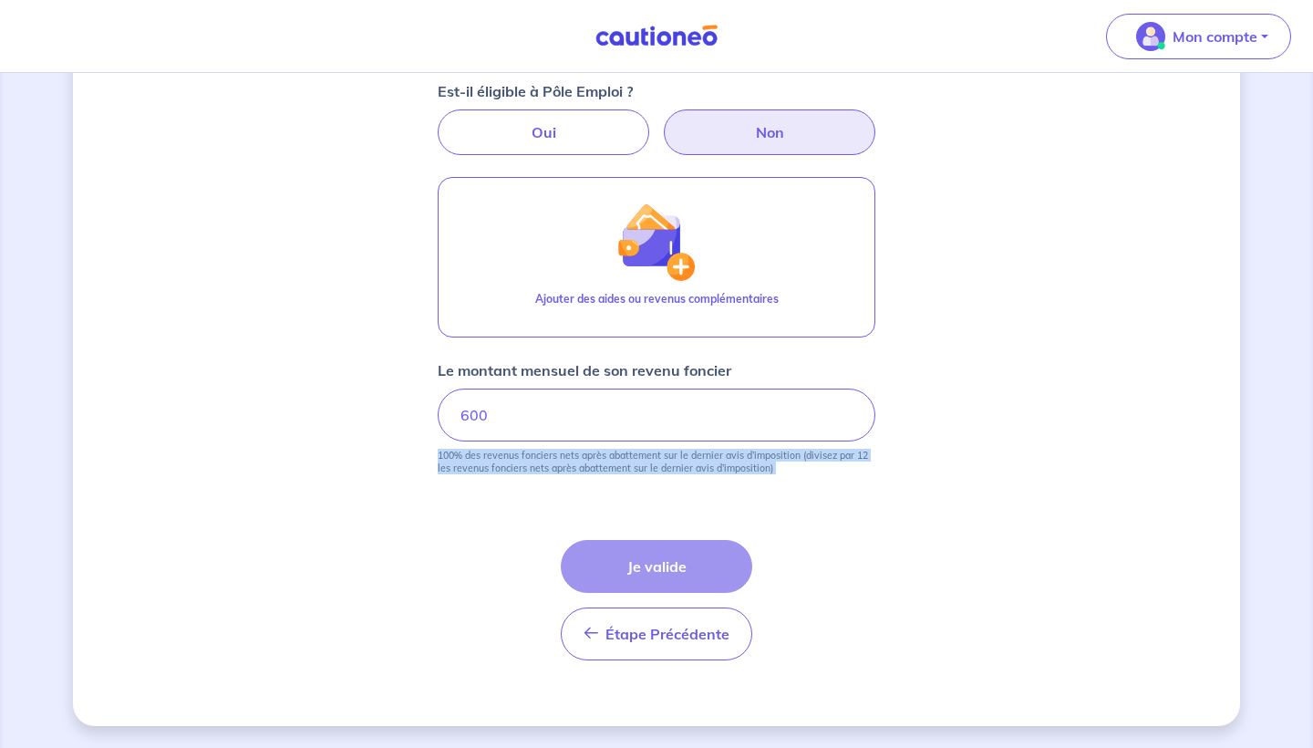
click at [636, 569] on div "Étape Précédente Précédent Je valide Je valide" at bounding box center [657, 600] width 192 height 120
click at [618, 411] on input "600" at bounding box center [657, 415] width 438 height 53
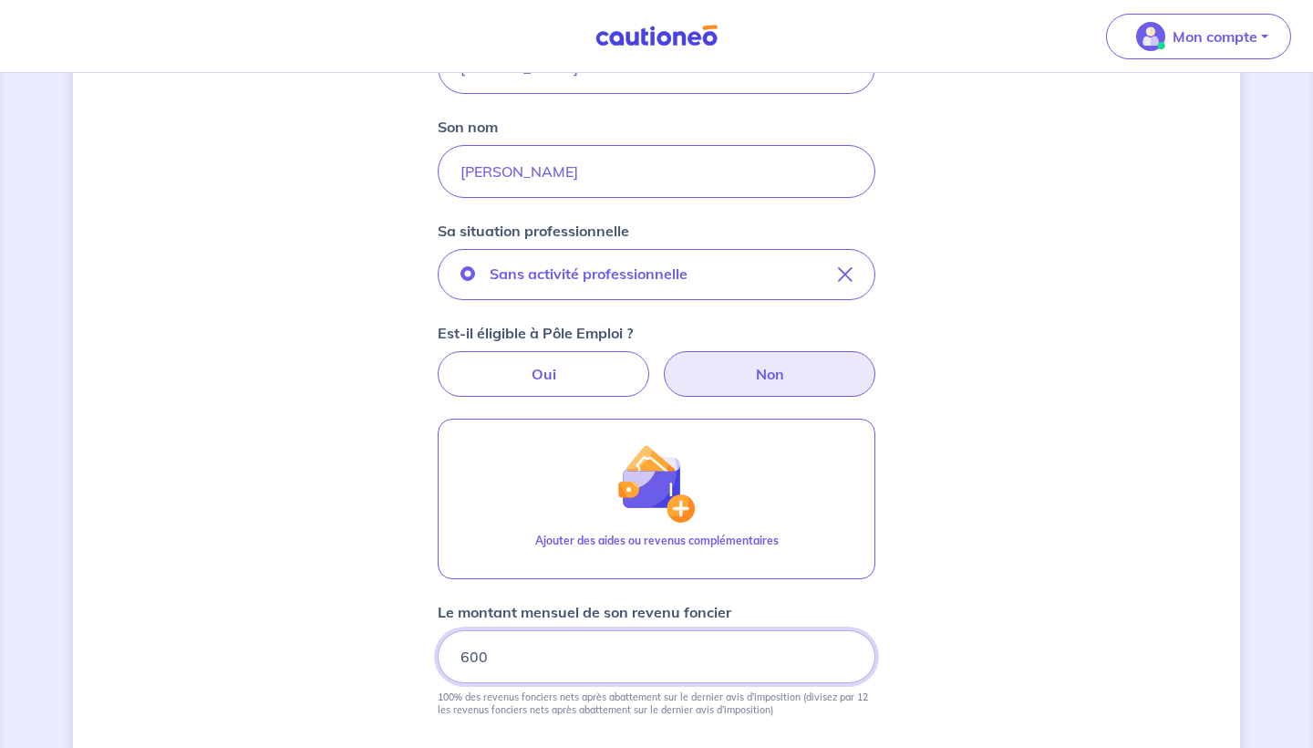
scroll to position [368, 0]
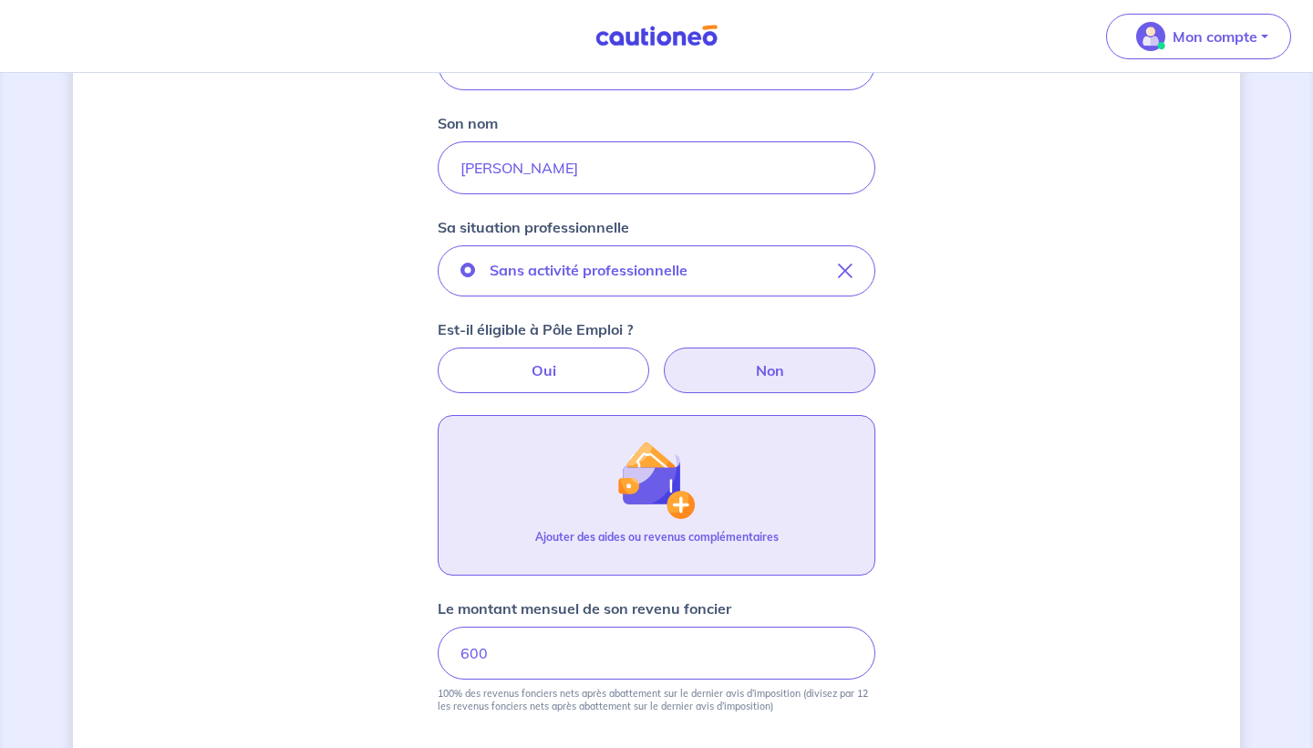
click at [648, 439] on button "Ajouter des aides ou revenus complémentaires" at bounding box center [657, 495] width 438 height 161
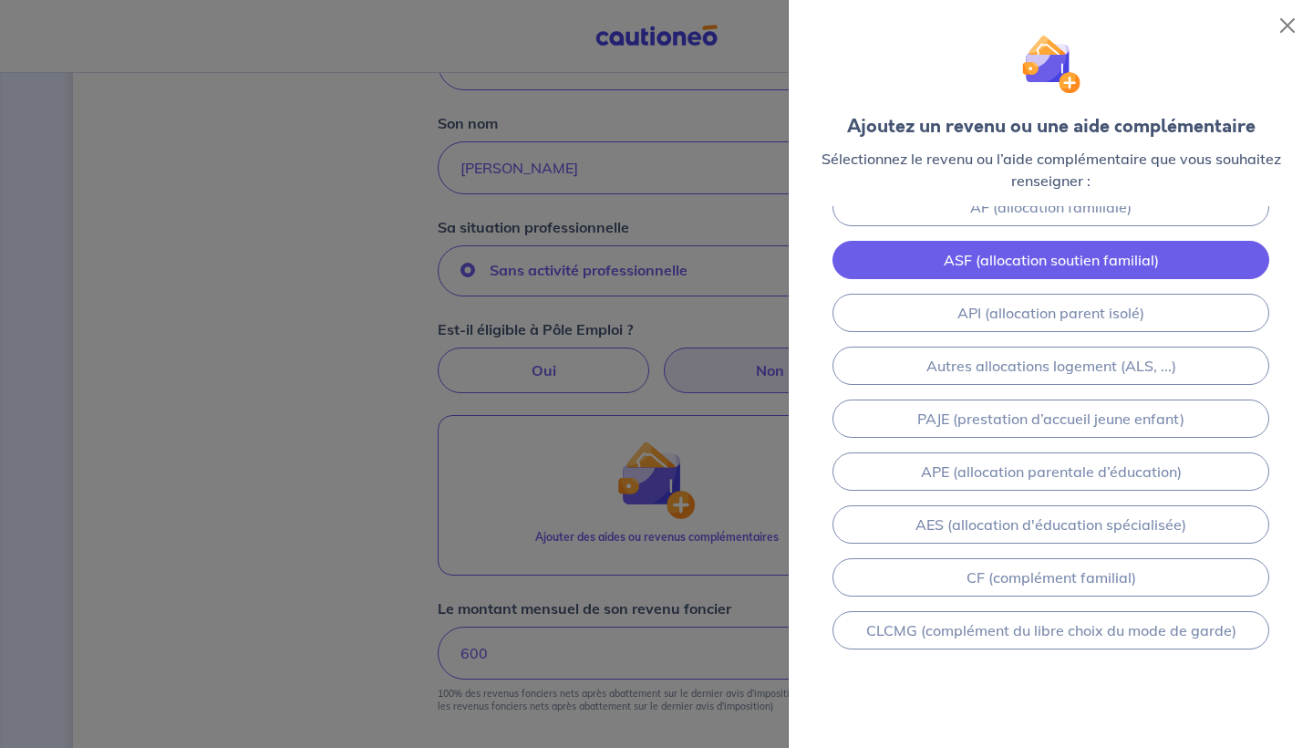
scroll to position [237, 0]
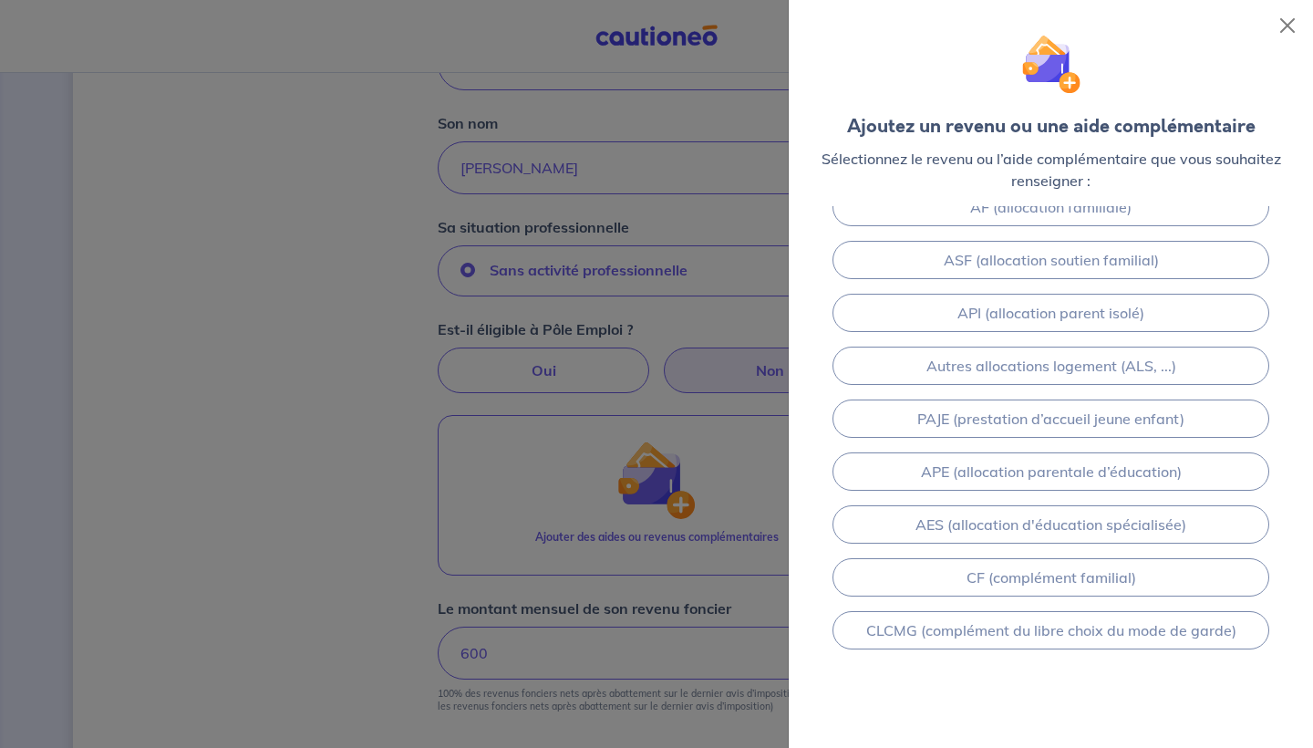
click at [339, 468] on div at bounding box center [656, 374] width 1313 height 748
click at [1288, 27] on button "Close" at bounding box center [1287, 25] width 29 height 29
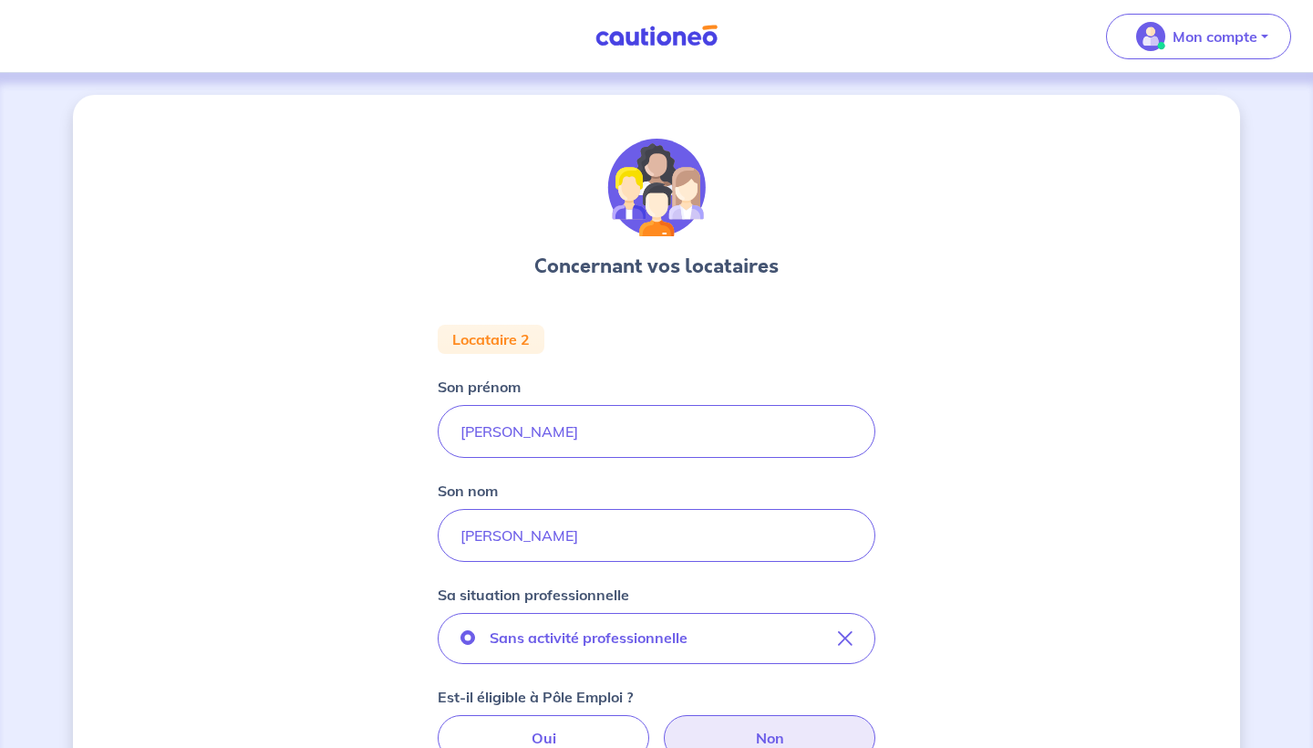
scroll to position [0, 0]
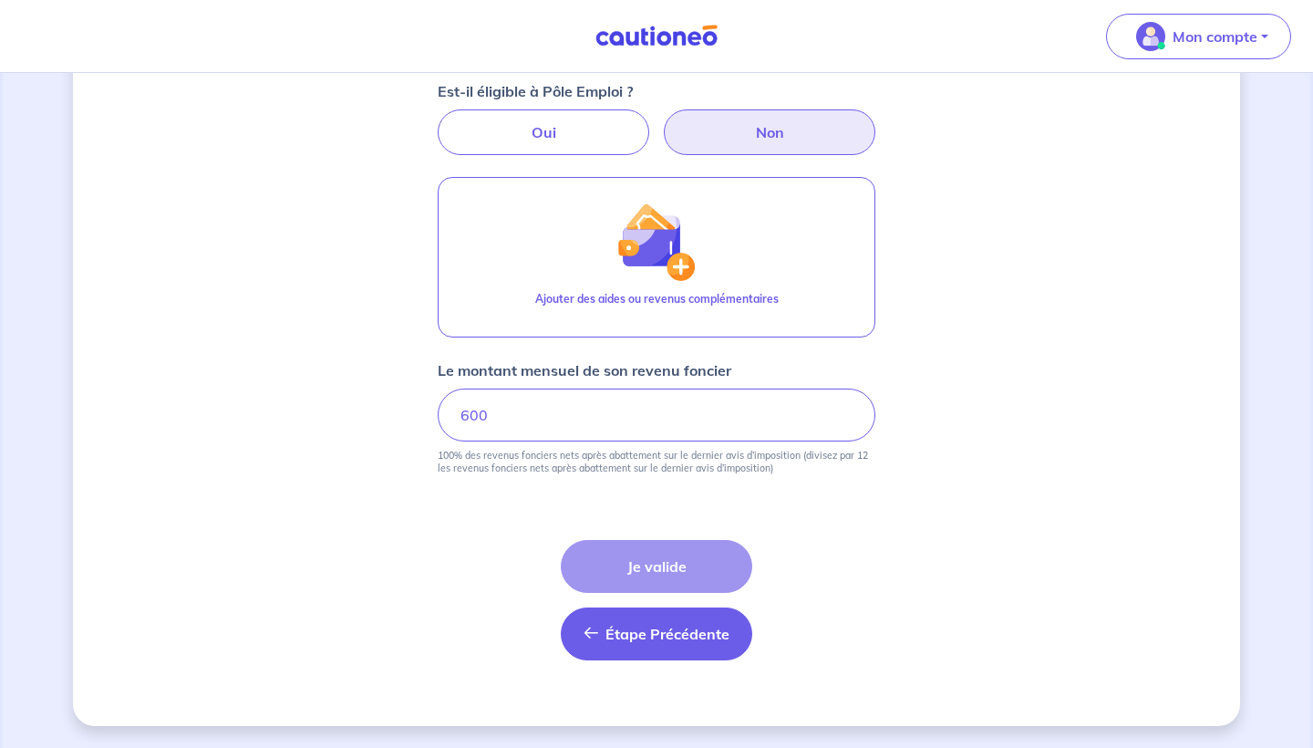
click at [669, 646] on button "Étape Précédente Précédent" at bounding box center [657, 633] width 192 height 53
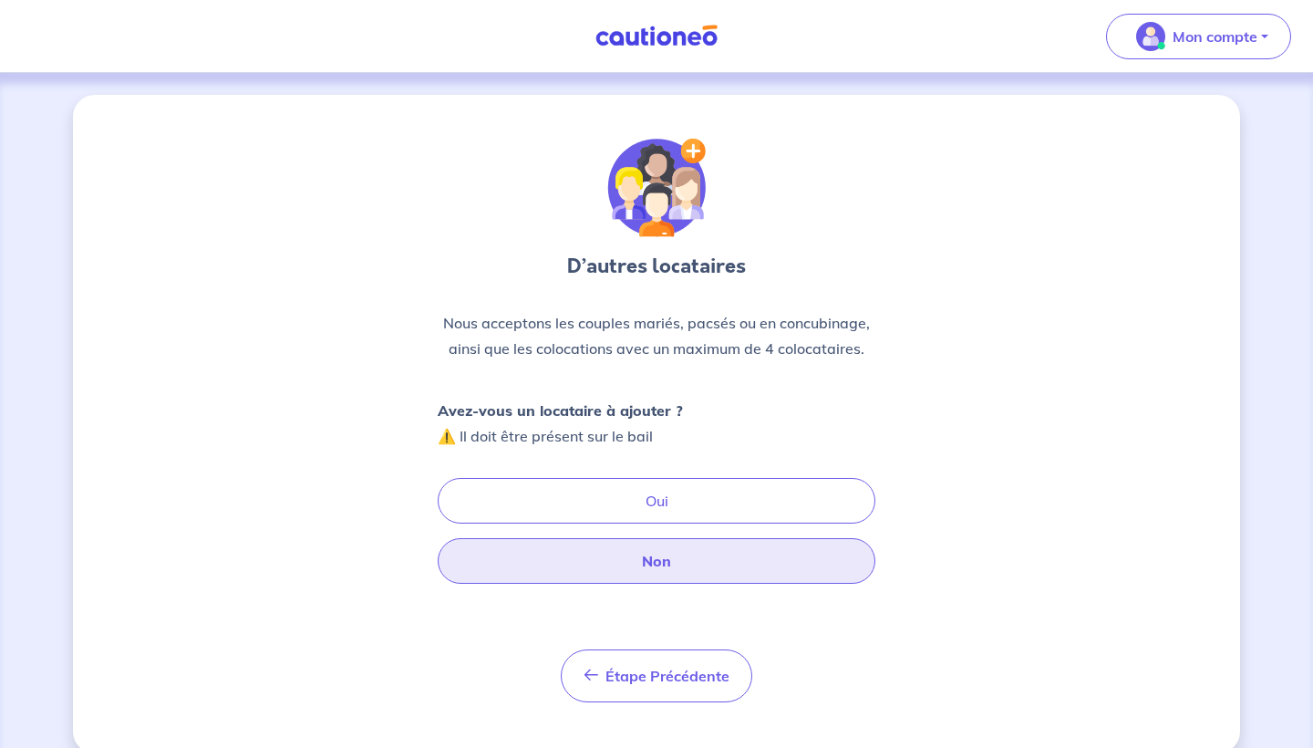
click at [667, 580] on button "Non" at bounding box center [657, 561] width 438 height 46
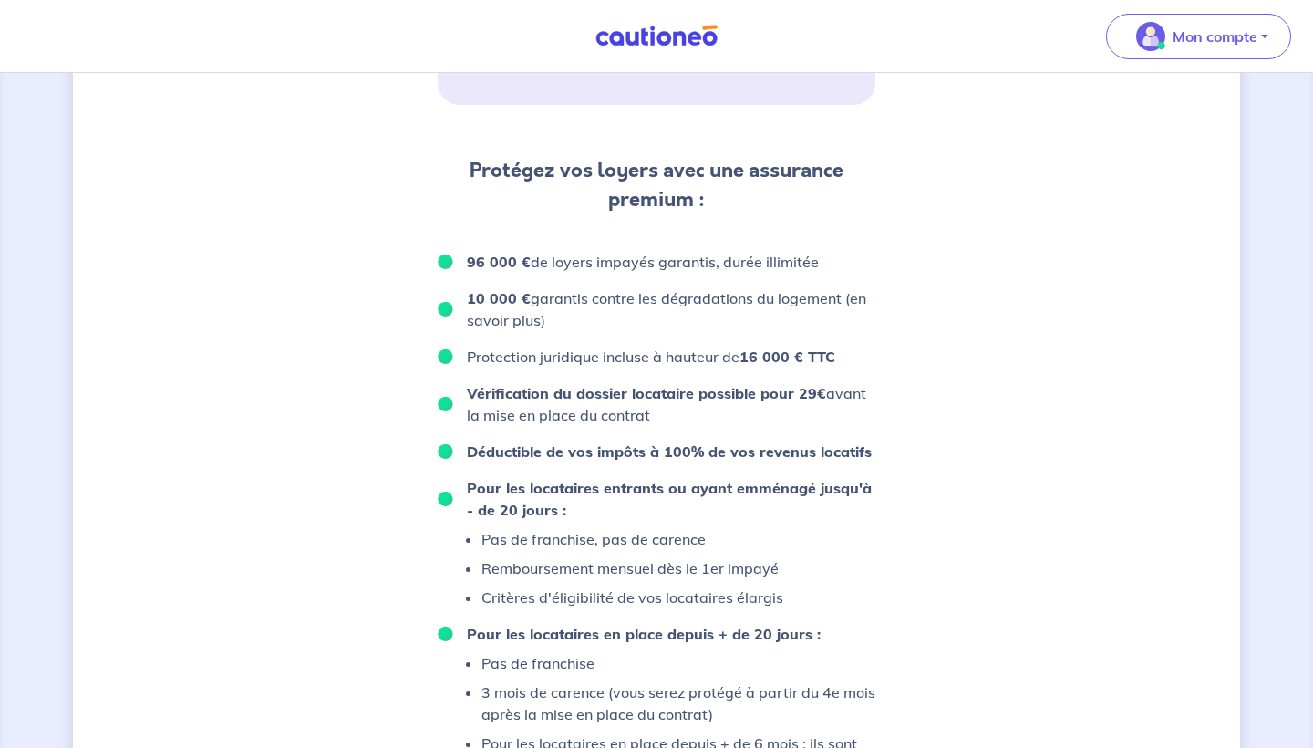
scroll to position [1315, 0]
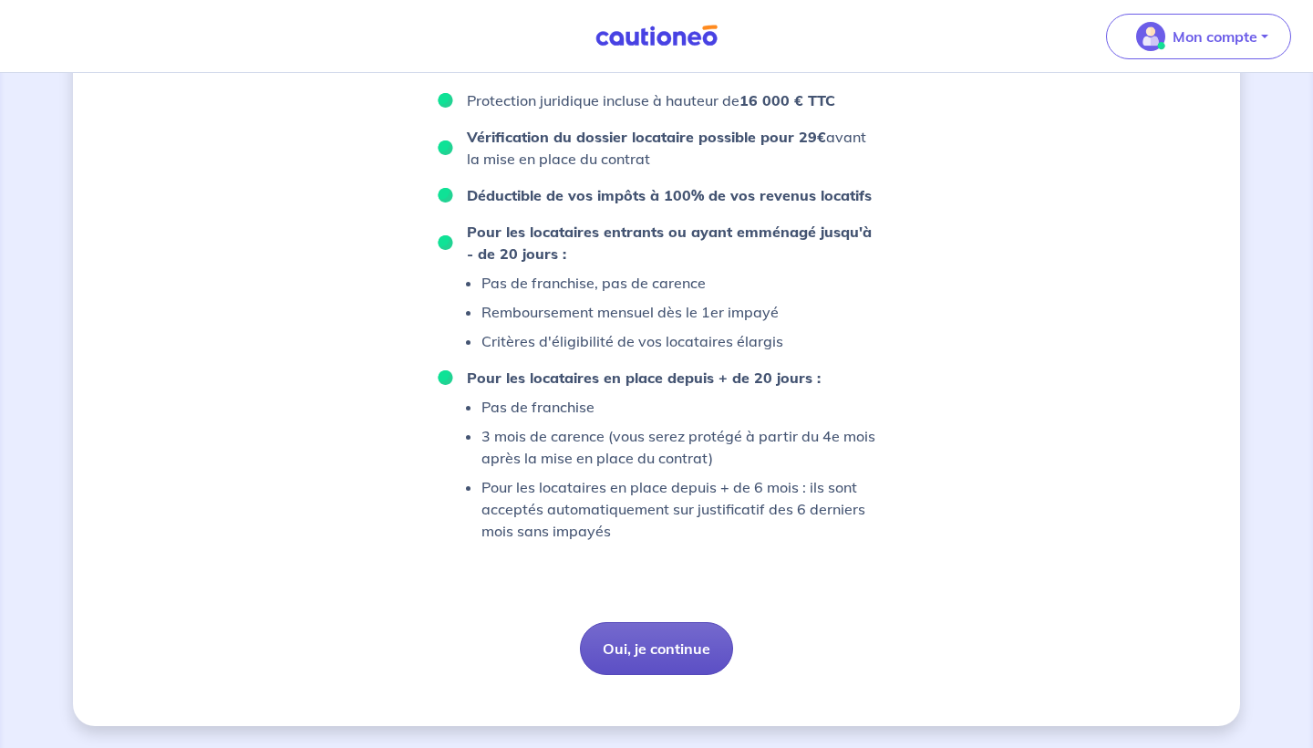
click at [693, 656] on button "Oui, je continue" at bounding box center [656, 648] width 153 height 53
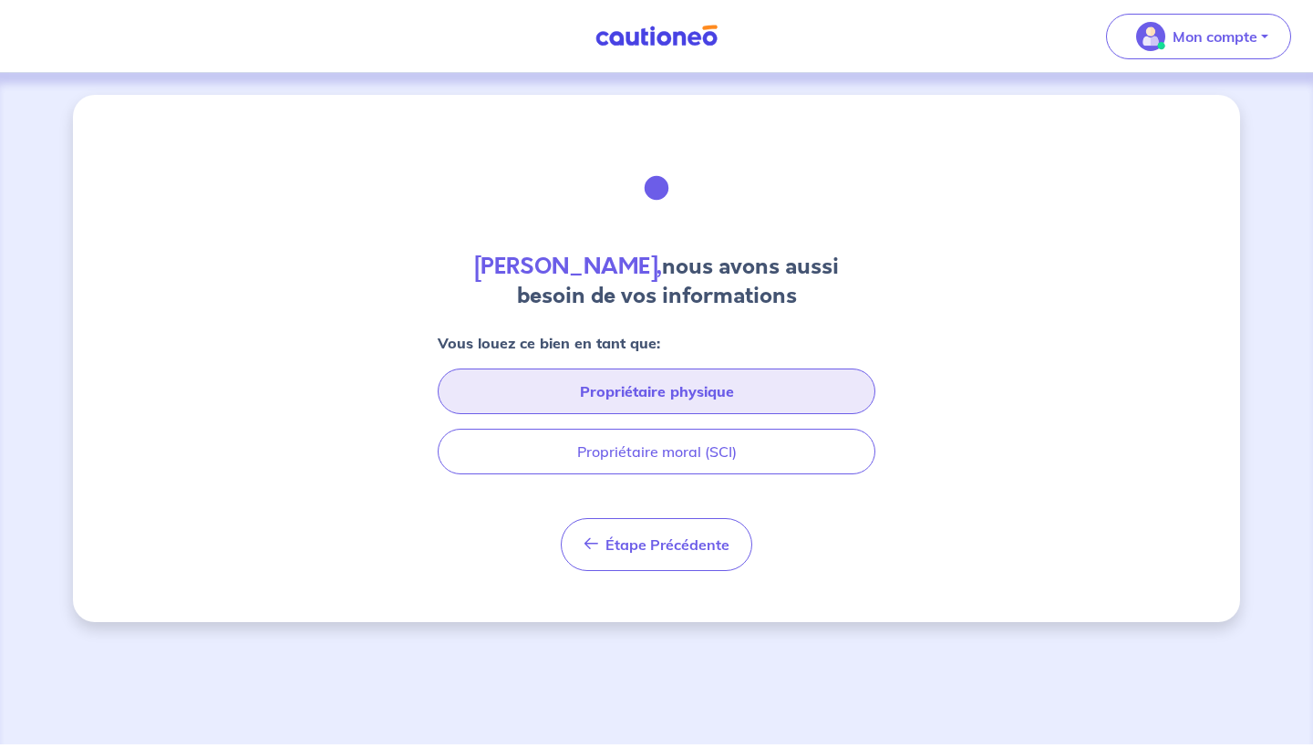
click at [678, 399] on button "Propriétaire physique" at bounding box center [657, 391] width 438 height 46
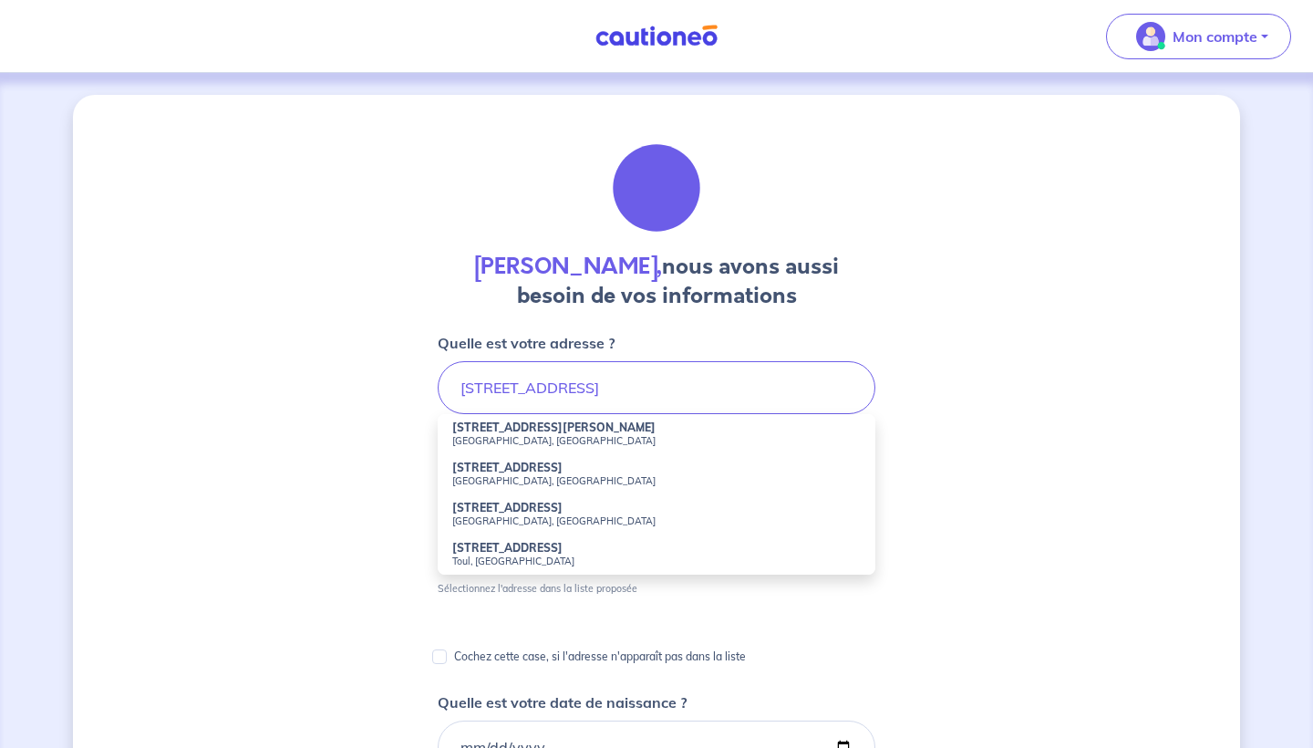
click at [494, 522] on small "[GEOGRAPHIC_DATA], [GEOGRAPHIC_DATA]" at bounding box center [656, 520] width 409 height 13
type input "[STREET_ADDRESS]"
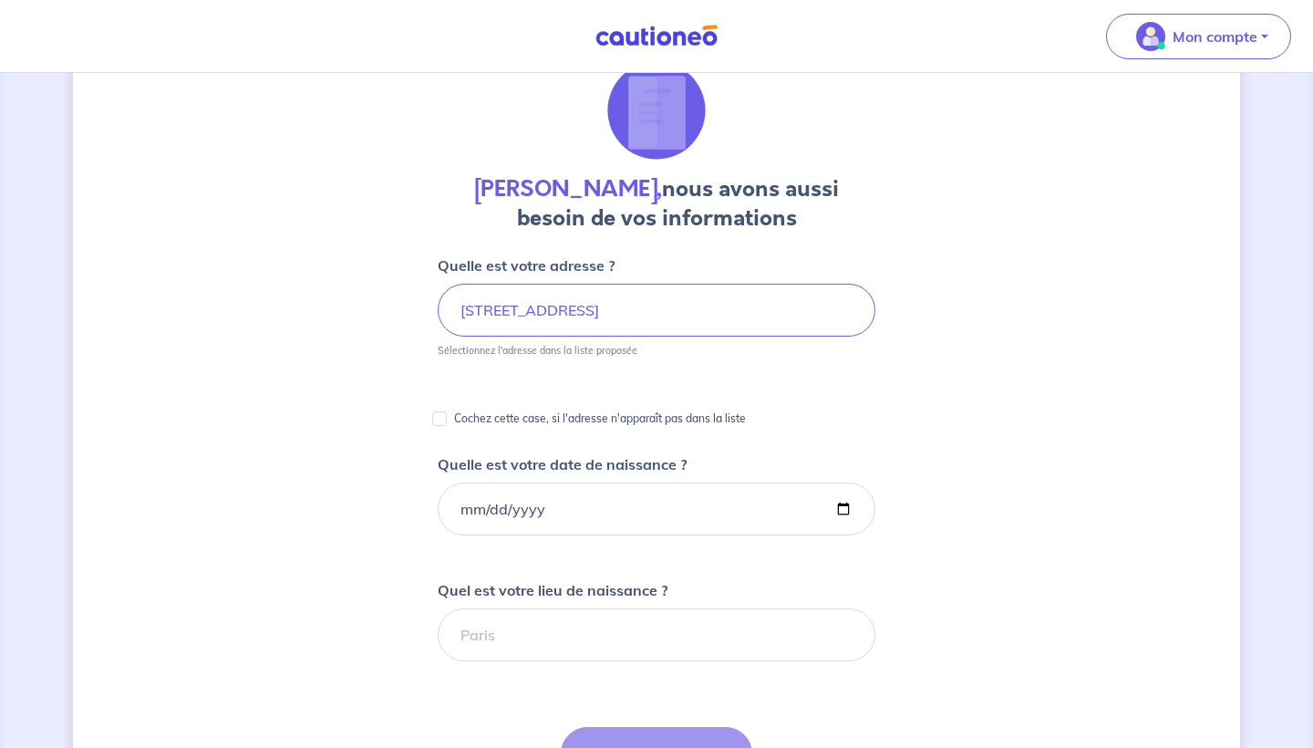
scroll to position [99, 0]
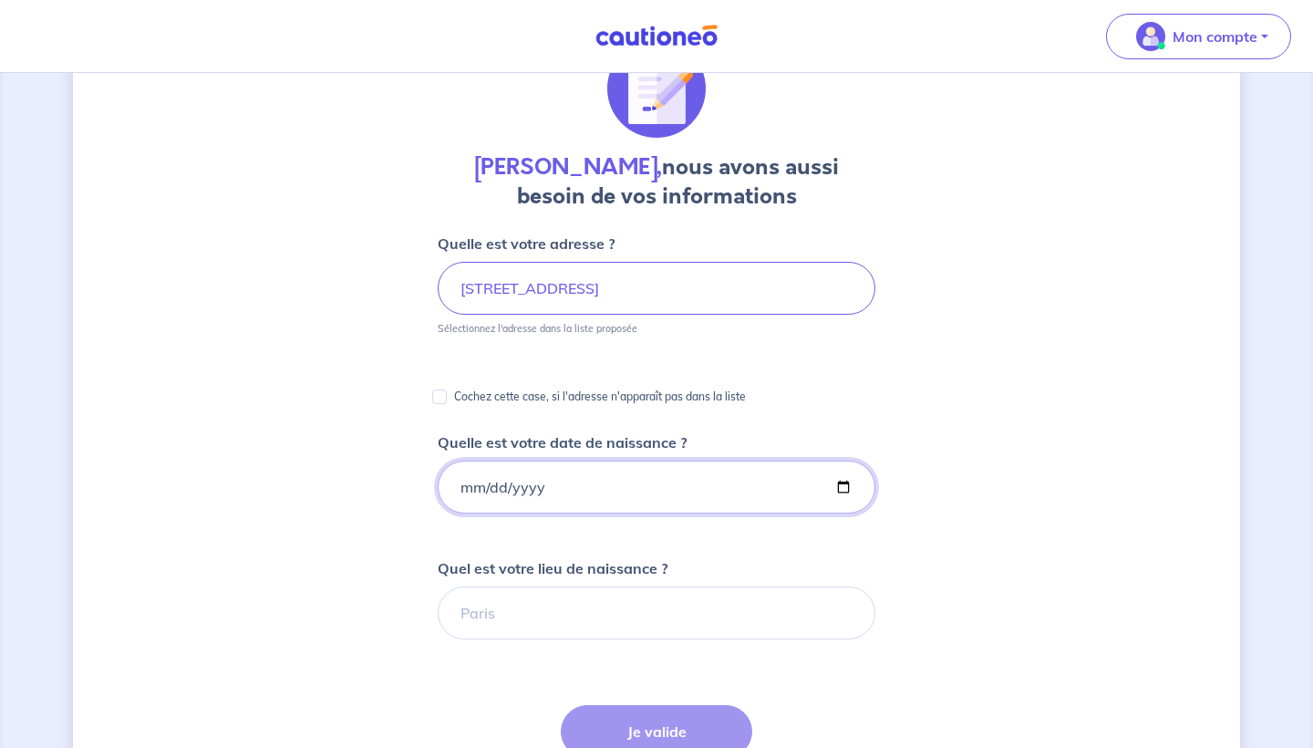
click at [503, 498] on input "Quelle est votre date de naissance ?" at bounding box center [657, 487] width 438 height 53
click at [459, 491] on input "Quelle est votre date de naissance ?" at bounding box center [657, 487] width 438 height 53
click at [463, 491] on input "Quelle est votre date de naissance ?" at bounding box center [657, 487] width 438 height 53
click at [482, 481] on input "Quelle est votre date de naissance ?" at bounding box center [657, 487] width 438 height 53
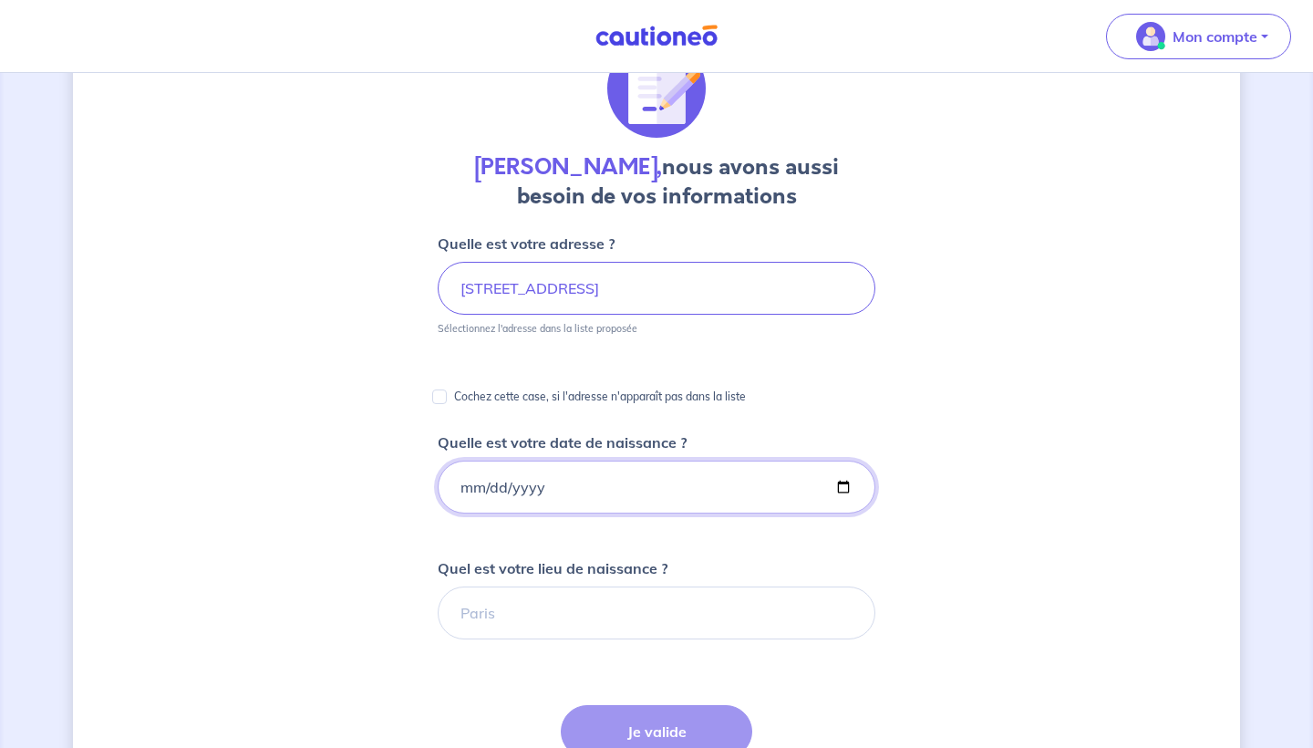
click at [513, 483] on input "Quelle est votre date de naissance ?" at bounding box center [657, 487] width 438 height 53
type input "[DATE]"
click at [675, 496] on input "[DATE]" at bounding box center [657, 487] width 438 height 53
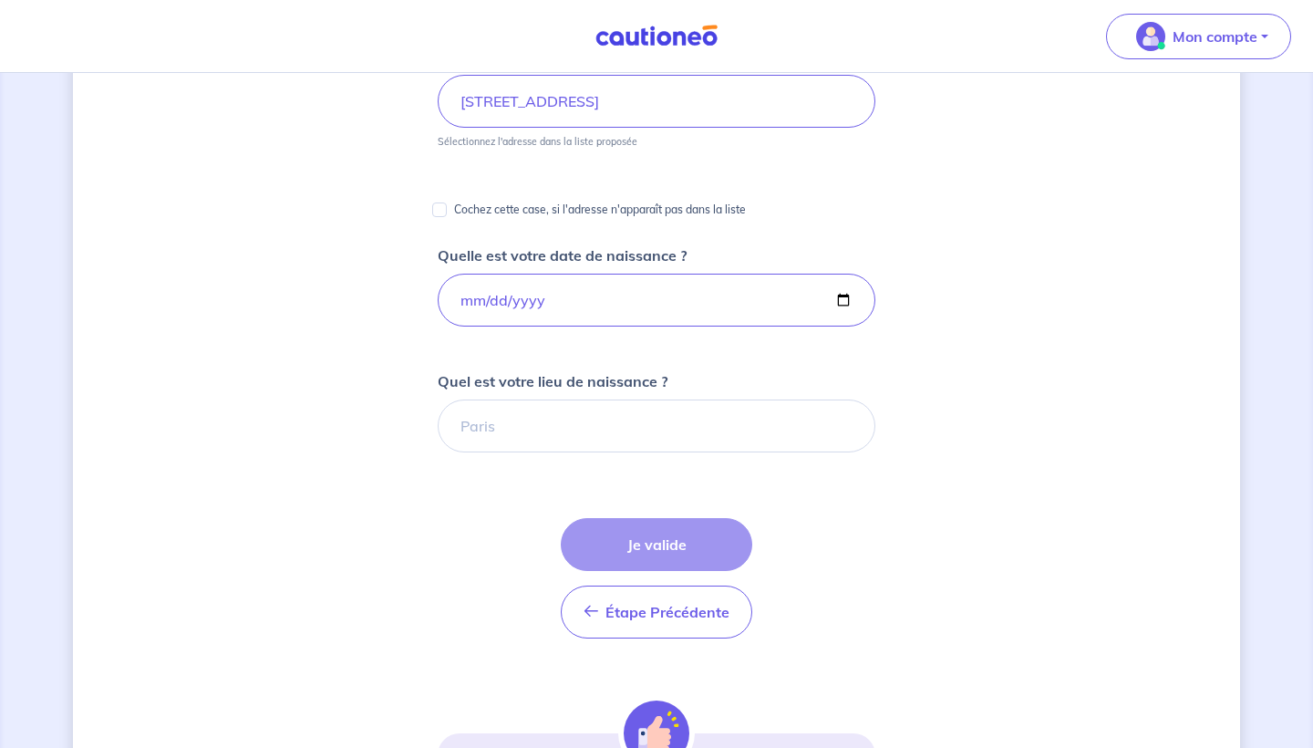
scroll to position [293, 0]
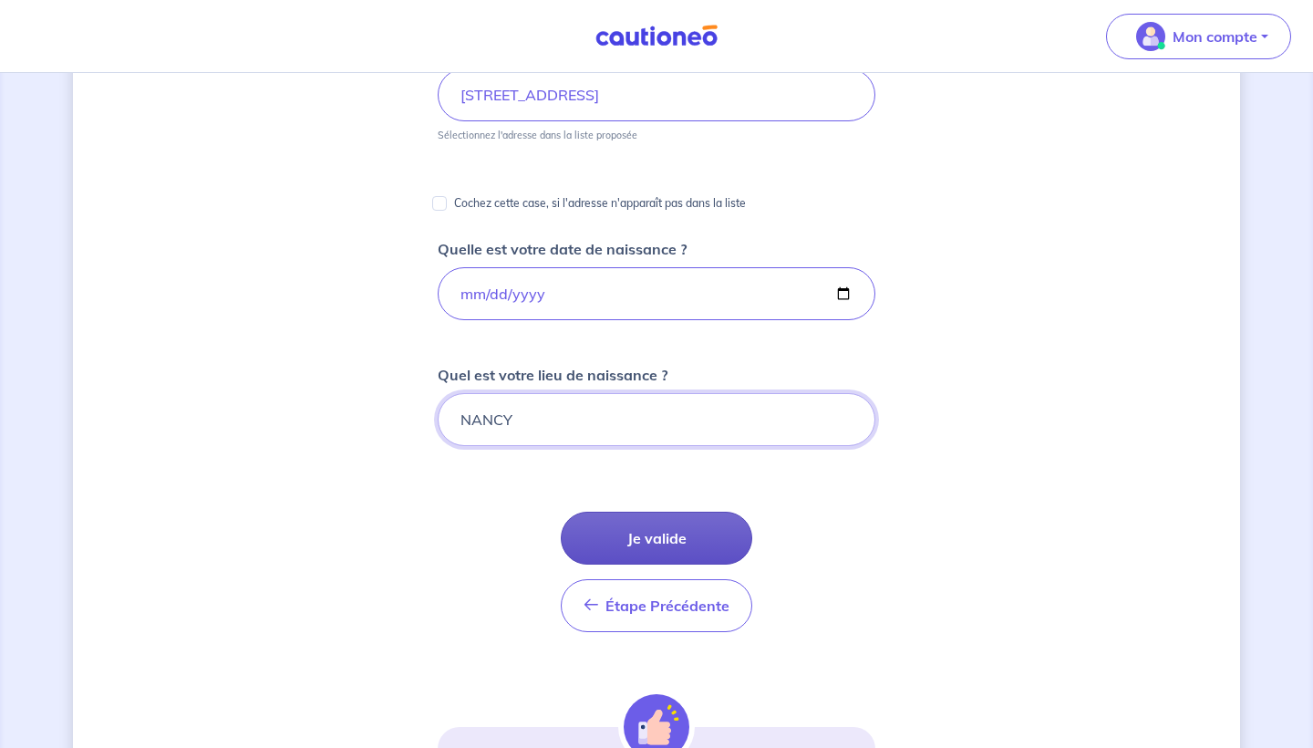
type input "NANCY"
click at [658, 524] on button "Je valide" at bounding box center [657, 538] width 192 height 53
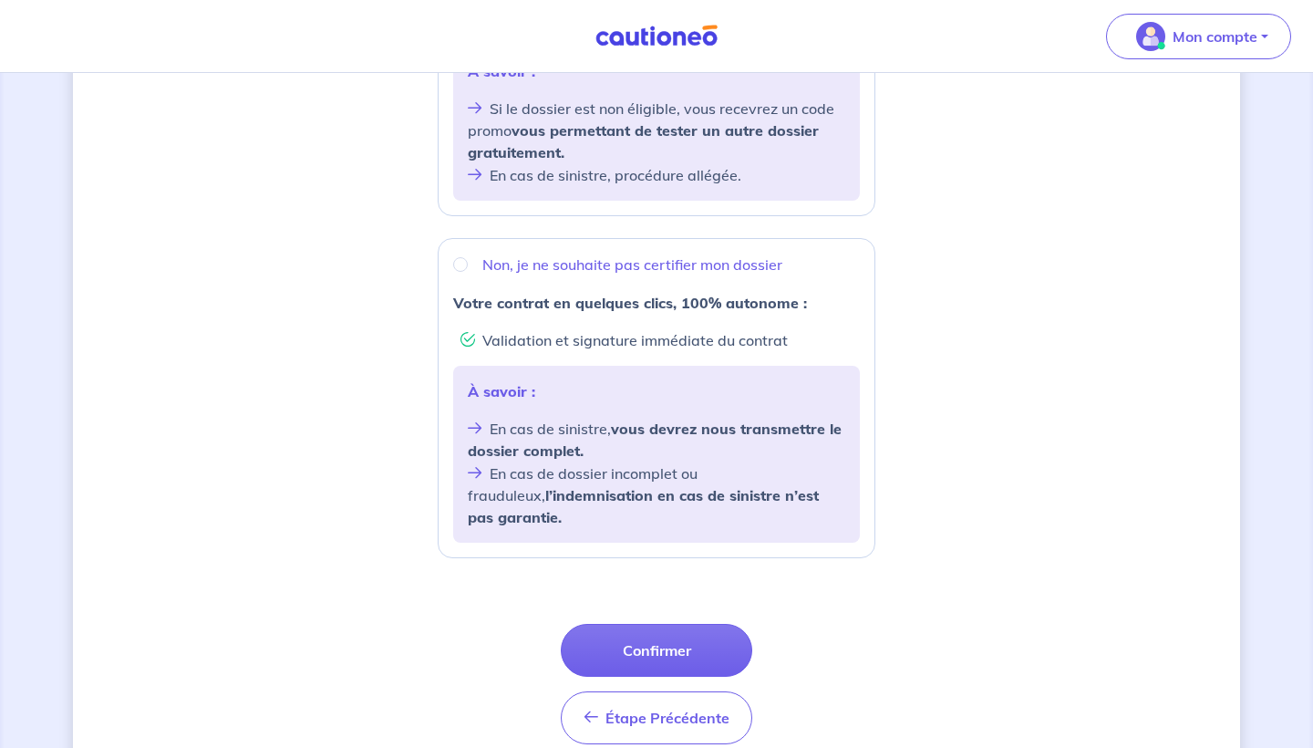
scroll to position [556, 0]
click at [462, 260] on input "Non, je ne souhaite pas certifier mon dossier" at bounding box center [460, 262] width 15 height 15
radio input "true"
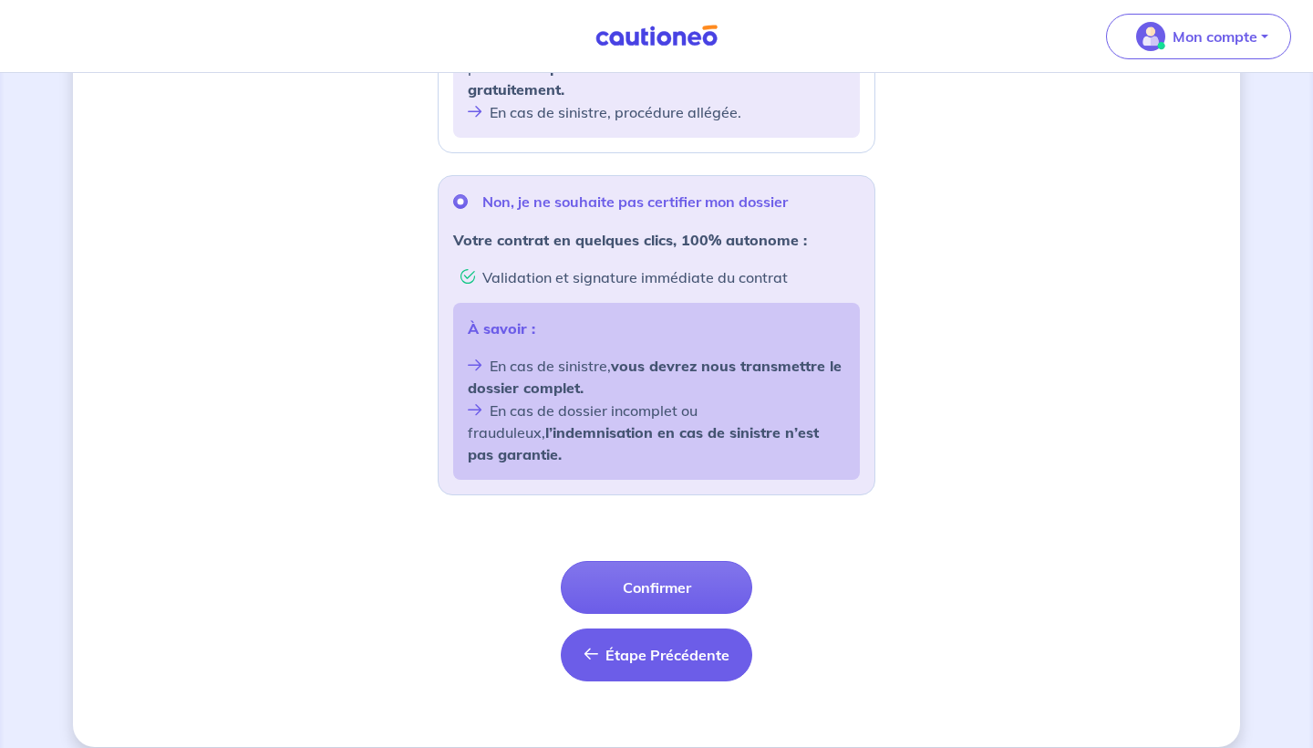
scroll to position [617, 0]
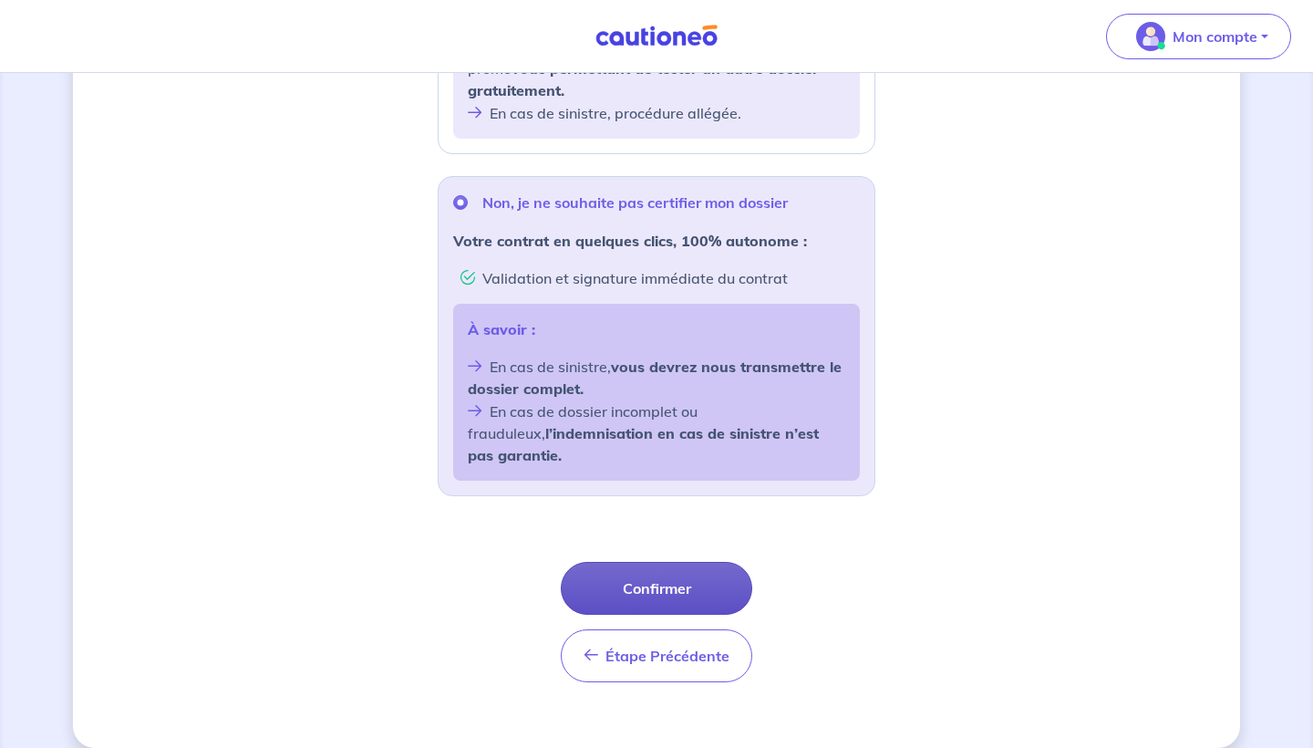
click at [666, 566] on button "Confirmer" at bounding box center [657, 588] width 192 height 53
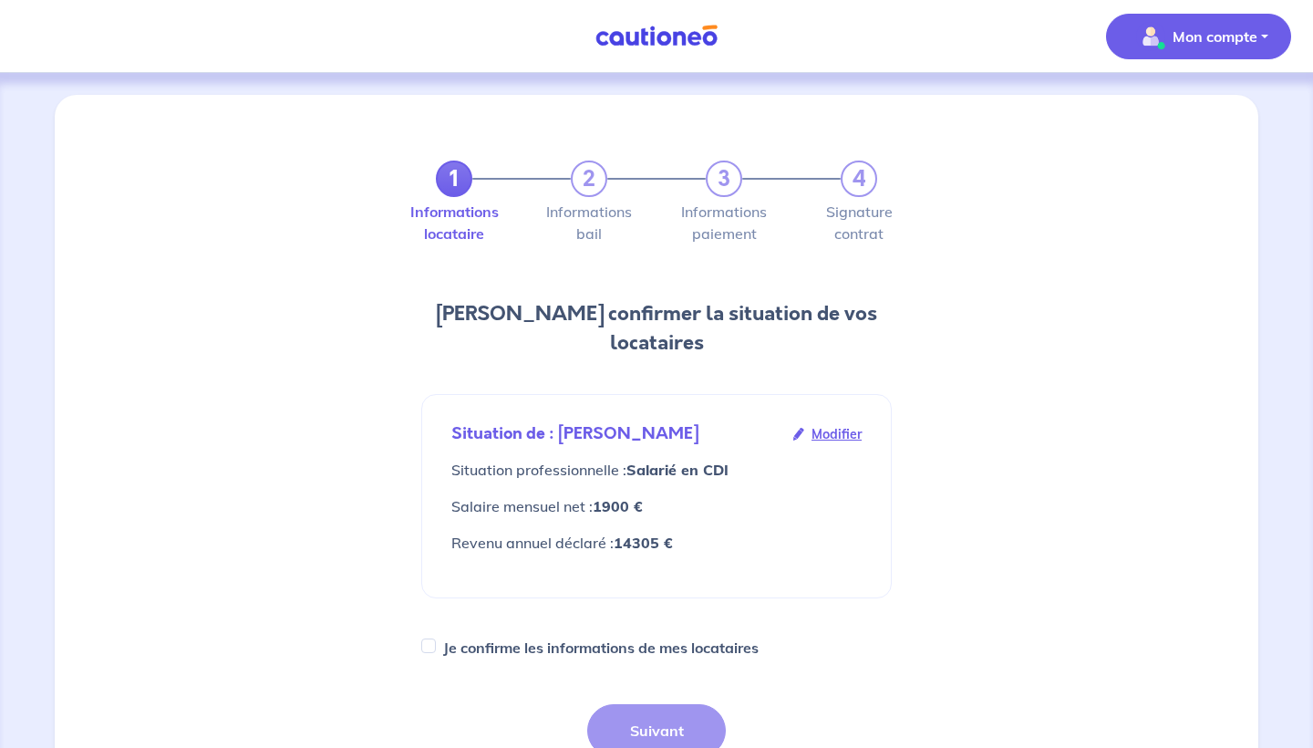
click at [1169, 44] on span "Mon compte" at bounding box center [1193, 36] width 129 height 29
click at [1138, 120] on link "Mes informations" at bounding box center [1180, 113] width 147 height 29
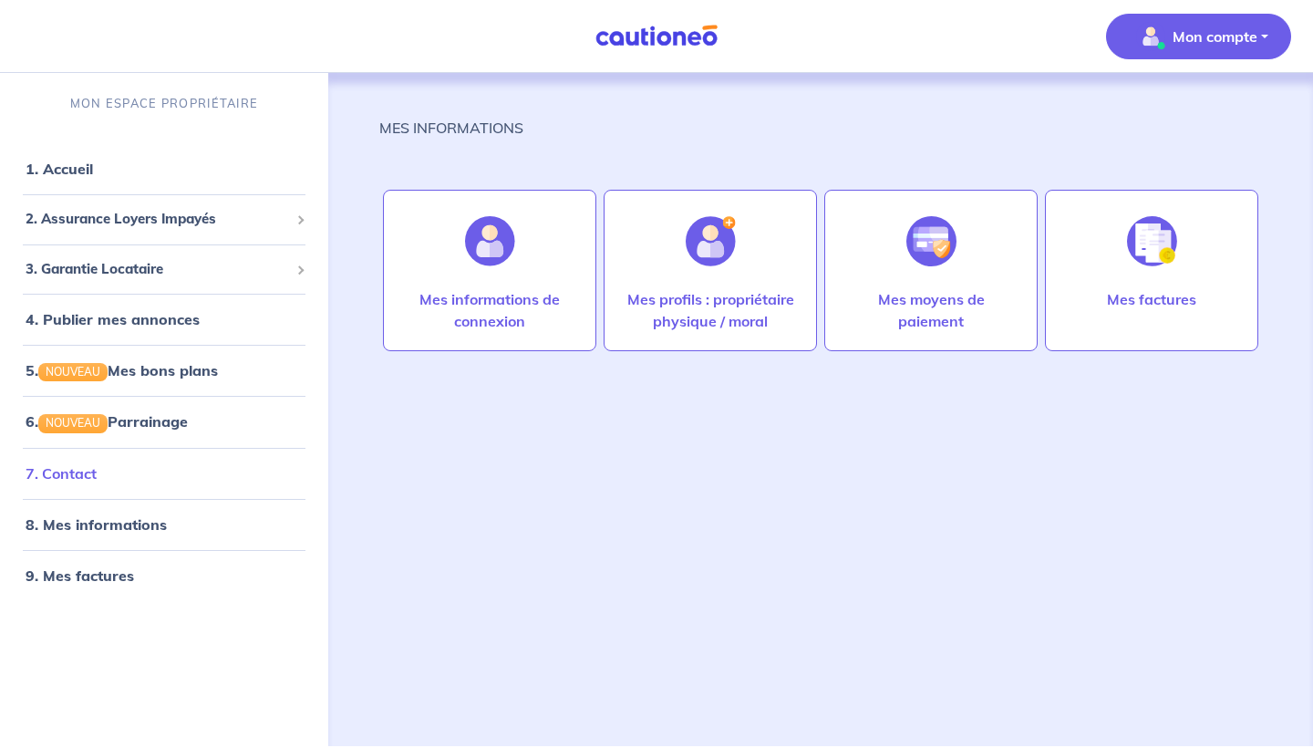
click at [97, 481] on link "7. Contact" at bounding box center [61, 473] width 71 height 18
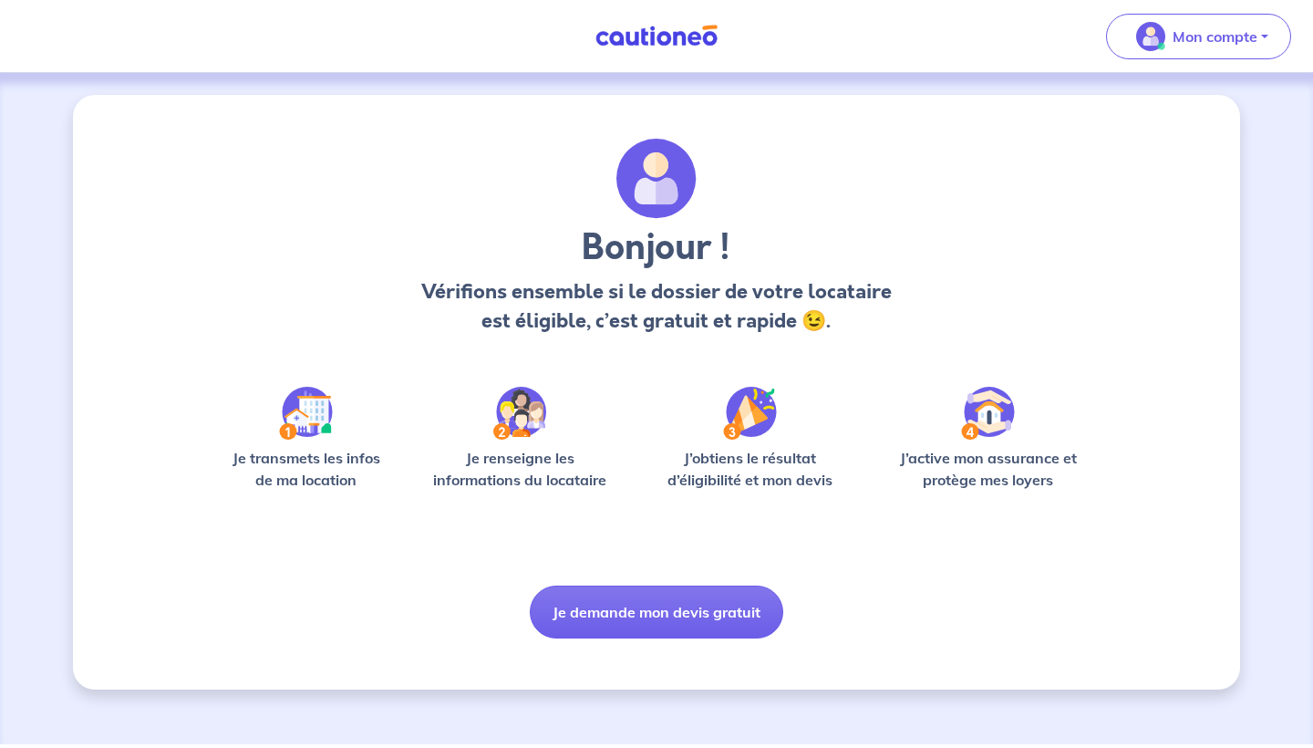
click at [614, 20] on link at bounding box center [656, 36] width 137 height 32
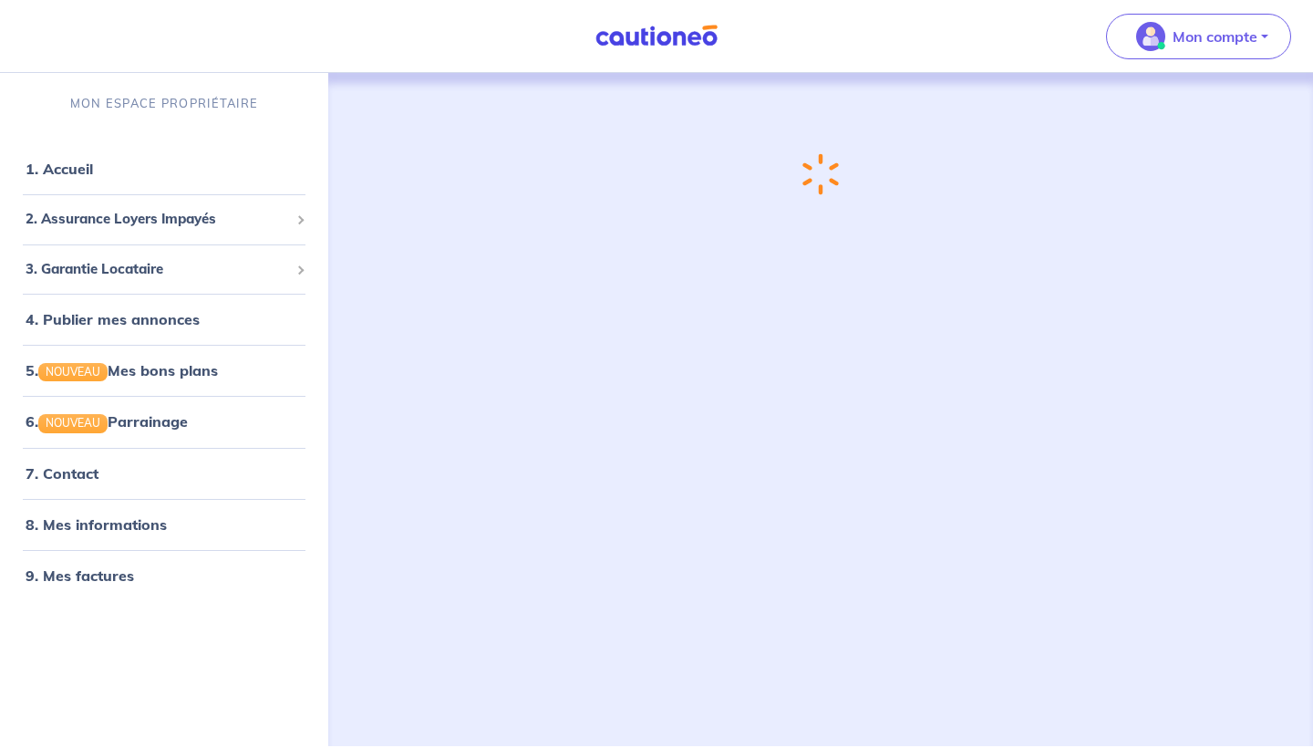
click at [614, 32] on img at bounding box center [656, 36] width 137 height 23
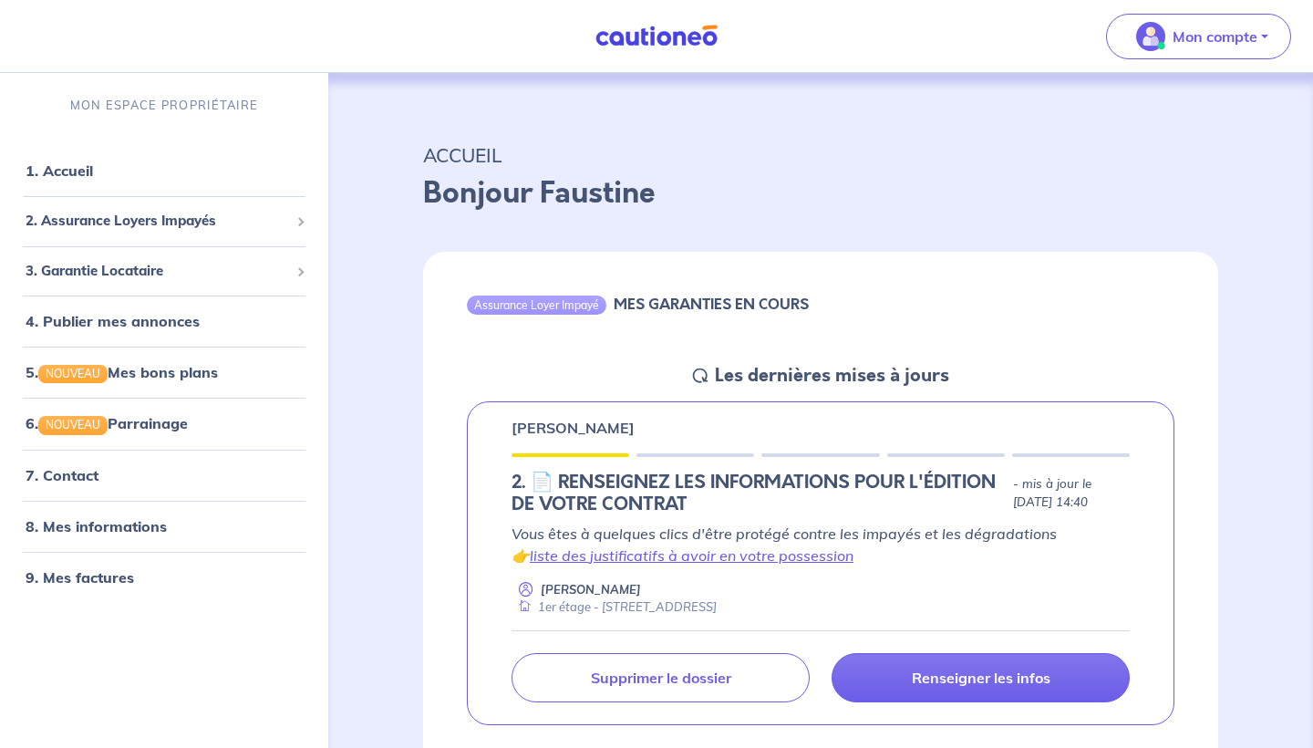
click at [613, 32] on img at bounding box center [656, 36] width 137 height 23
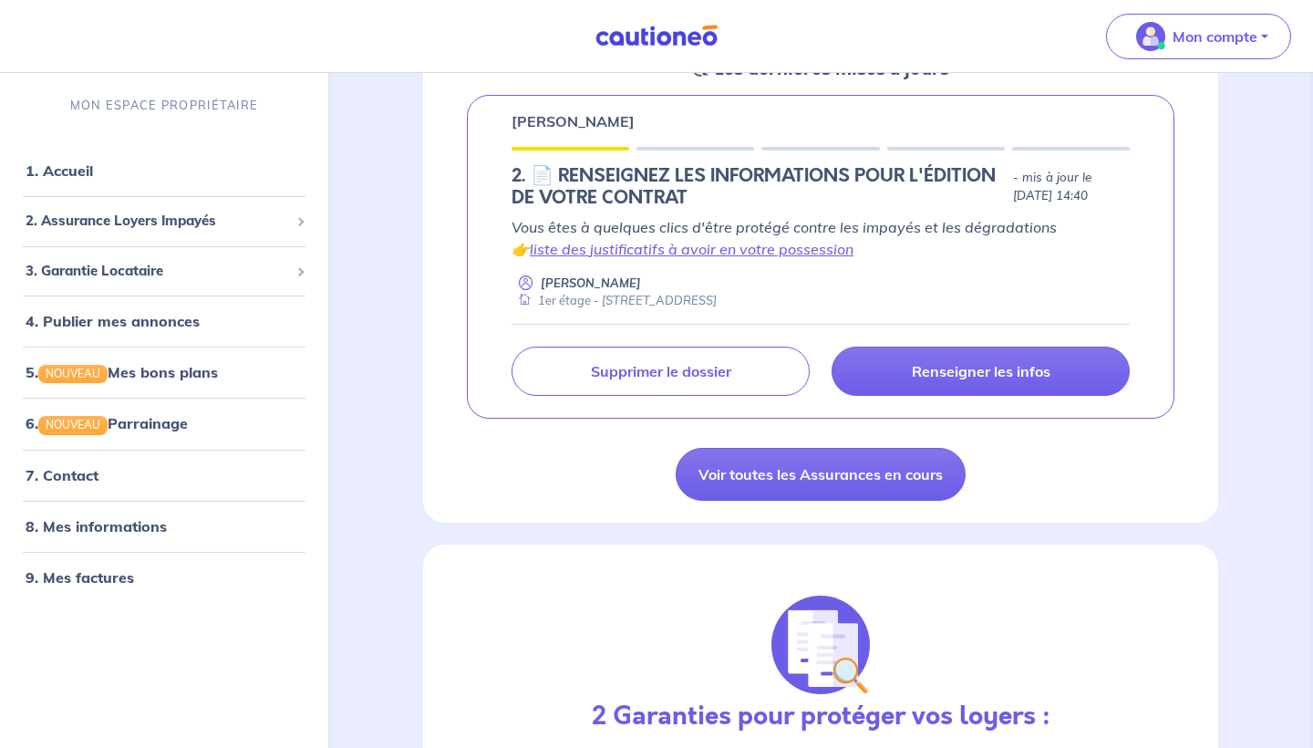
scroll to position [312, 0]
